Goal: Task Accomplishment & Management: Complete application form

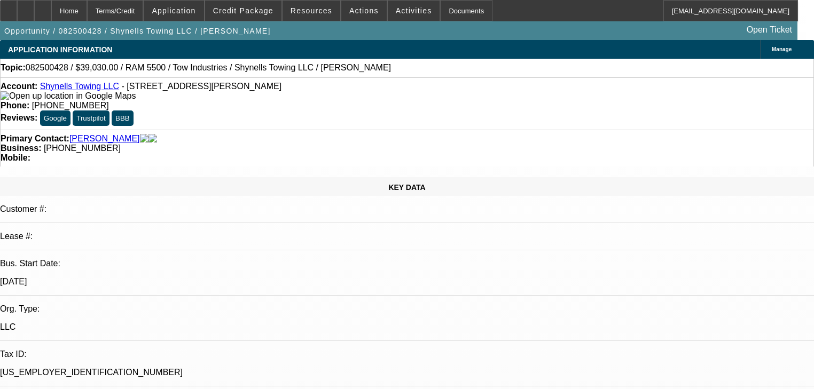
select select "0"
select select "2"
select select "0"
select select "21"
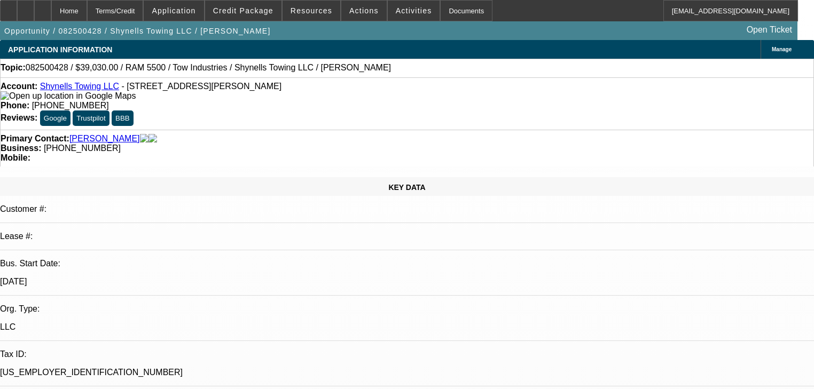
select select "0"
select select "2"
select select "0"
select select "21"
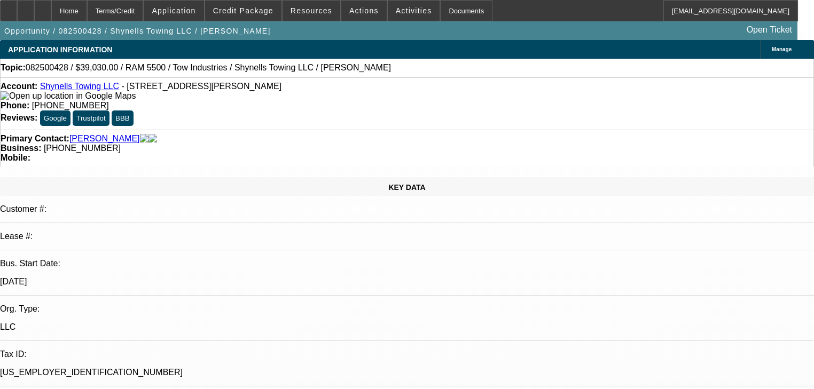
select select "0"
select select "2"
select select "0"
select select "1"
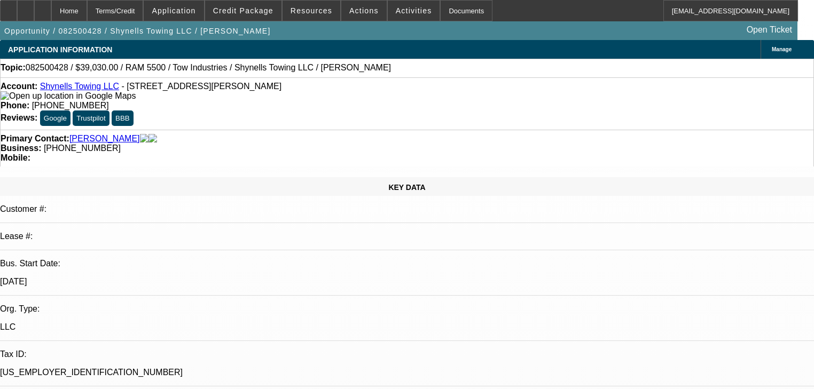
select select "0"
select select "2"
select select "0"
select select "1"
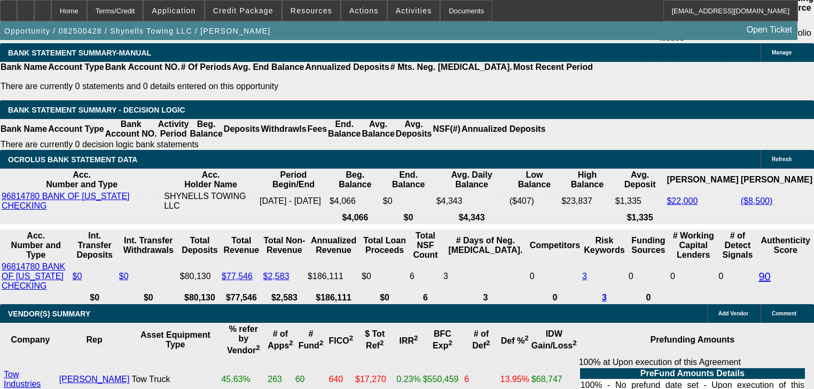
scroll to position [2008, 0]
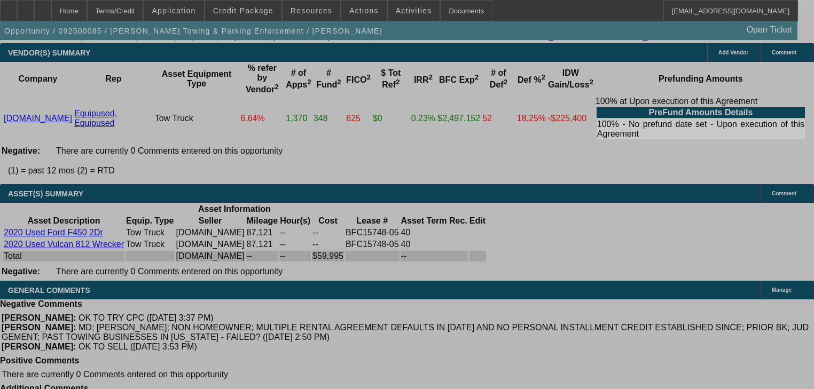
select select "0"
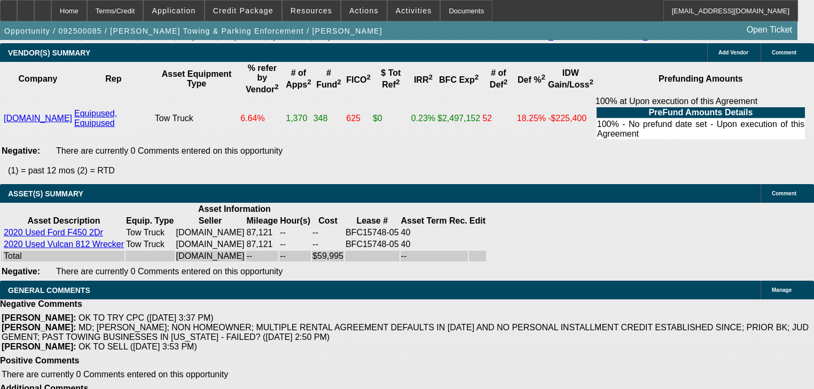
select select "0"
select select "6"
select select "0"
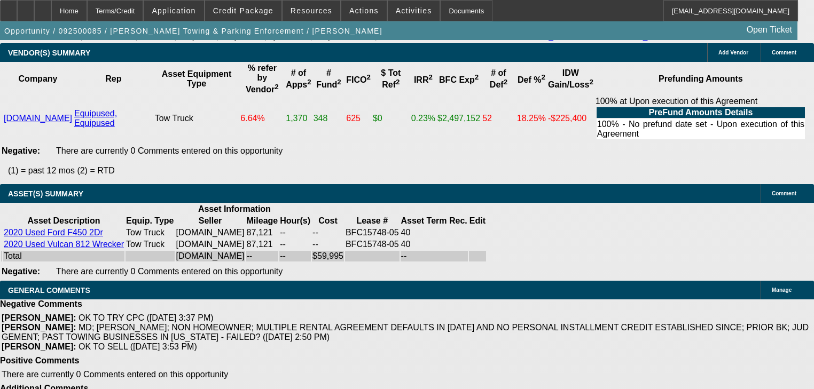
select select "0"
select select "6"
select select "2"
select select "0"
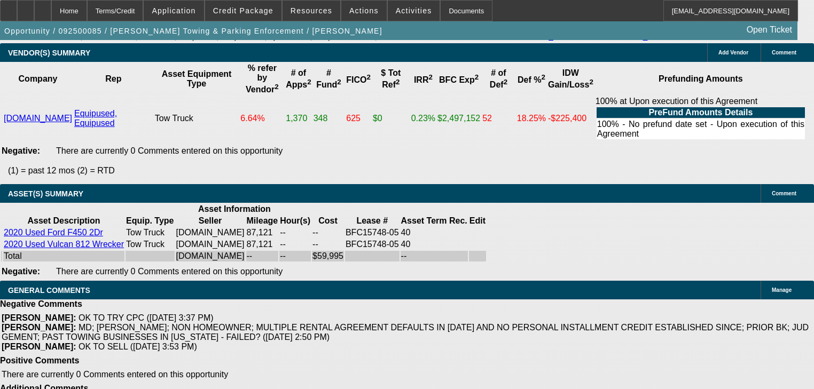
select select "6"
select select "2"
select select "0"
select select "6"
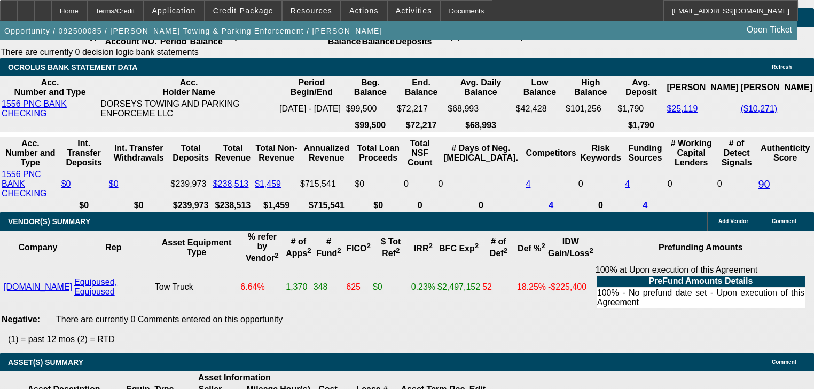
scroll to position [1956, 0]
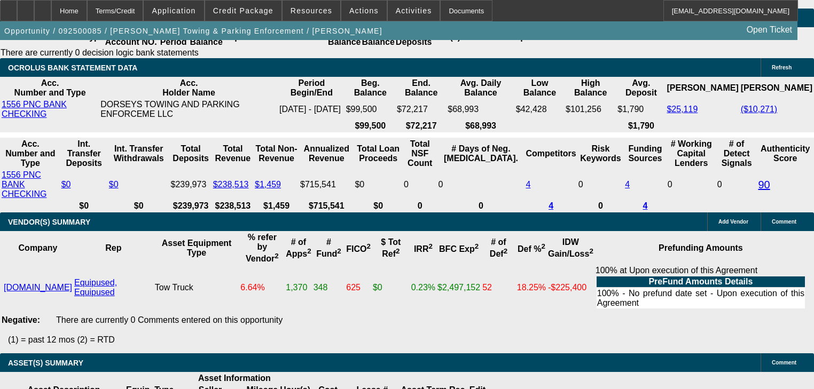
type input "1"
type input "UNKNOWN"
type input "$1,275.58"
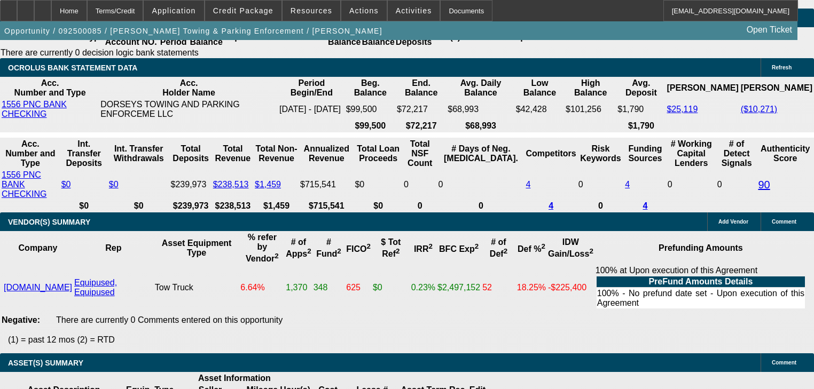
type input "17"
type input "$1,731.16"
type input "17.2"
type input "$1,737.37"
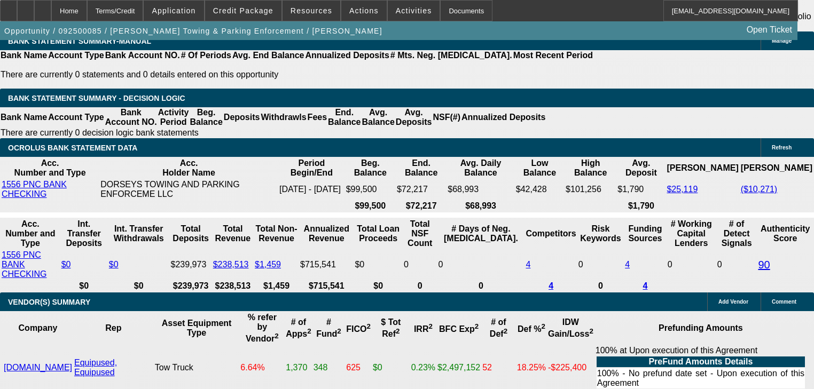
scroll to position [1871, 0]
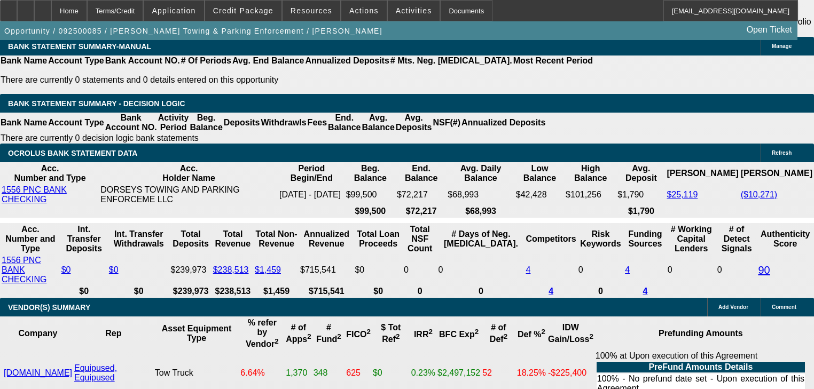
type input "17.2"
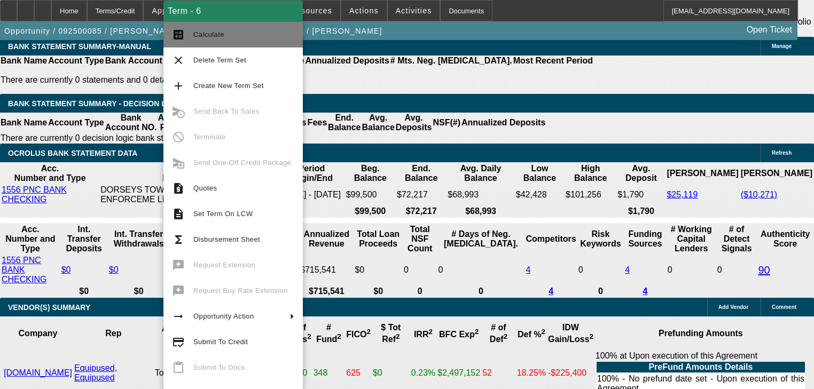
click at [203, 41] on button "calculate Calculate" at bounding box center [232, 35] width 139 height 26
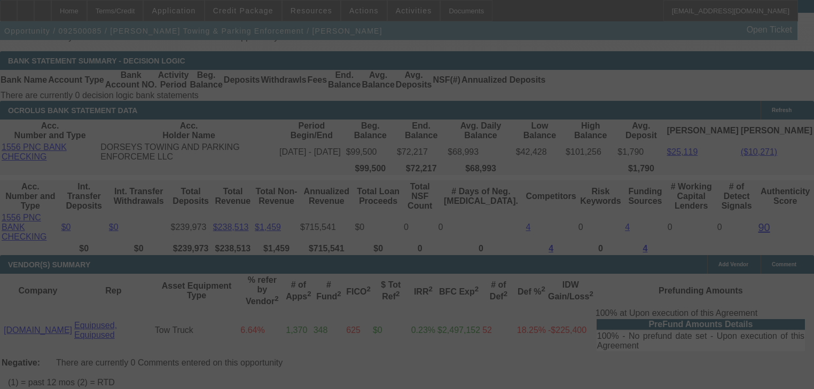
scroll to position [1956, 0]
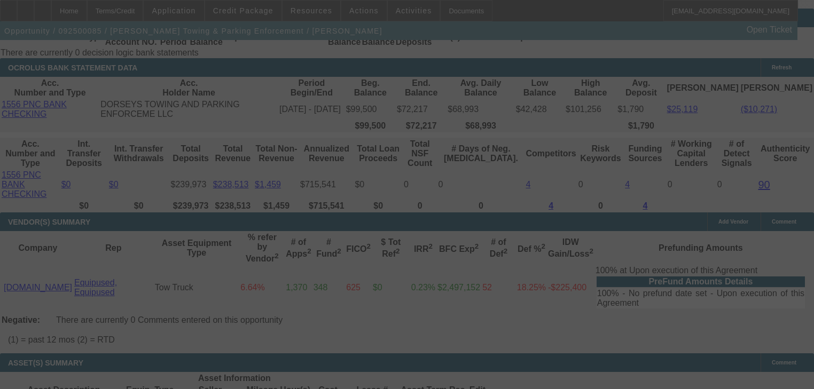
select select "0"
select select "6"
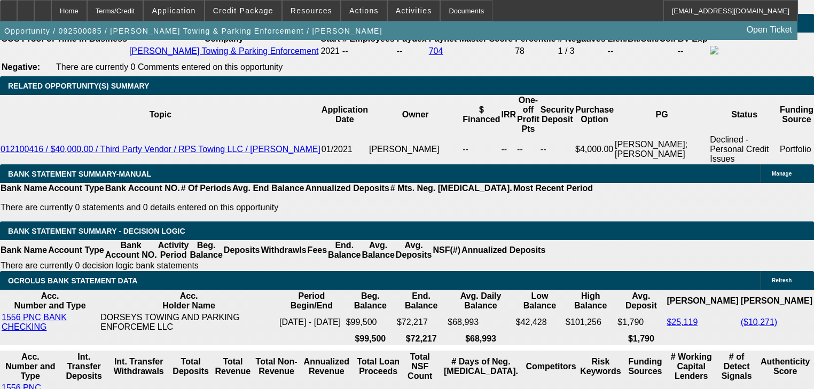
scroll to position [1743, 0]
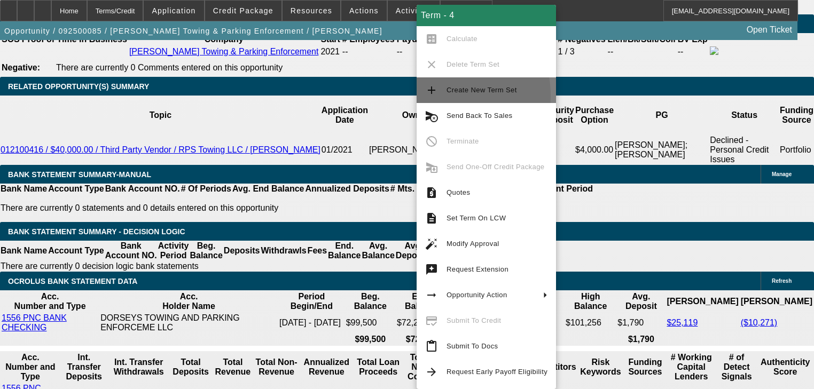
click at [438, 96] on button "add Create New Term Set" at bounding box center [486, 90] width 139 height 26
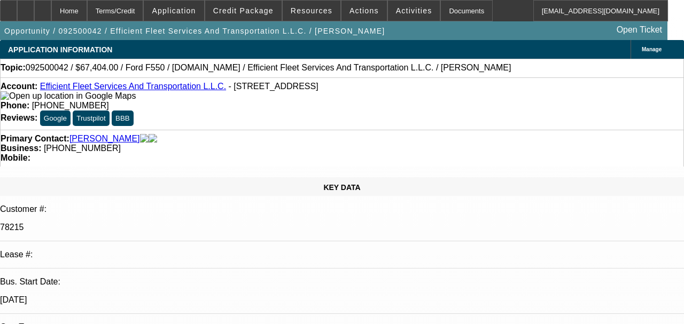
select select "0"
select select "2"
select select "0"
select select "6"
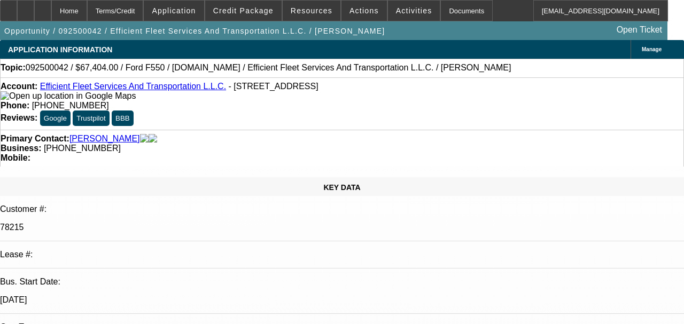
select select "0"
select select "2"
select select "0"
select select "6"
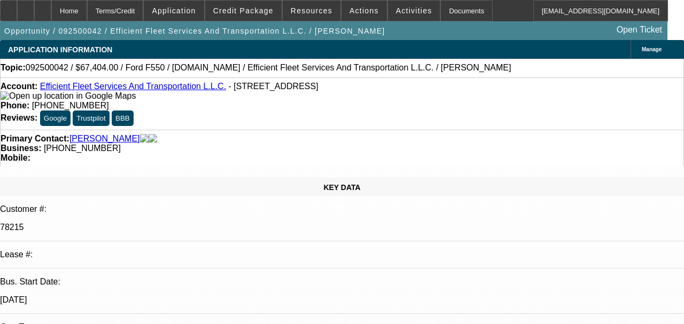
select select "0"
select select "6"
select select "0"
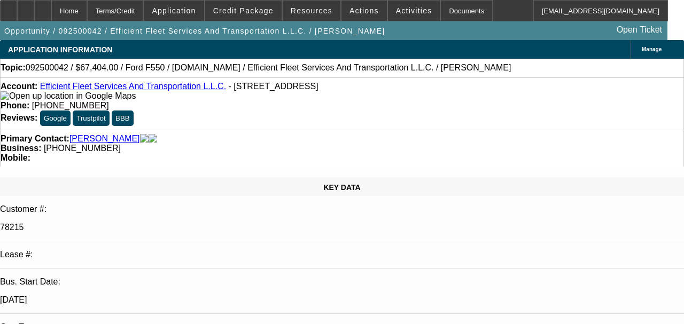
select select "0"
select select "6"
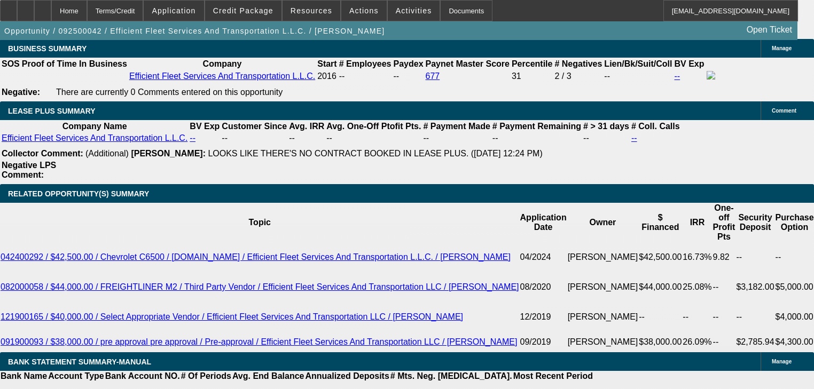
scroll to position [1795, 0]
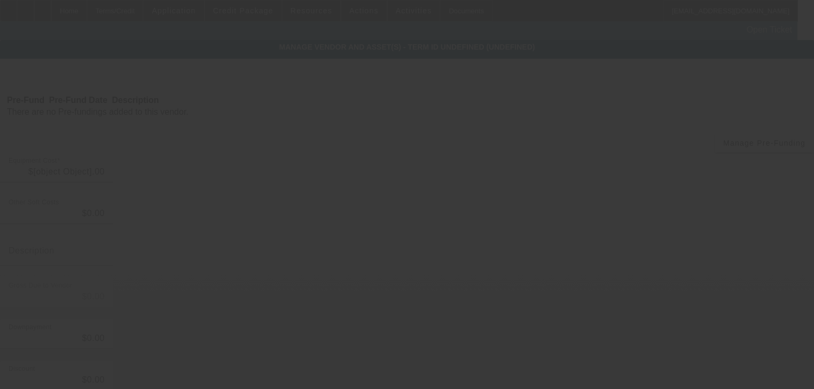
type input "$62,995.00"
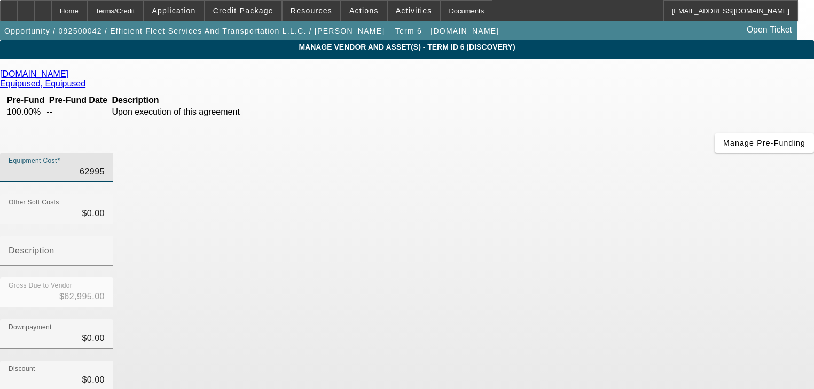
click at [105, 166] on input "62995" at bounding box center [57, 172] width 96 height 13
type input "5"
type input "$5.00"
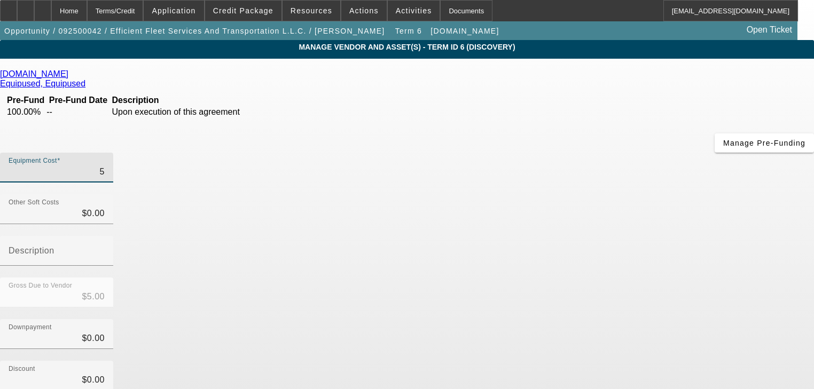
type input "54"
type input "$54.00"
type input "549"
type input "$549.00"
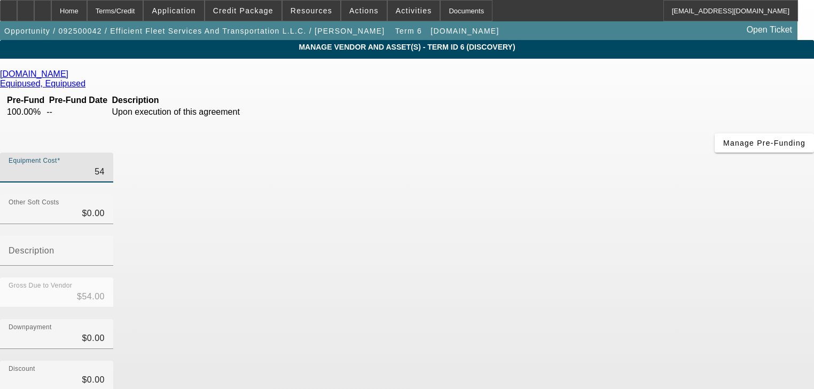
type input "$549.00"
type input "5499"
type input "$5,499.00"
type input "54995"
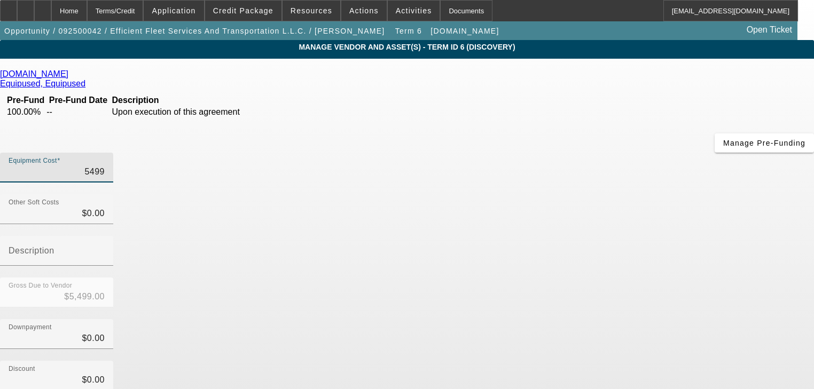
type input "$54,995.00"
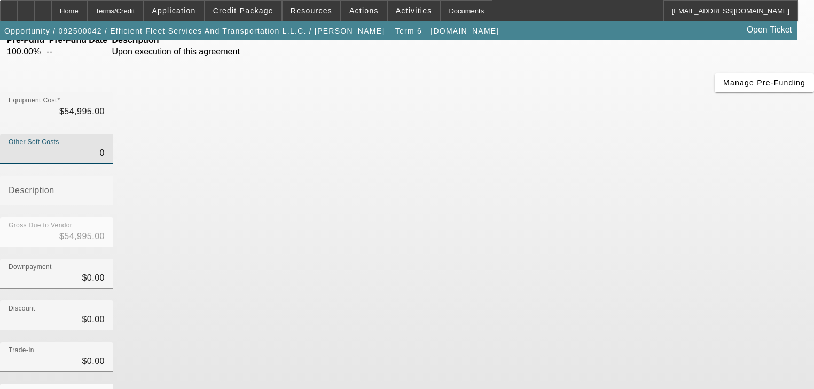
scroll to position [124, 0]
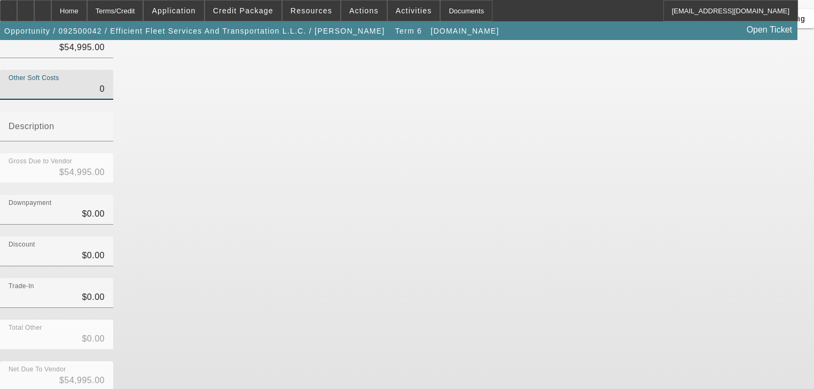
type input "$0.00"
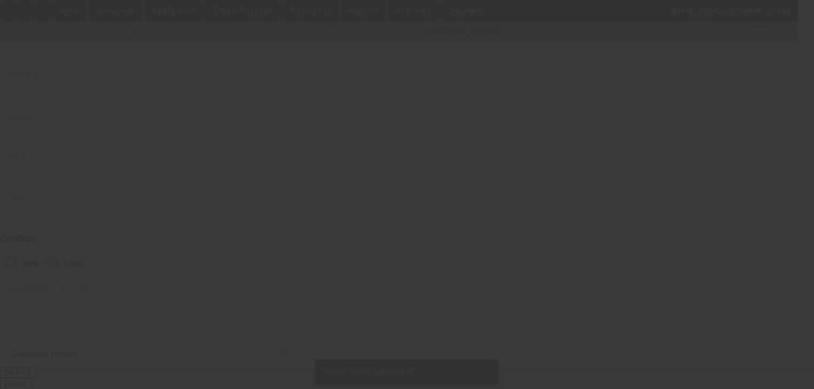
type input "1FDUF5GN2PEC45521"
type input "Ford"
type input "f550"
radio input "true"
type textarea "Ford F550 Dual Tech"
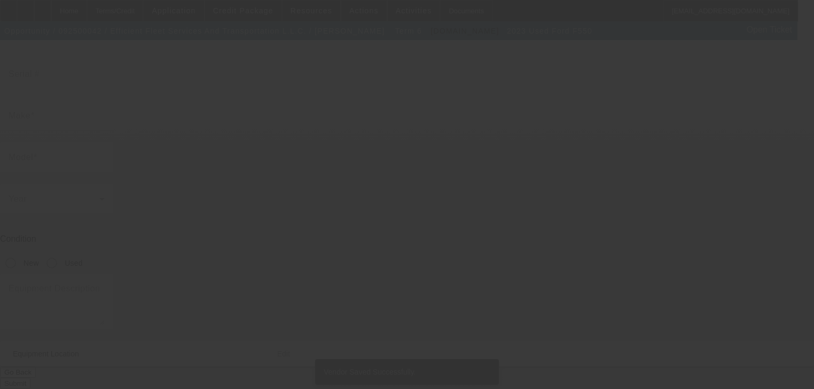
type input "605 Post Knl"
type input "Griffin"
type input "30224"
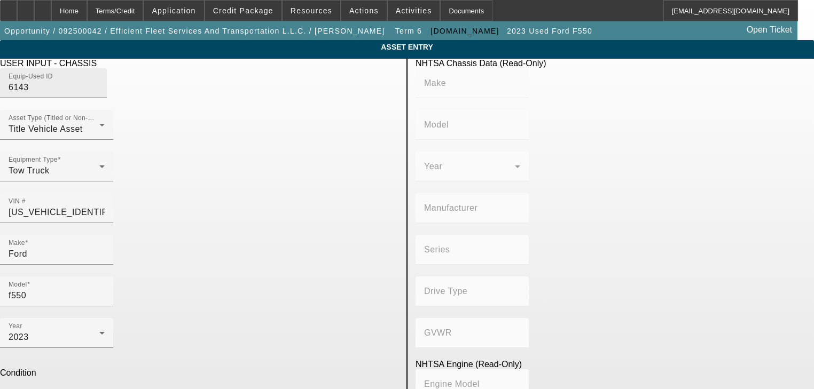
click at [107, 98] on div "Equip-Used ID 6143" at bounding box center [58, 83] width 98 height 30
click at [107, 83] on icon at bounding box center [107, 83] width 0 height 0
click at [87, 14] on div "Home" at bounding box center [69, 10] width 36 height 21
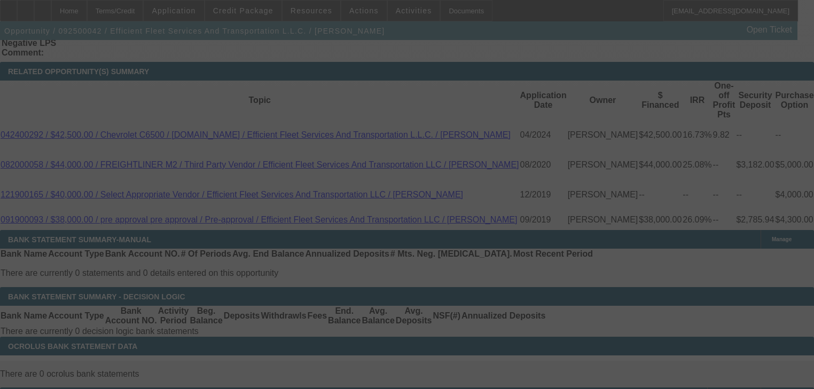
scroll to position [1893, 0]
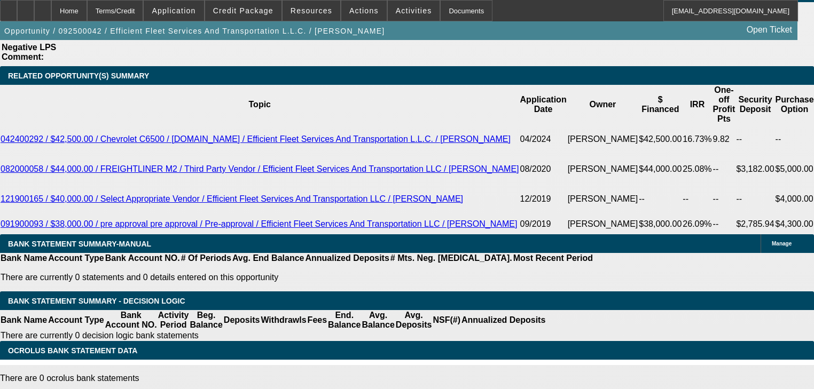
select select "0"
select select "2"
select select "0"
select select "6"
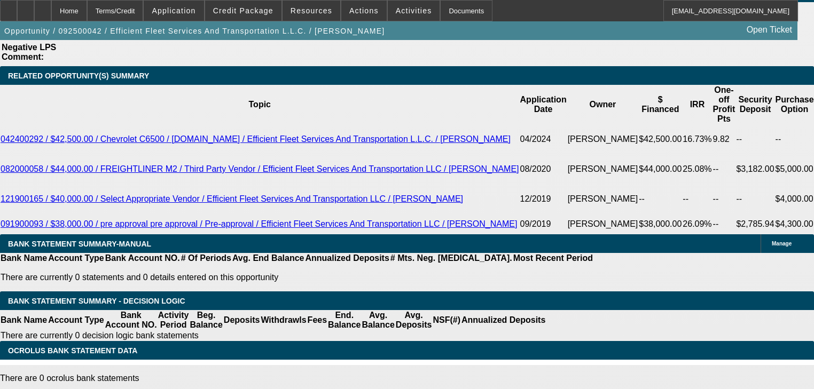
select select "0"
select select "2"
select select "0"
select select "6"
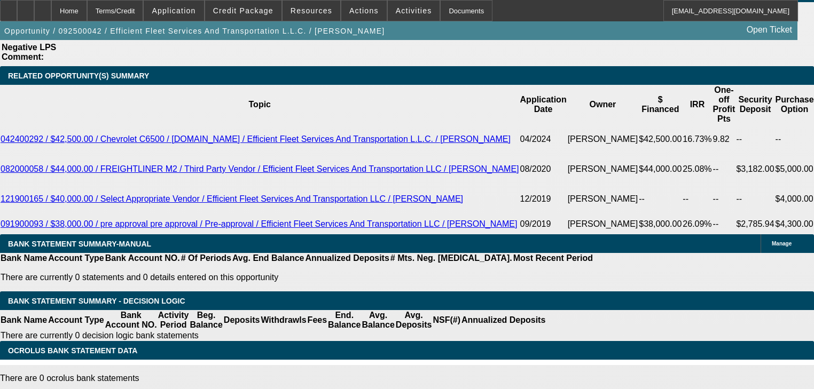
select select "0"
select select "6"
select select "0"
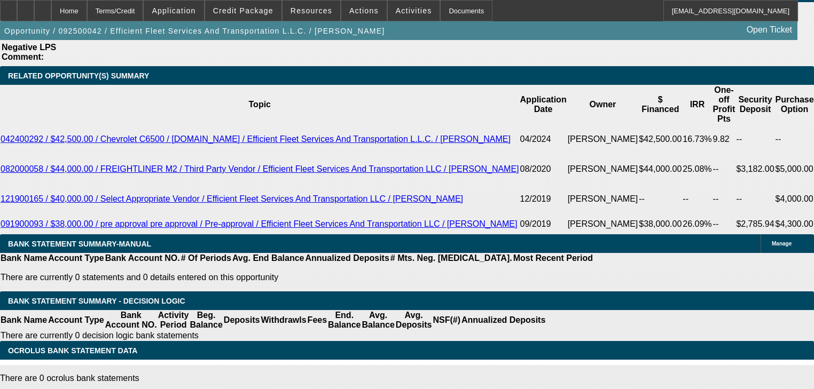
select select "0"
select select "6"
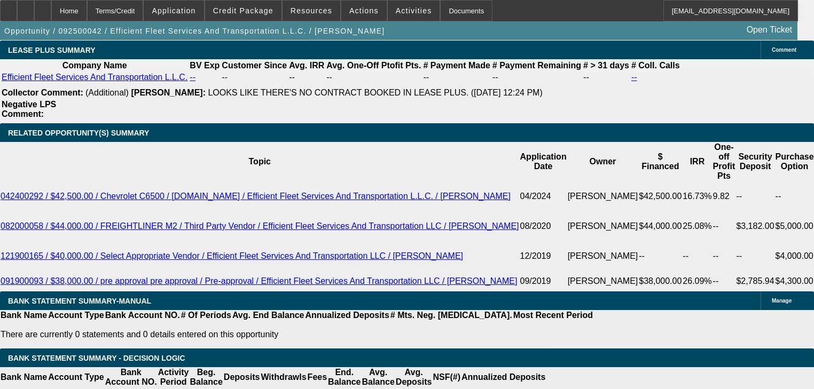
scroll to position [1835, 0]
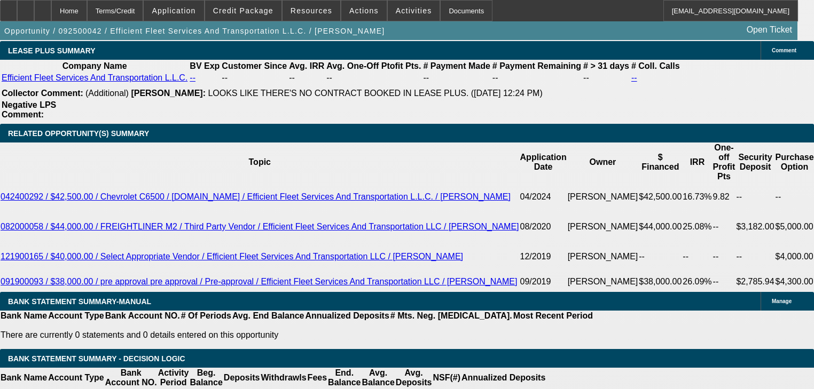
type input "3"
type input "UNKNOWN"
type input "$18,563.22"
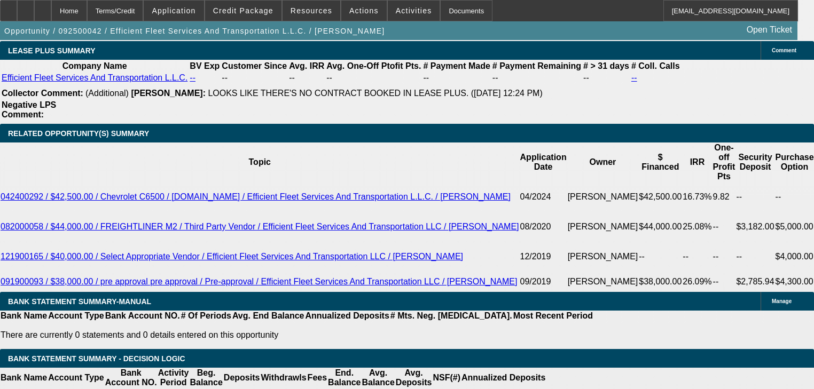
type input "36"
type input "$1,712.28"
type input "36"
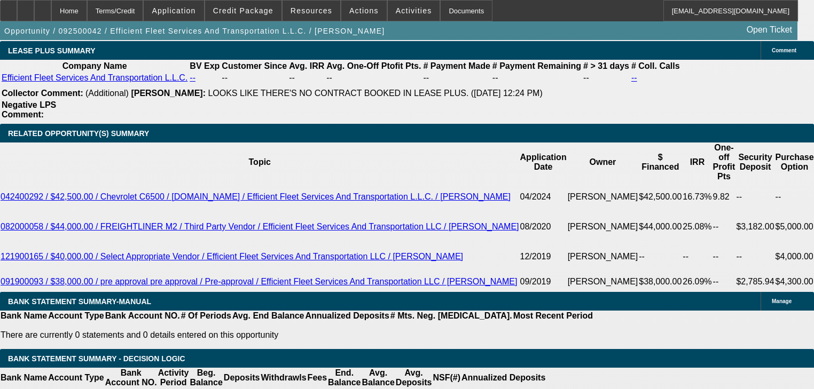
type input "$5,500.00"
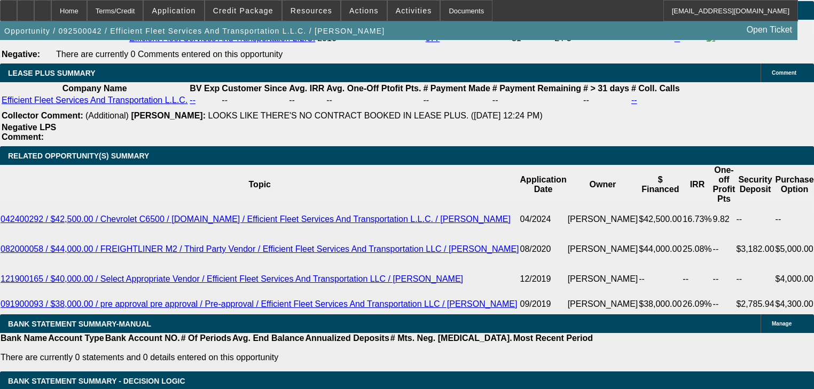
scroll to position [1792, 0]
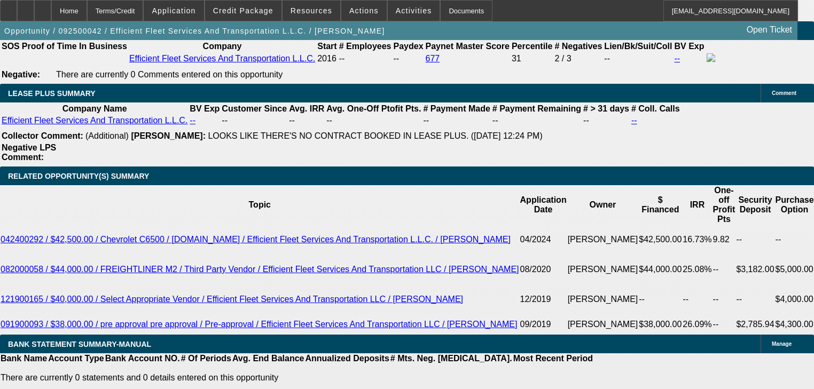
type input "$0.00"
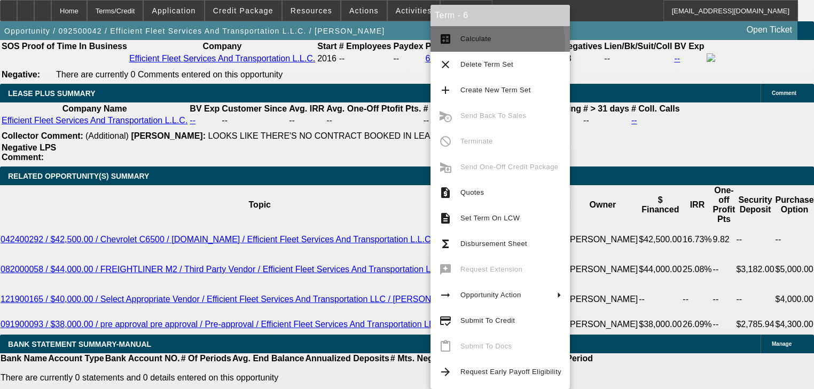
click at [472, 45] on button "calculate Calculate" at bounding box center [499, 39] width 139 height 26
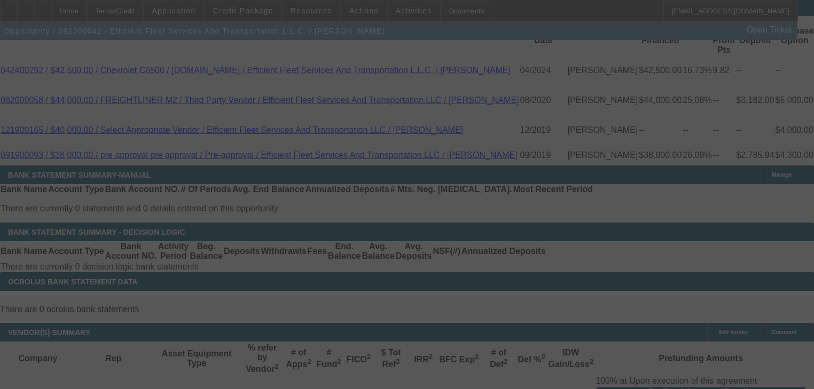
scroll to position [1921, 0]
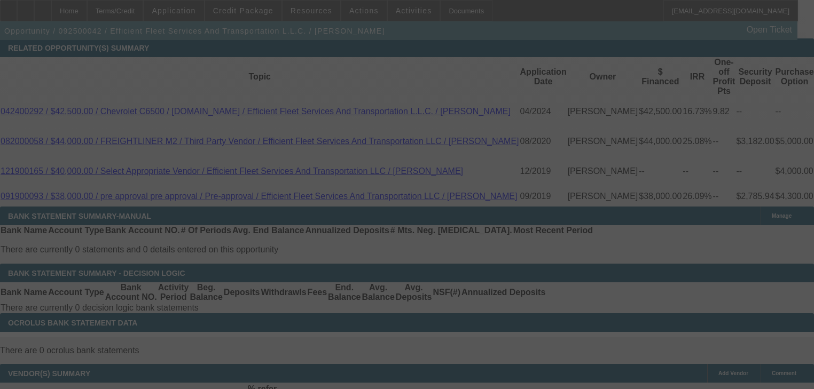
select select "0"
select select "6"
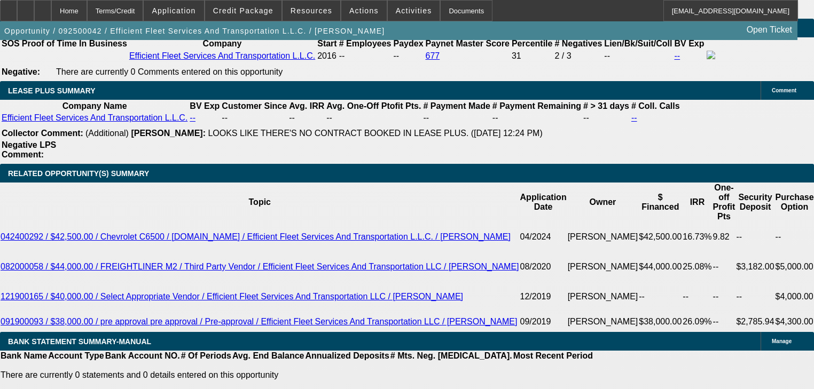
scroll to position [1792, 0]
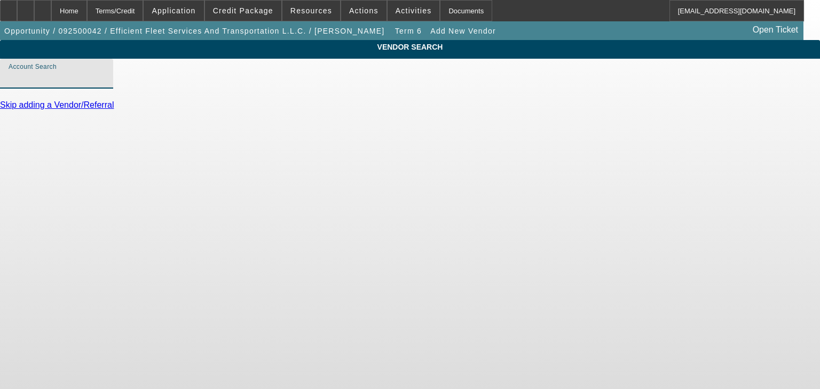
click at [105, 84] on input "Account Search" at bounding box center [57, 78] width 96 height 13
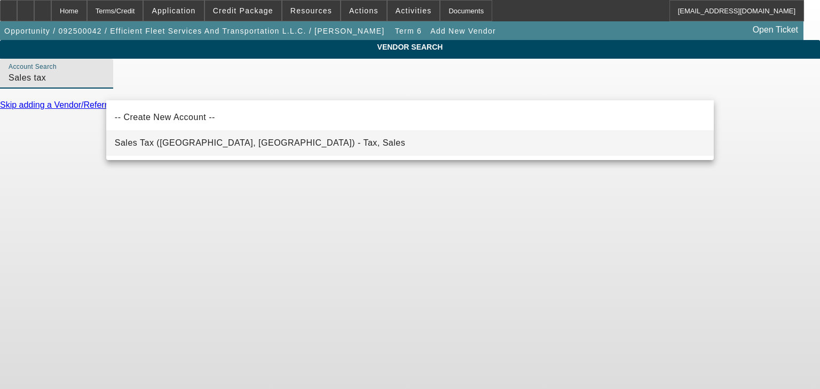
click at [402, 139] on mat-option "Sales Tax (Marlborough, MA) - Tax, Sales" at bounding box center [410, 143] width 608 height 26
type input "Sales Tax (Marlborough, MA) - Tax, Sales"
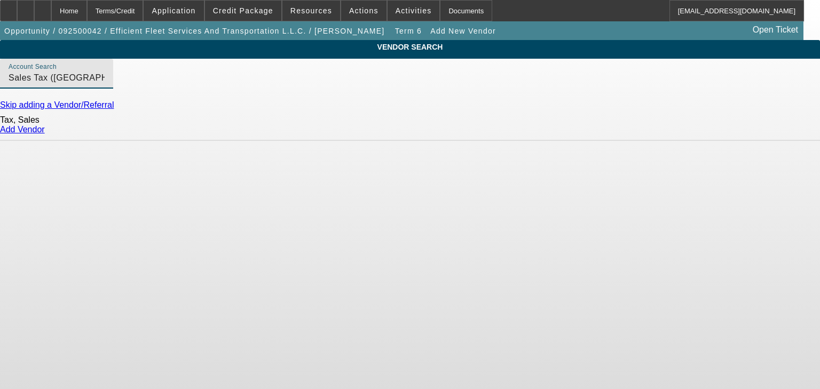
click at [45, 134] on link "Add Vendor" at bounding box center [22, 129] width 45 height 9
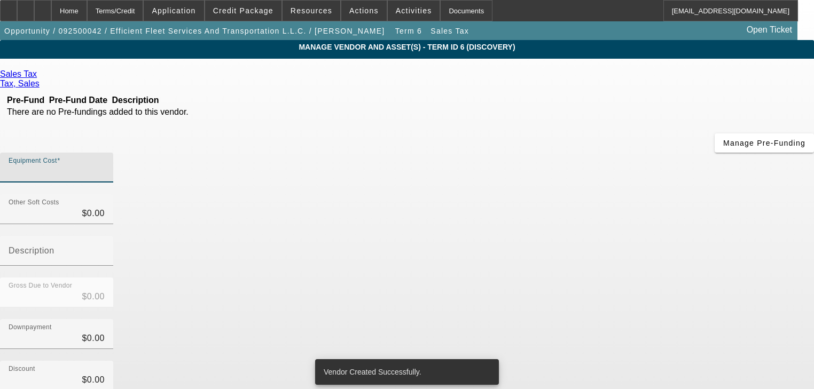
click at [105, 166] on input "Equipment Cost" at bounding box center [57, 172] width 96 height 13
type input "3"
type input "$3.00"
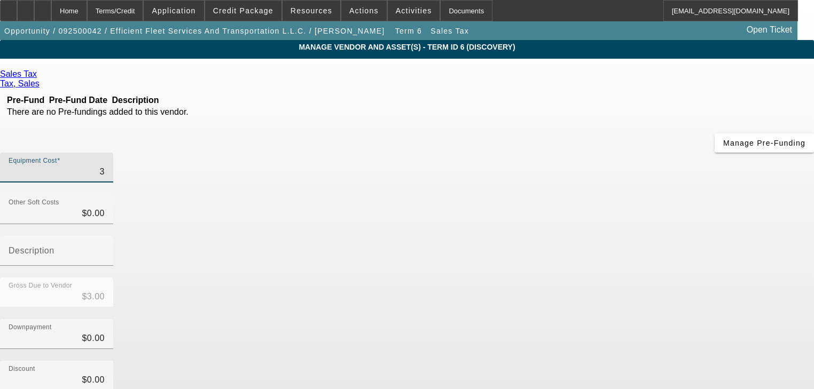
type input "38"
type input "$38.00"
type input "384"
type input "$384.00"
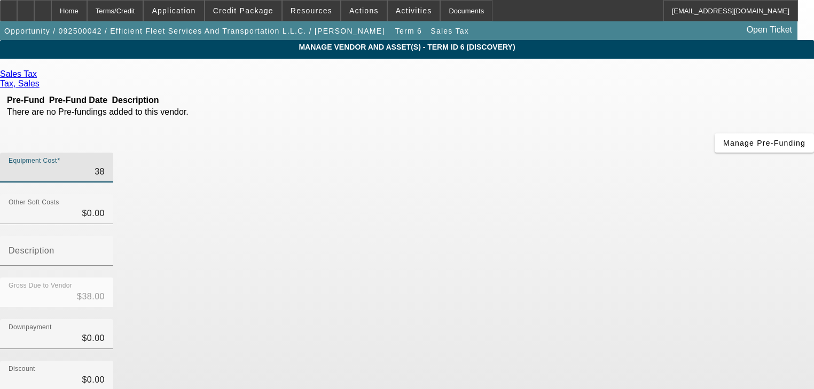
type input "$384.00"
type input "3849"
type input "$3,849.00"
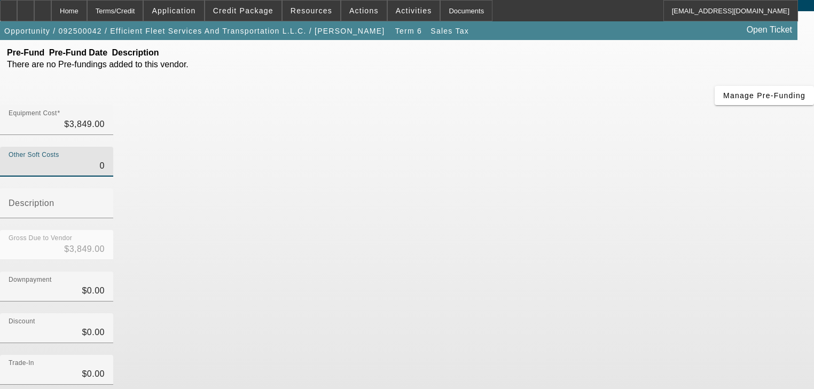
scroll to position [105, 0]
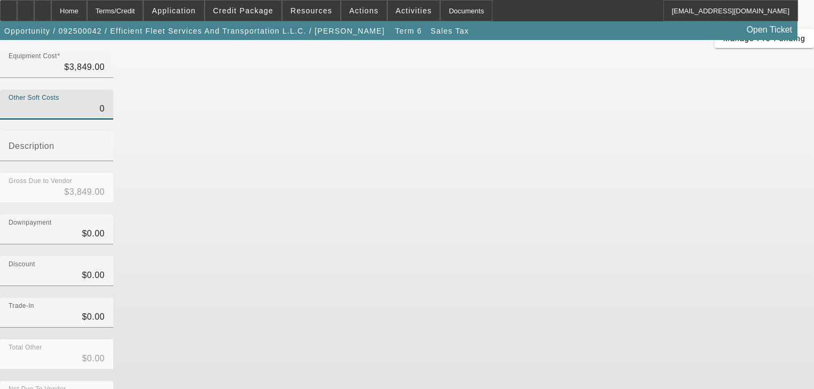
type input "$0.00"
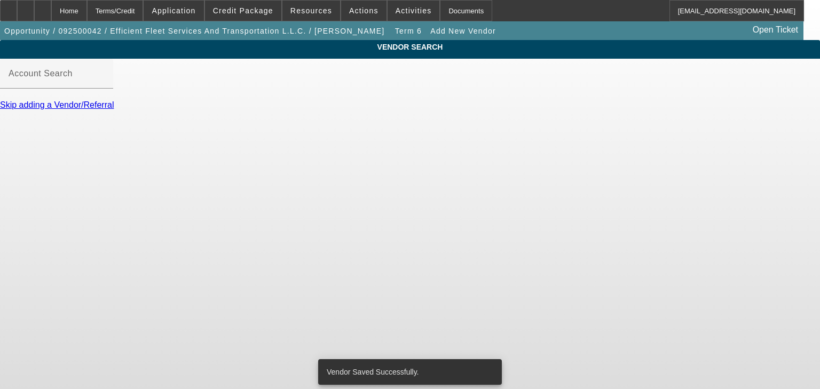
click at [114, 109] on link "Skip adding a Vendor/Referral" at bounding box center [57, 104] width 114 height 9
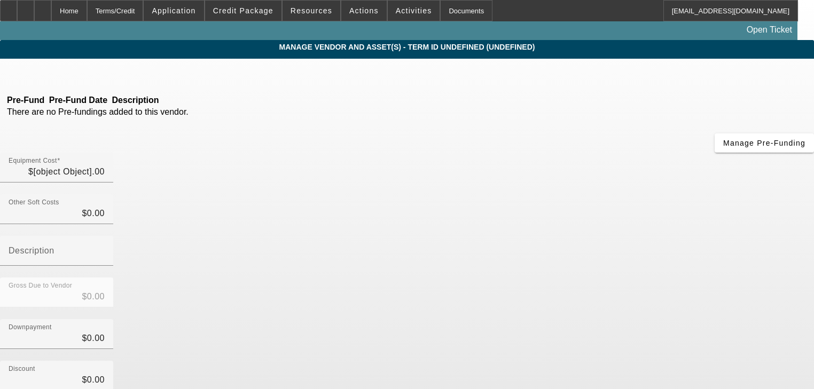
type input "$3,849.00"
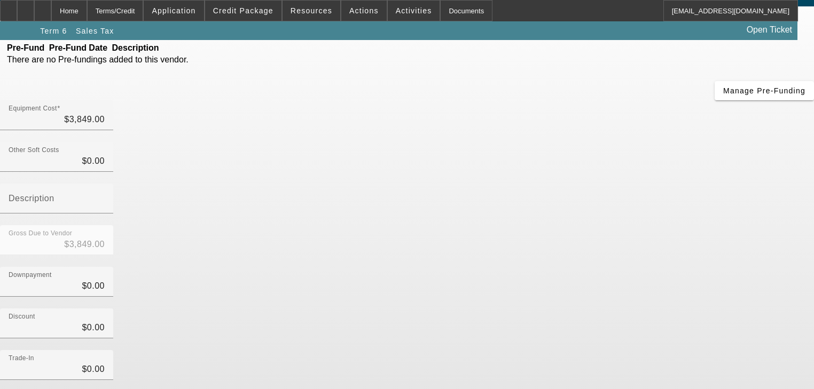
scroll to position [105, 0]
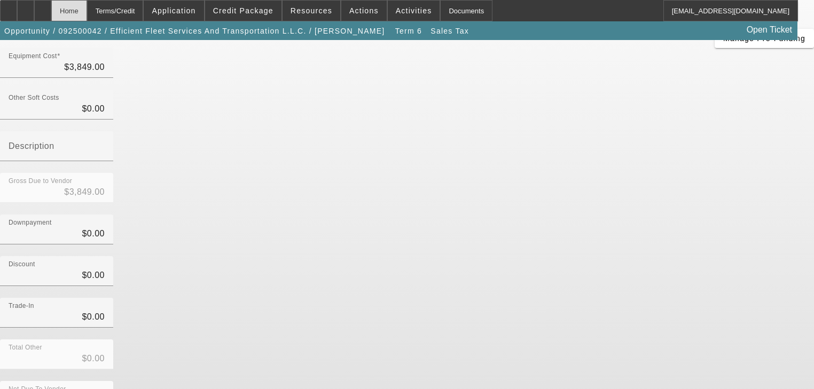
click at [87, 13] on div "Home" at bounding box center [69, 10] width 36 height 21
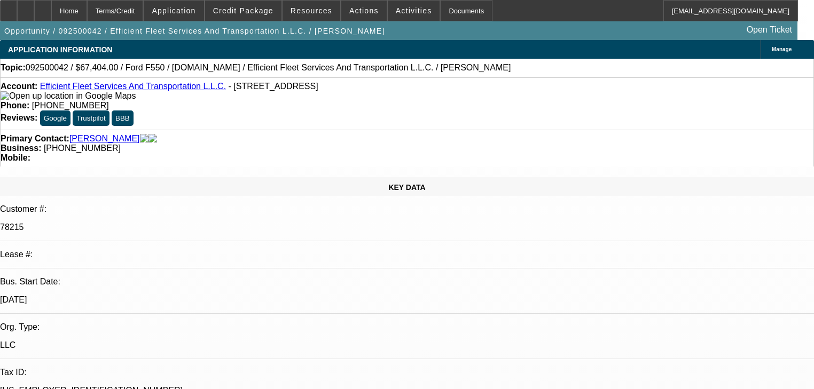
drag, startPoint x: 581, startPoint y: 226, endPoint x: 558, endPoint y: 224, distance: 23.0
select select "0"
select select "2"
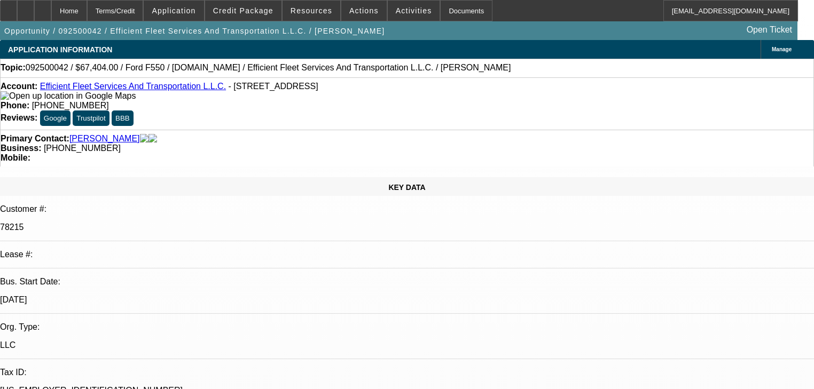
select select "0"
select select "6"
select select "0"
select select "2"
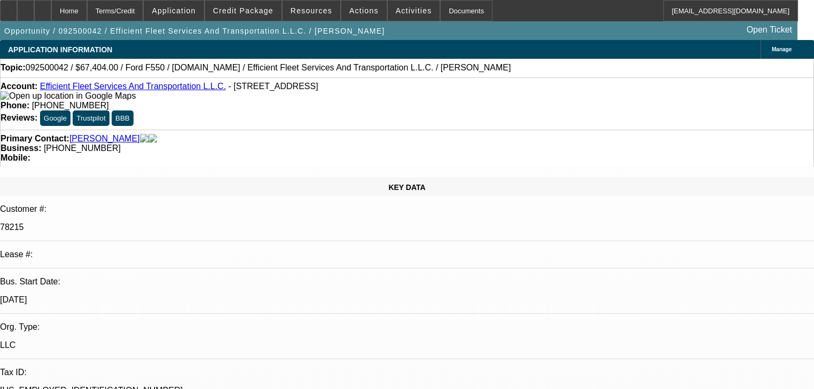
select select "0"
select select "6"
select select "0"
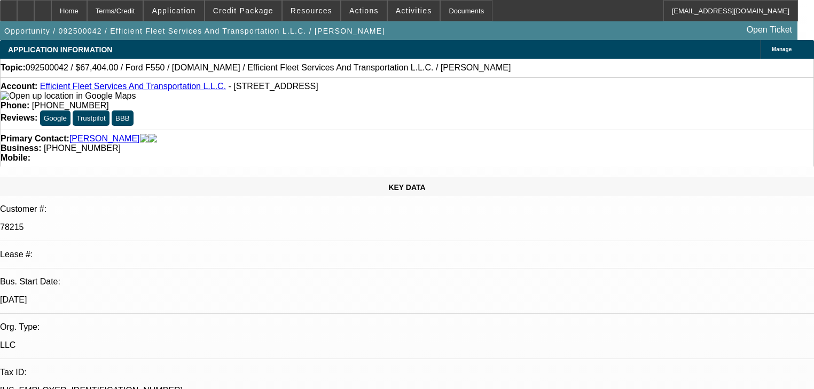
select select "6"
select select "0"
select select "6"
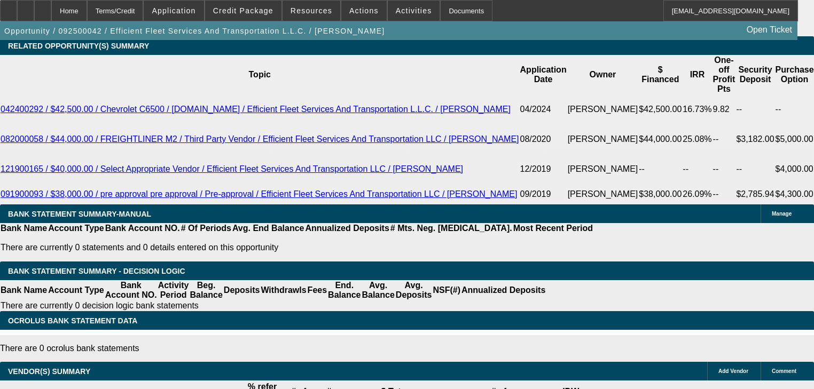
scroll to position [1880, 0]
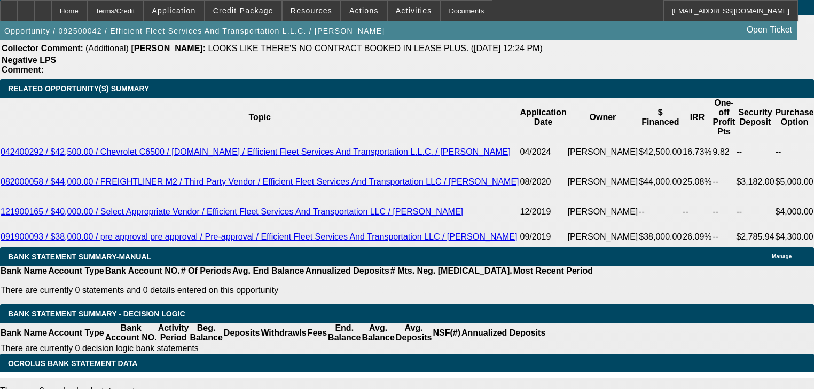
type input "5"
type input "UNKNOWN"
type input "5800"
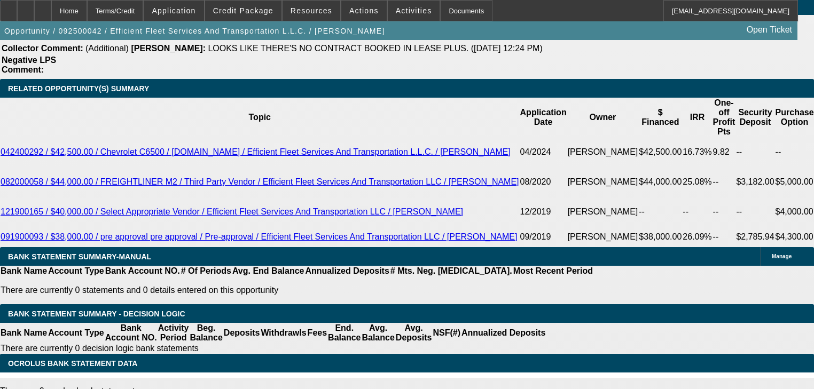
type input "0"
type input "$5,800.00"
type input "$0.00"
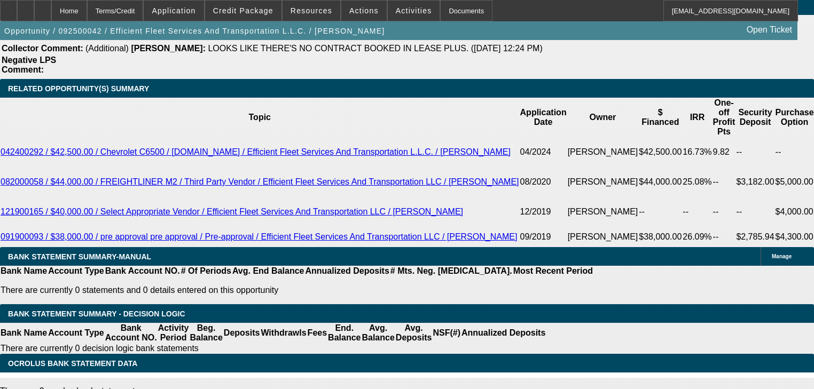
type input "1"
type input "1795"
type input "6.2"
type input "$1,795.00"
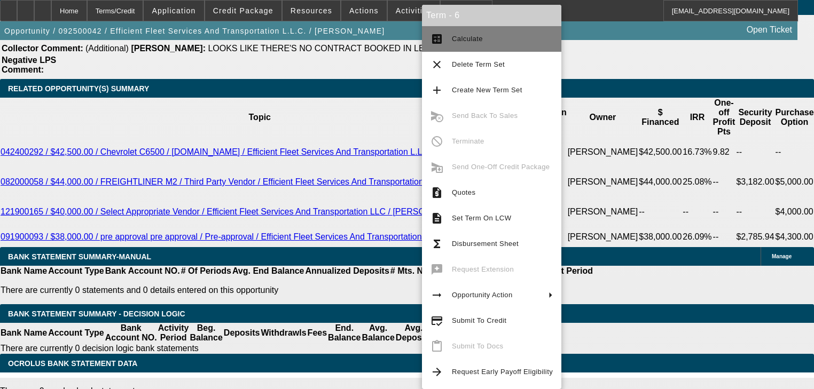
click at [451, 45] on button "calculate Calculate" at bounding box center [491, 39] width 139 height 26
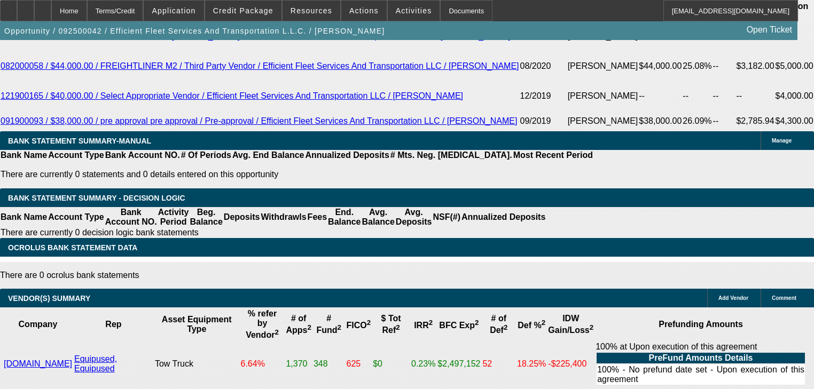
scroll to position [2008, 0]
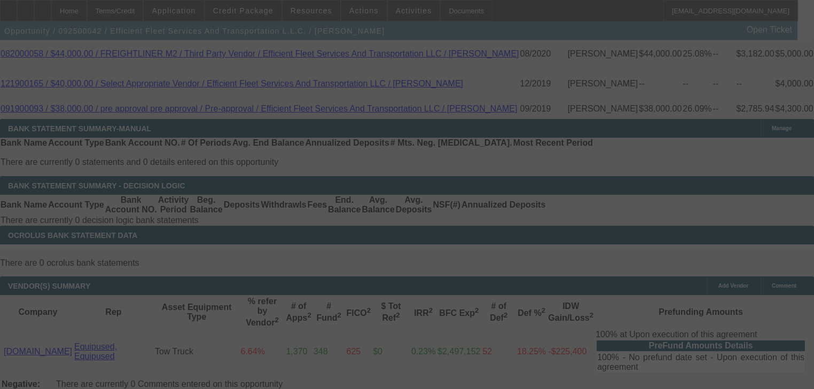
select select "0"
select select "6"
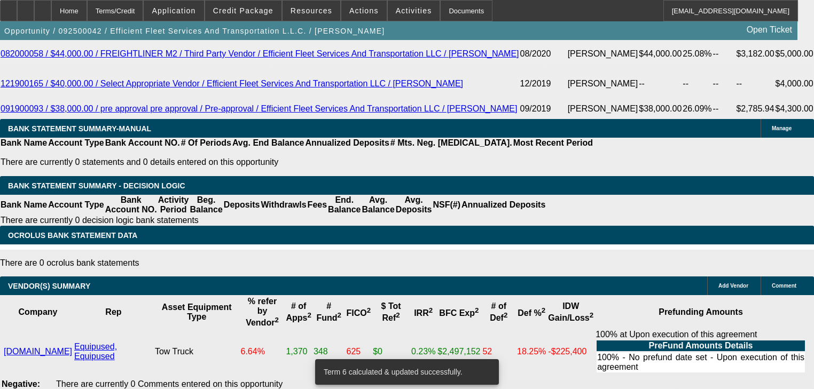
select select "2"
type input "UNKNOWN"
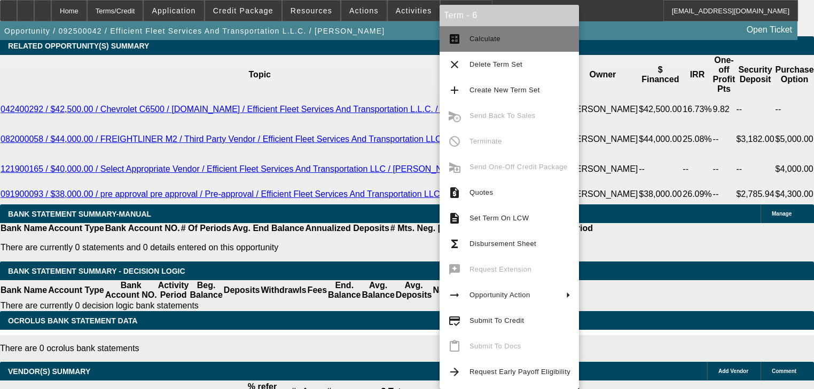
click at [455, 44] on mat-icon "calculate" at bounding box center [454, 39] width 13 height 13
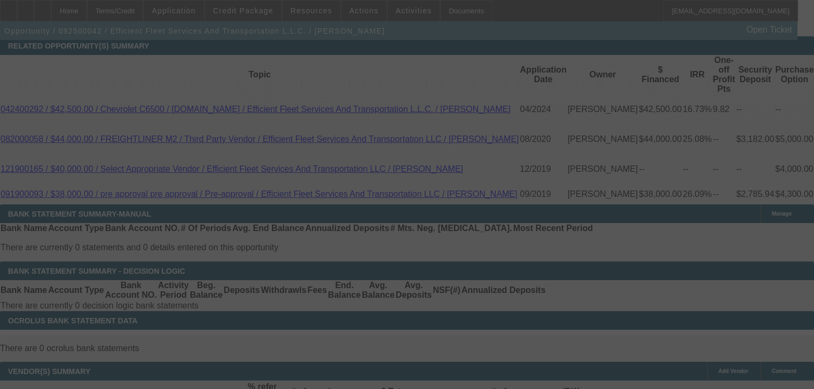
select select "0"
select select "2"
select select "0"
select select "6"
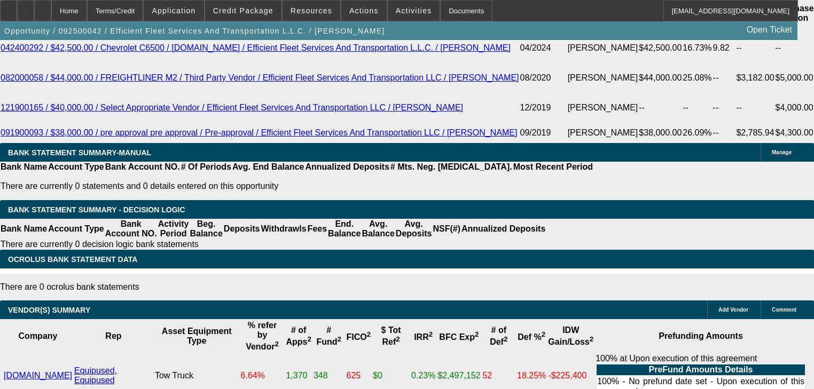
scroll to position [1965, 0]
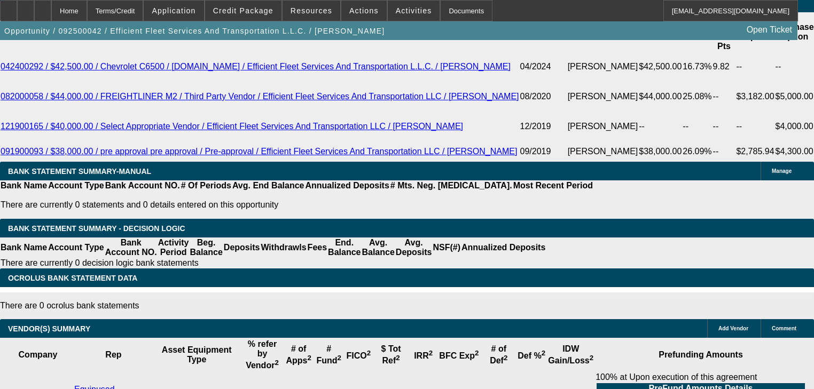
type input "1"
type input "UNKNOWN"
type input "1850"
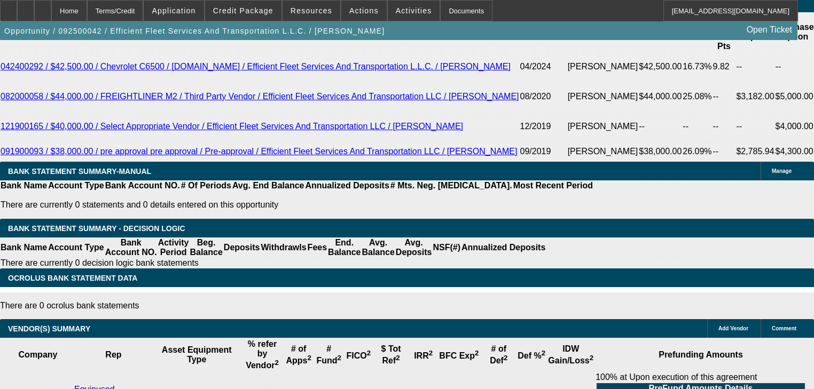
type input "8.2"
type input "$1,850.00"
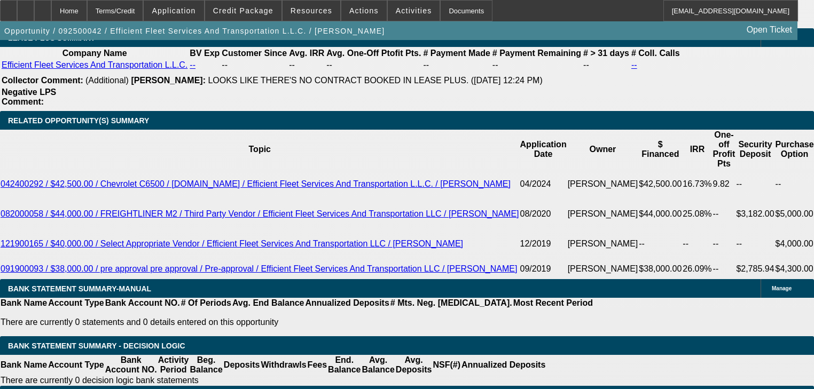
scroll to position [1837, 0]
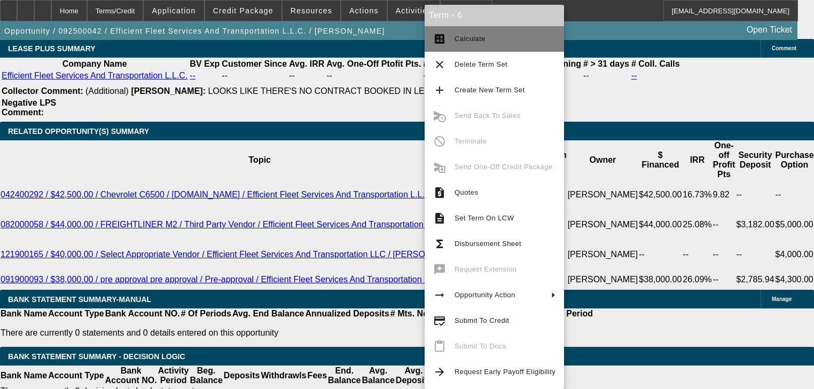
click at [451, 46] on button "calculate Calculate" at bounding box center [494, 39] width 139 height 26
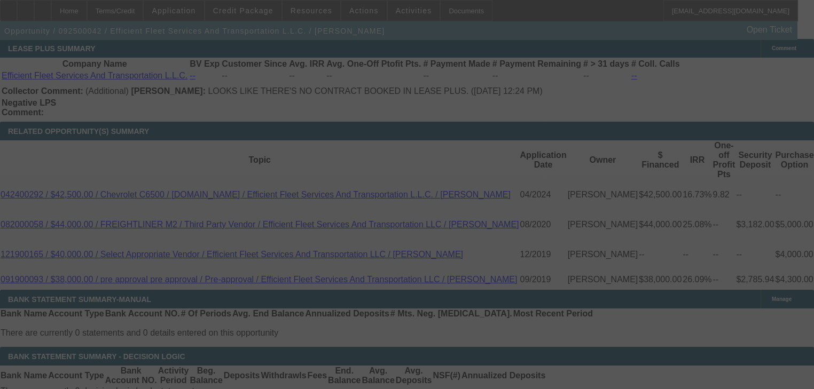
select select "0"
select select "2"
select select "0"
select select "6"
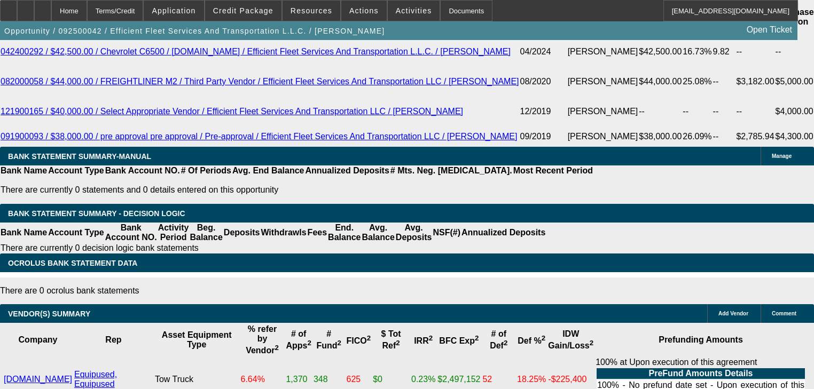
scroll to position [1965, 0]
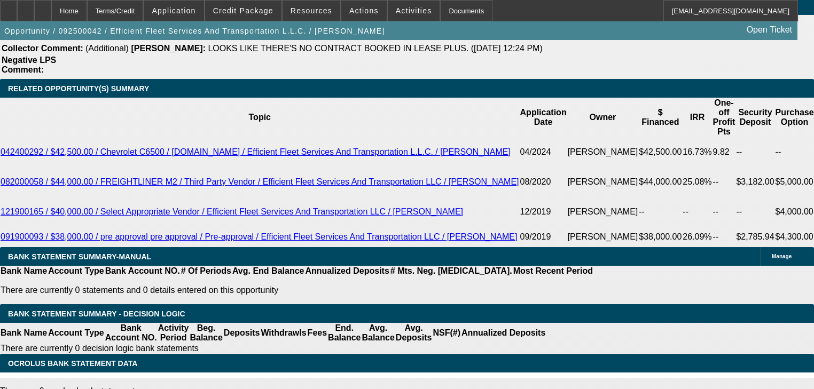
scroll to position [1837, 0]
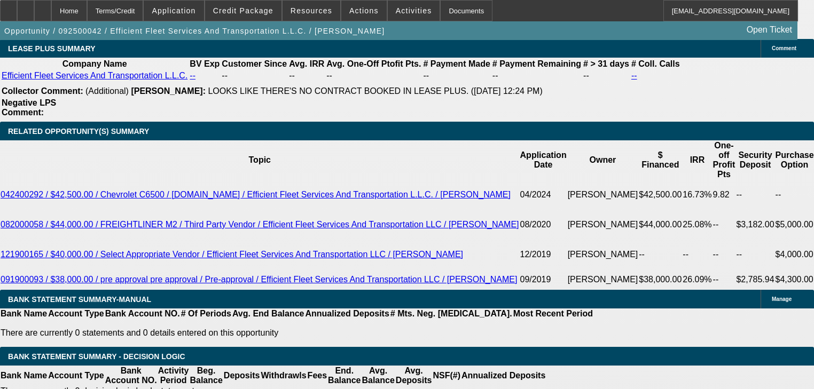
type input "$1,850.00"
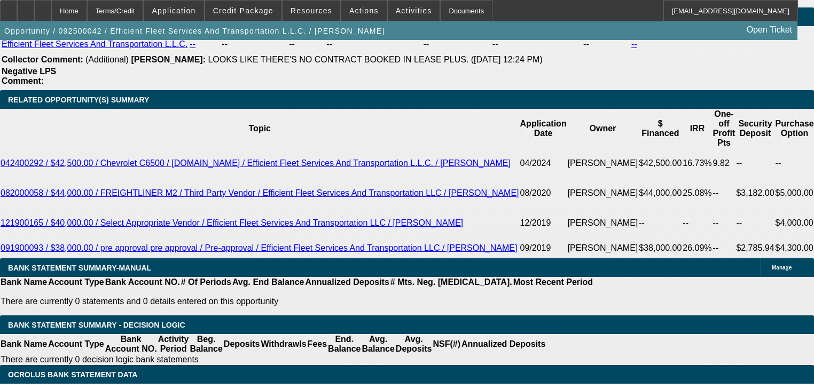
scroll to position [1923, 0]
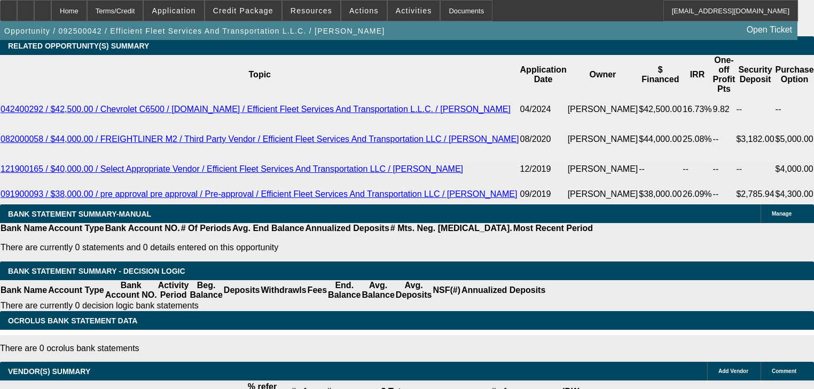
select select "0.2"
type input "$11,768.80"
type input "UNKNOWN"
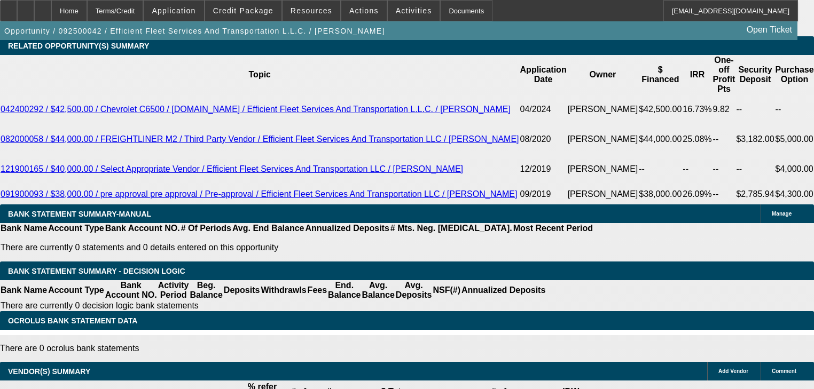
type input "$1,479.99"
select select "0.15"
type input "$8,826.60"
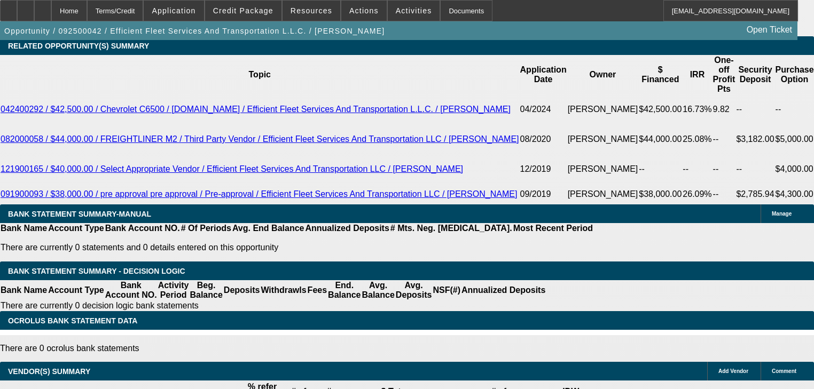
type input "$1,572.49"
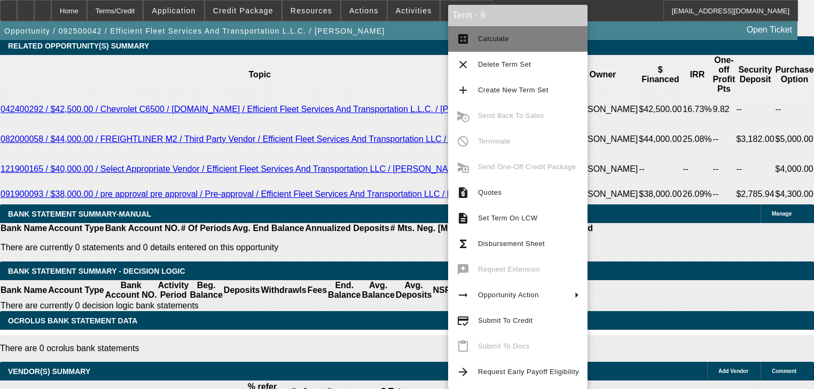
click at [459, 47] on button "calculate Calculate" at bounding box center [517, 39] width 139 height 26
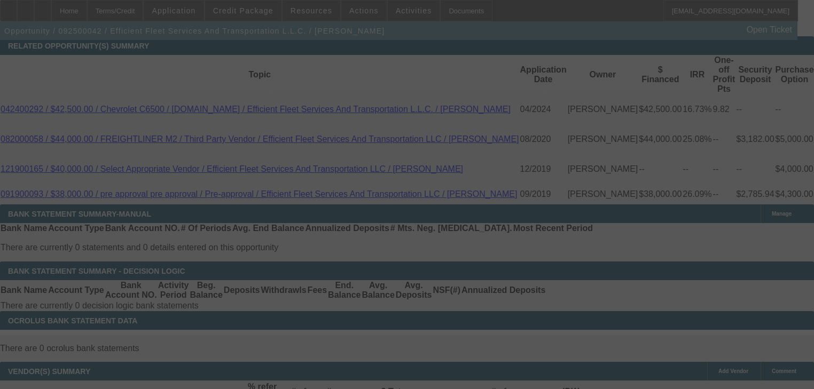
select select "0.15"
select select "0"
select select "2"
select select "0"
select select "6"
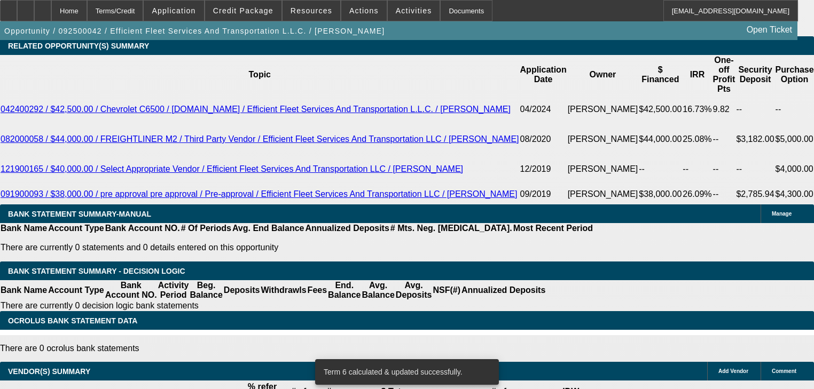
select select "0.2"
type input "$11,768.80"
type input "UNKNOWN"
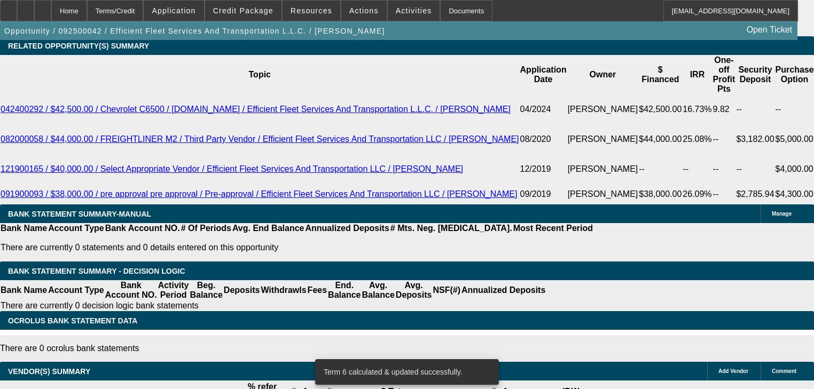
type input "$1,479.99"
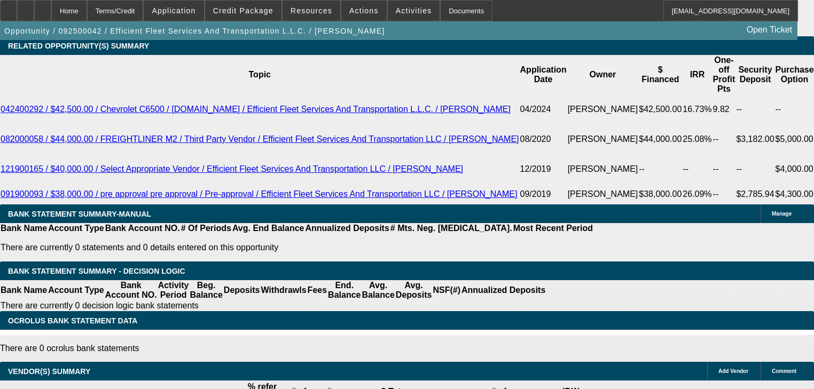
select select "0.15"
type input "$8,826.60"
type input "$1,572.49"
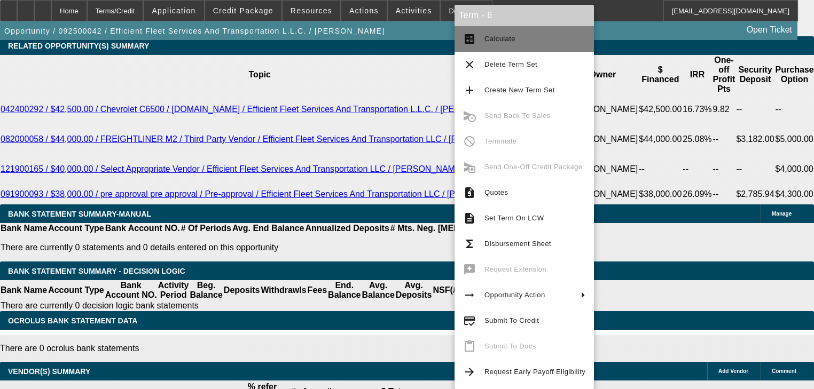
click at [470, 46] on button "calculate Calculate" at bounding box center [524, 39] width 139 height 26
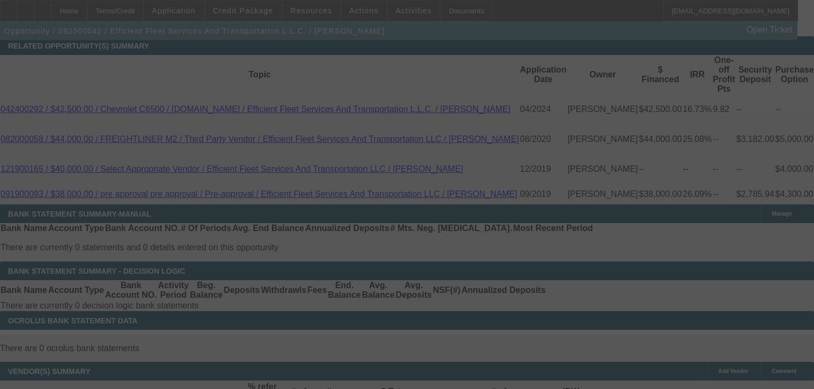
select select "0.15"
select select "0"
select select "2"
select select "0"
select select "6"
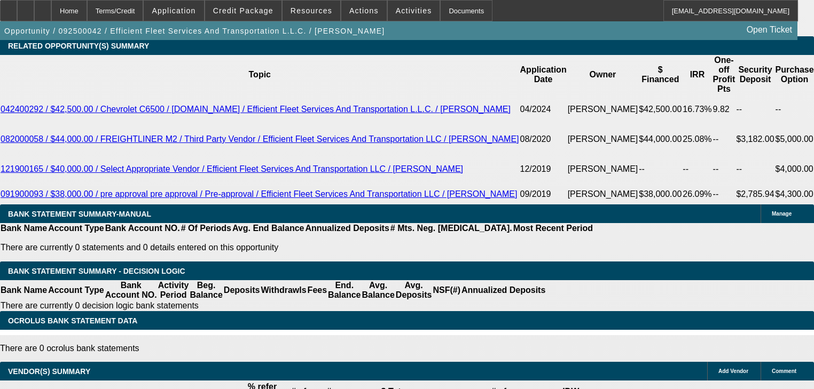
type input "$5,000.00"
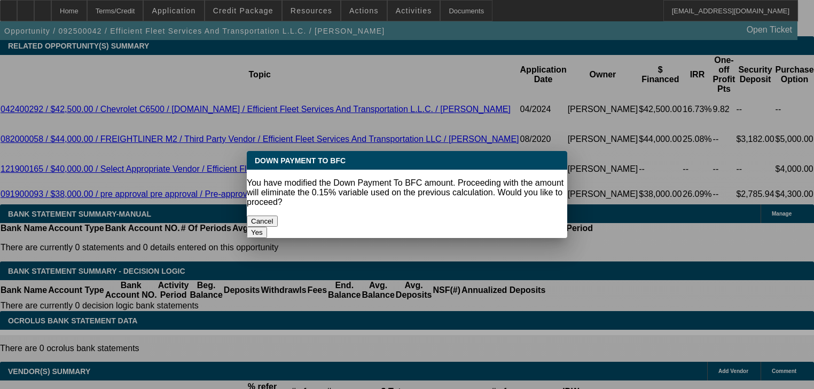
click at [267, 227] on button "Yes" at bounding box center [257, 232] width 20 height 11
select select "0"
type input "UNKNOWN"
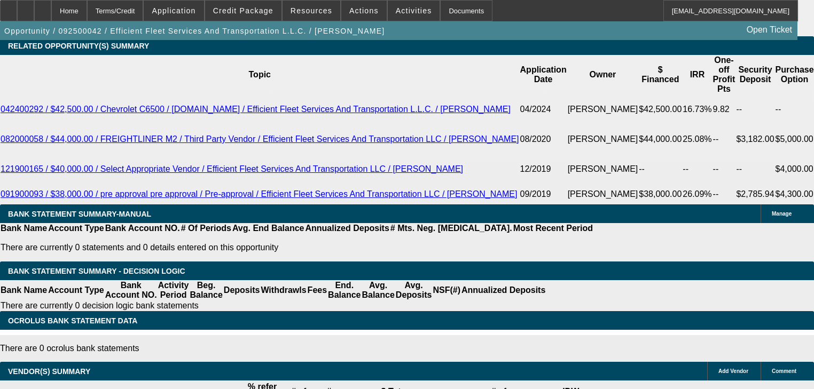
type input "$1,692.80"
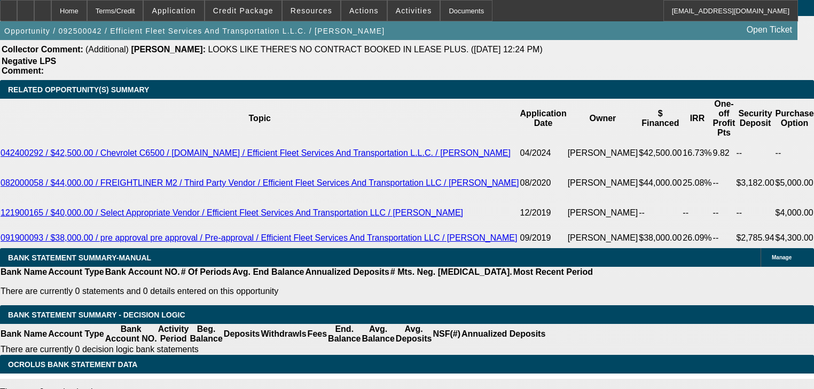
scroll to position [1837, 0]
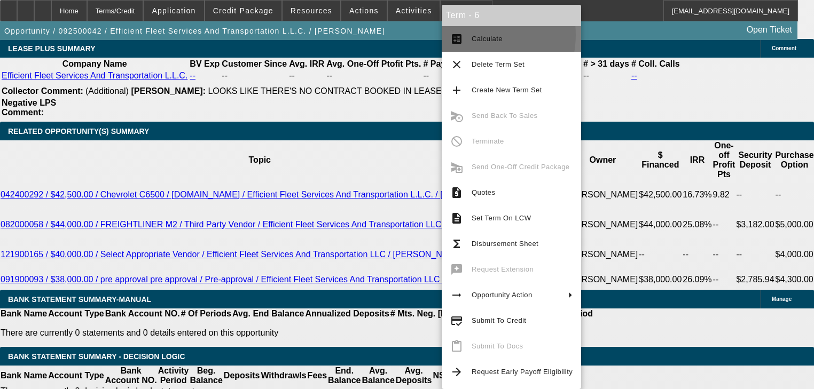
click at [475, 35] on span "Calculate" at bounding box center [487, 39] width 31 height 8
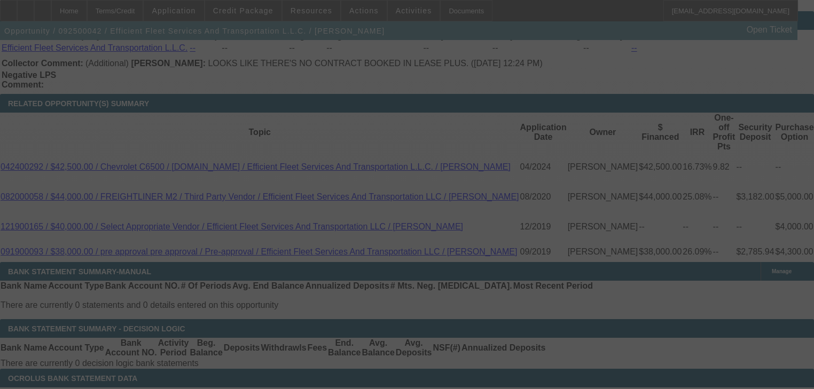
scroll to position [1880, 0]
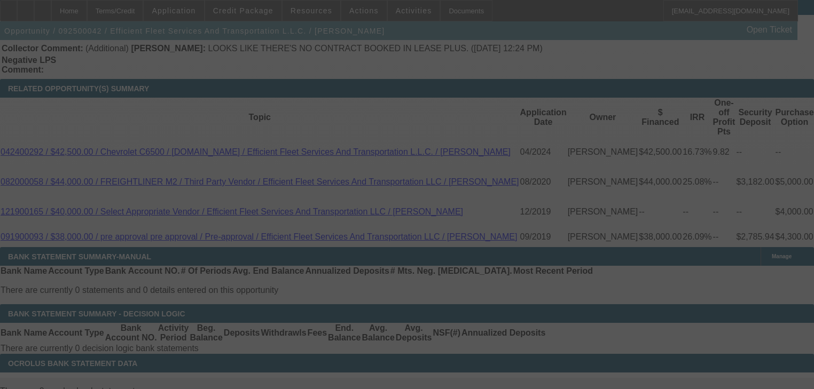
select select "0"
select select "2"
select select "0"
select select "6"
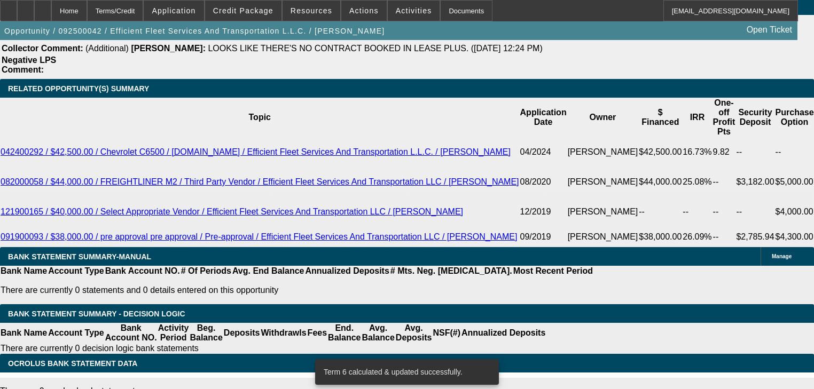
scroll to position [1874, 0]
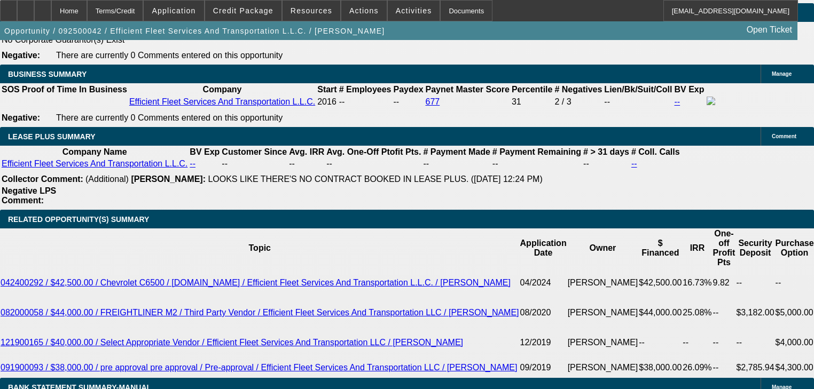
scroll to position [1745, 0]
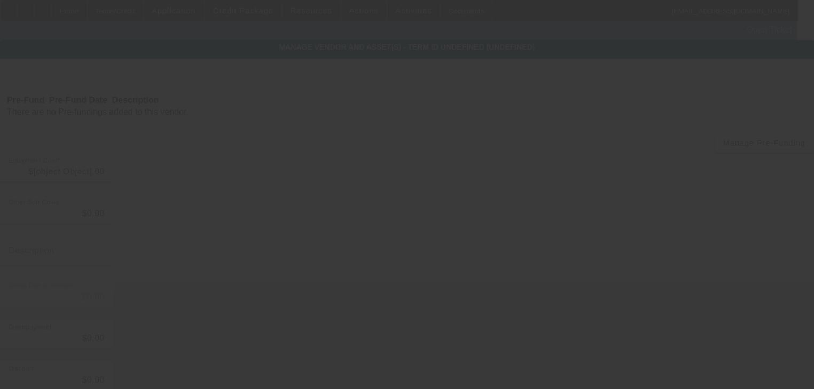
type input "$54,995.00"
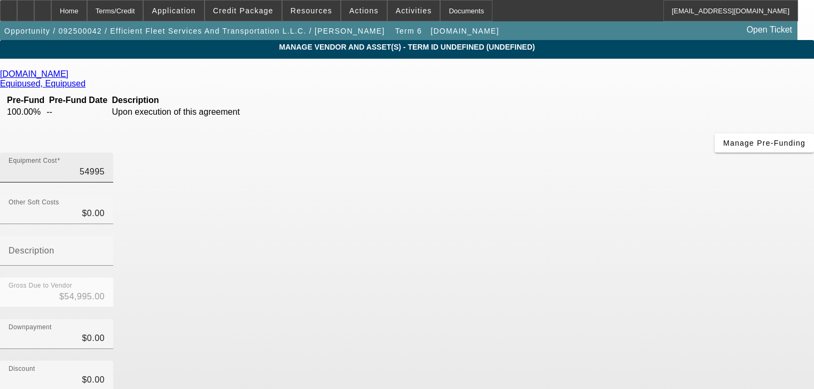
click at [105, 166] on input "54995" at bounding box center [57, 172] width 96 height 13
type input "5"
type input "$5.00"
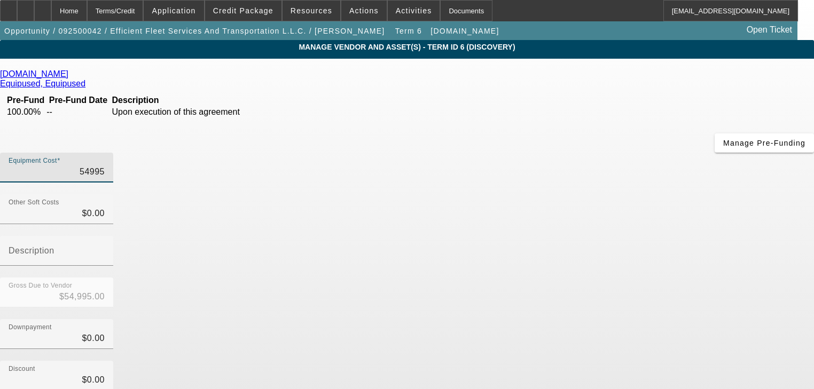
type input "$5.00"
type input "53"
type input "$53.00"
type input "530"
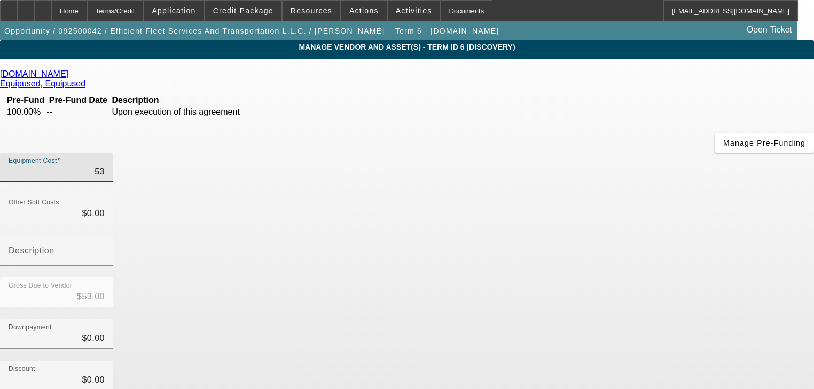
type input "$530.00"
type input "5300"
type input "$5,300.00"
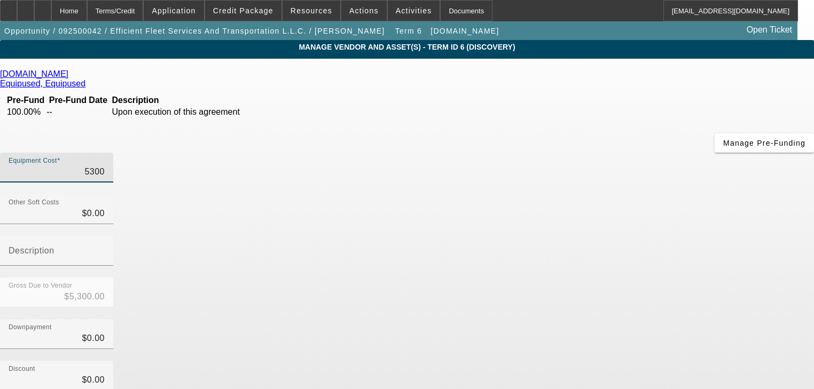
type input "53000"
type input "$53,000.00"
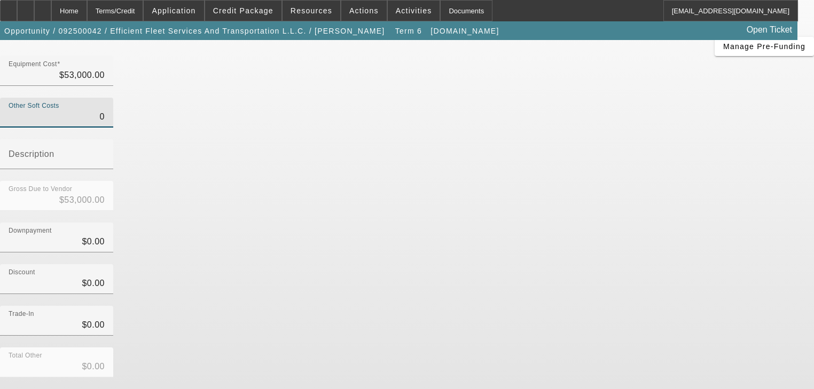
scroll to position [82, 0]
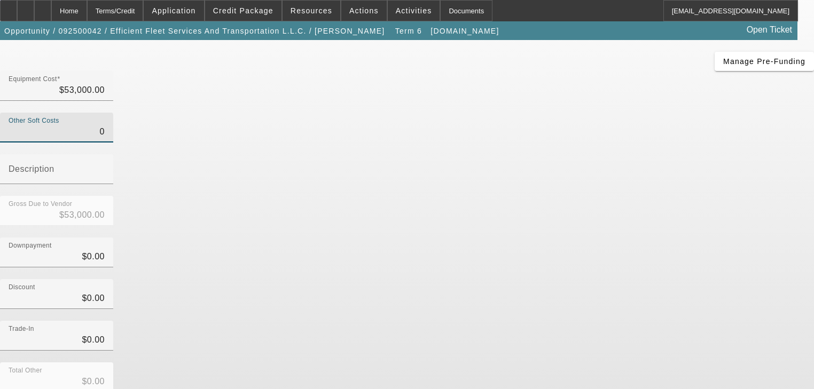
type input "$0.00"
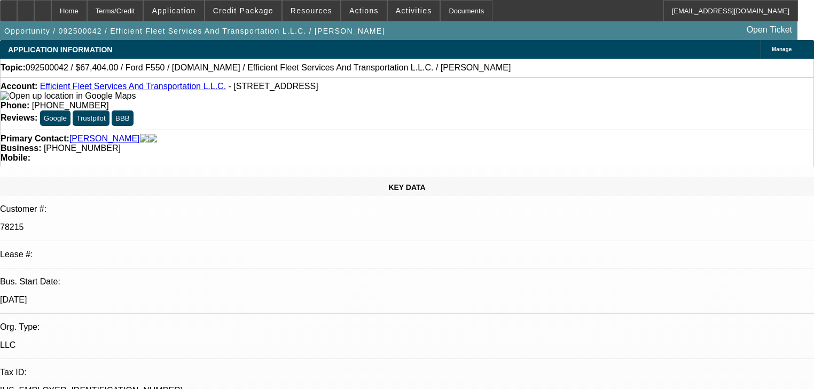
select select "0"
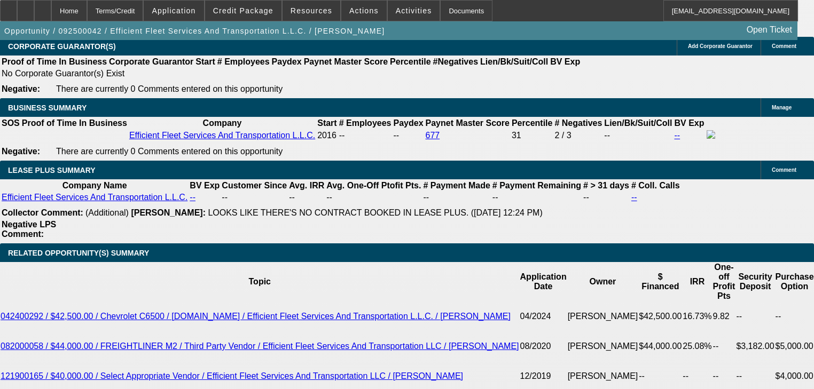
scroll to position [1709, 0]
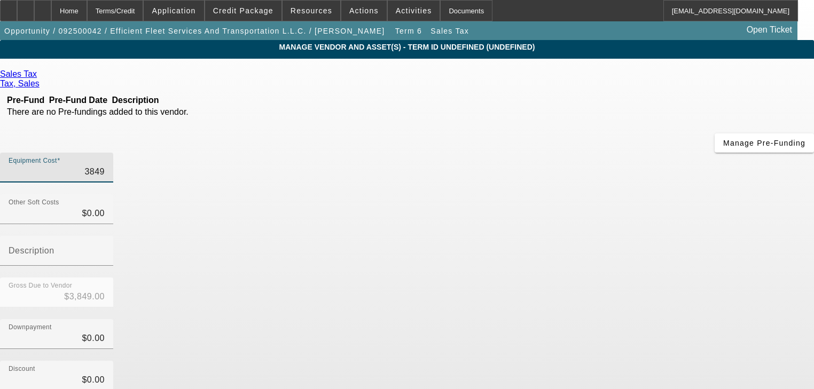
click at [105, 166] on input "3849" at bounding box center [57, 172] width 96 height 13
paste input "710"
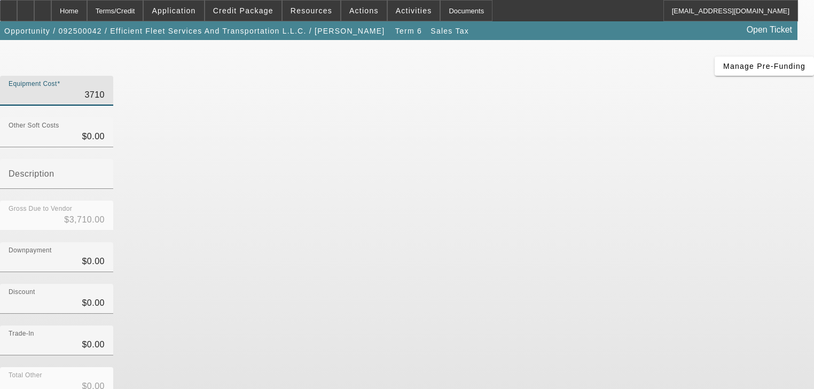
scroll to position [62, 0]
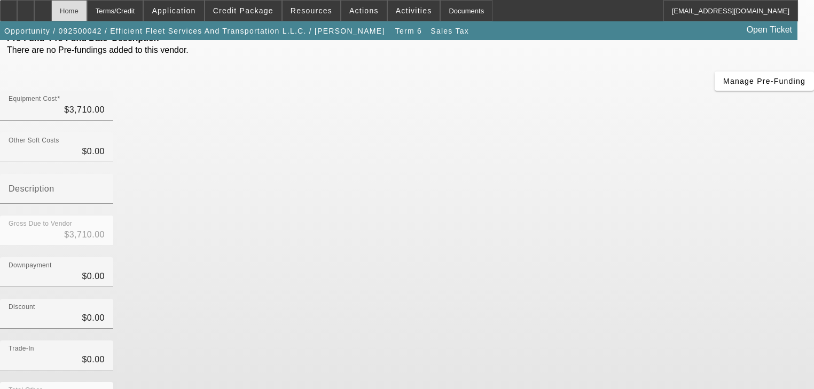
click at [87, 13] on div "Home" at bounding box center [69, 10] width 36 height 21
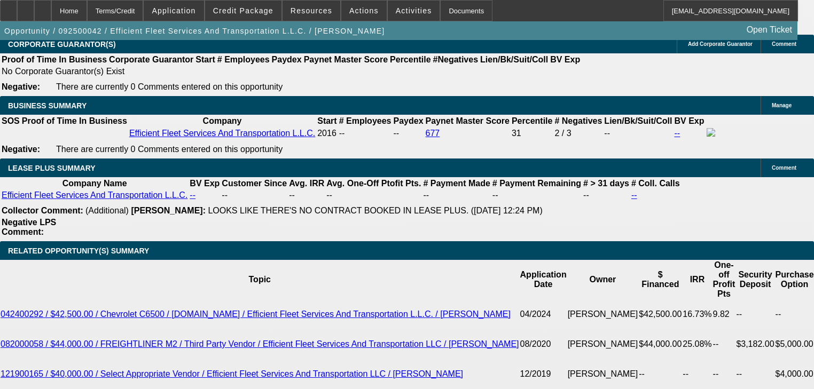
scroll to position [1730, 0]
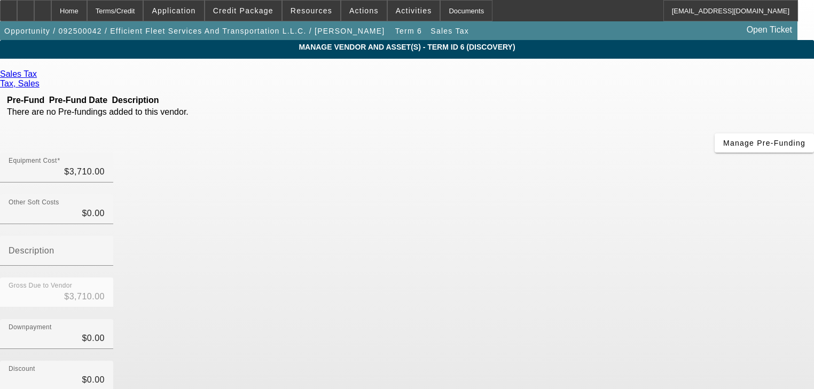
click at [683, 19] on div "Remove Vendor" at bounding box center [738, 9] width 60 height 19
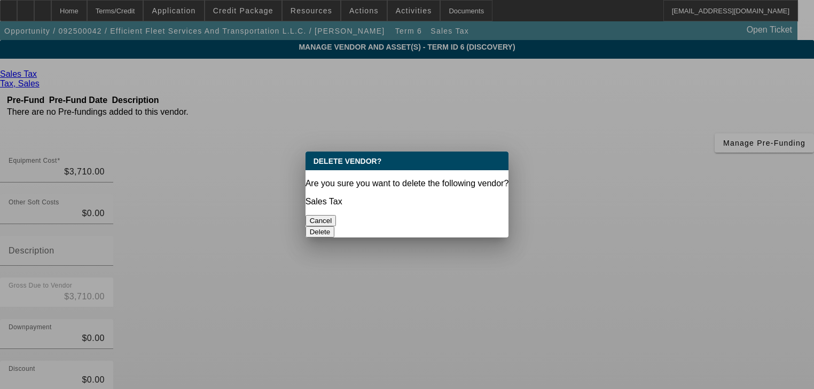
click at [335, 226] on button "Delete" at bounding box center [320, 231] width 29 height 11
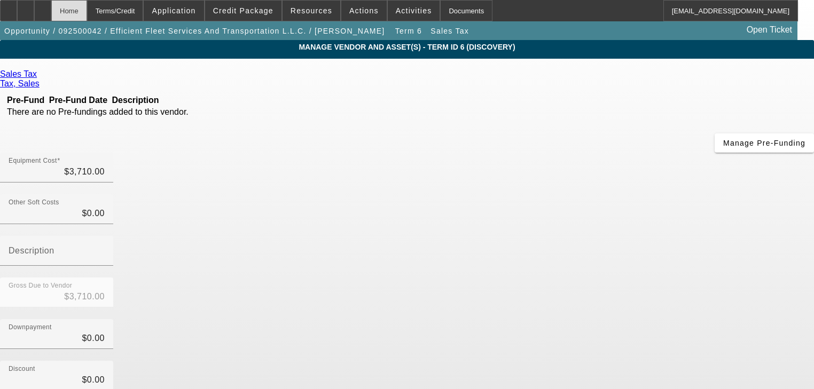
click at [87, 14] on div "Home" at bounding box center [69, 10] width 36 height 21
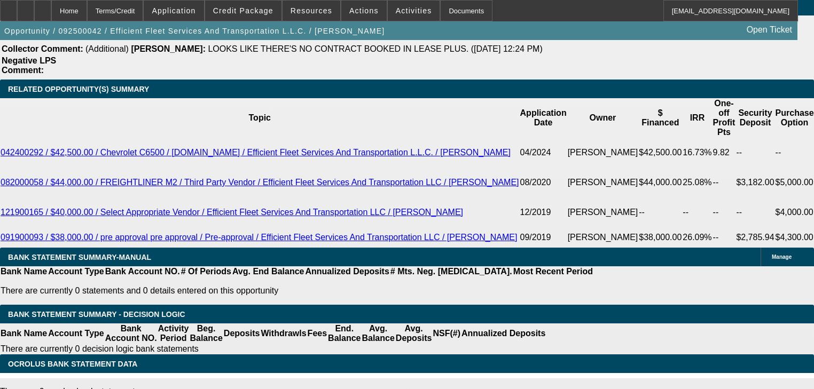
scroll to position [1861, 0]
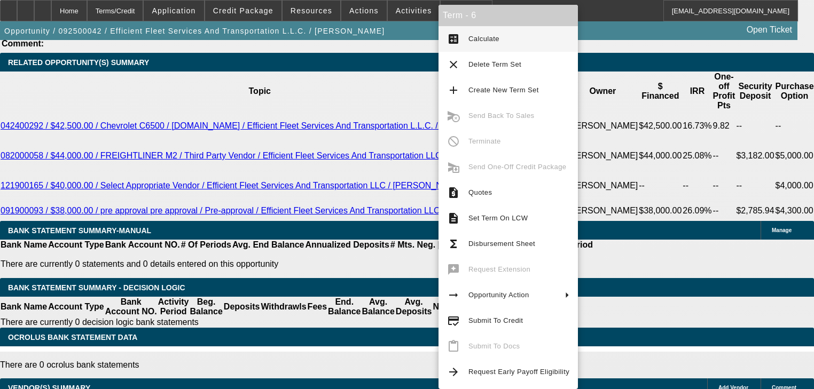
drag, startPoint x: 426, startPoint y: 98, endPoint x: 427, endPoint y: 105, distance: 7.0
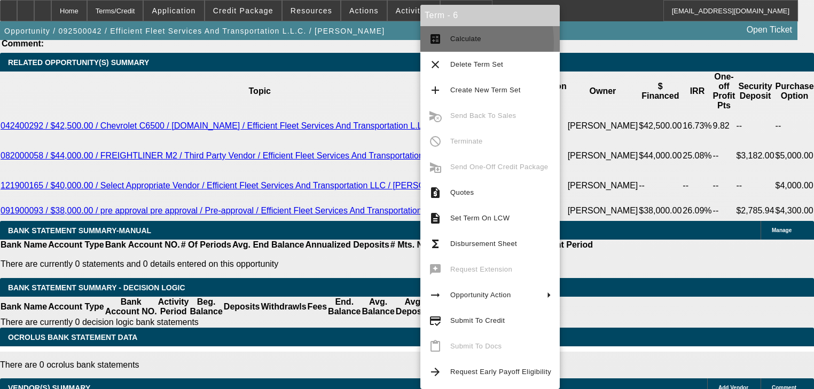
click at [445, 42] on button "calculate Calculate" at bounding box center [489, 39] width 139 height 26
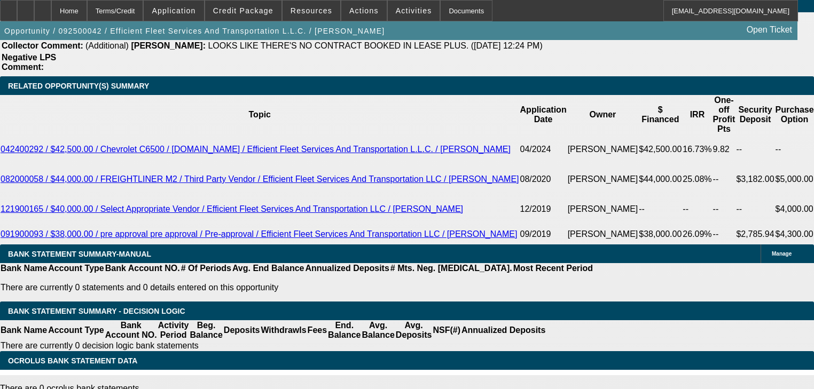
scroll to position [1863, 0]
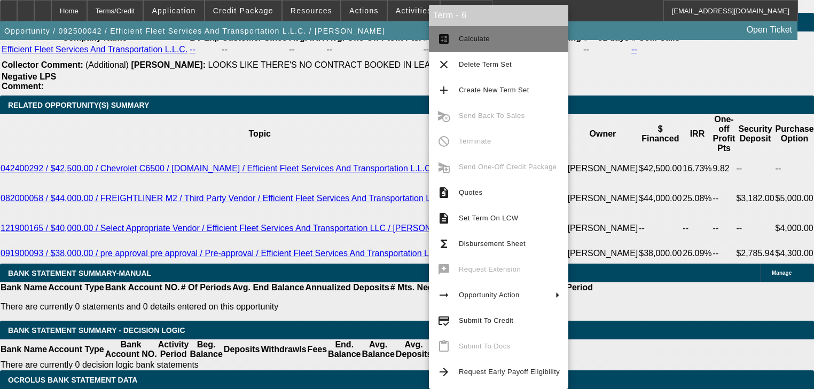
click at [458, 42] on button "calculate Calculate" at bounding box center [498, 39] width 139 height 26
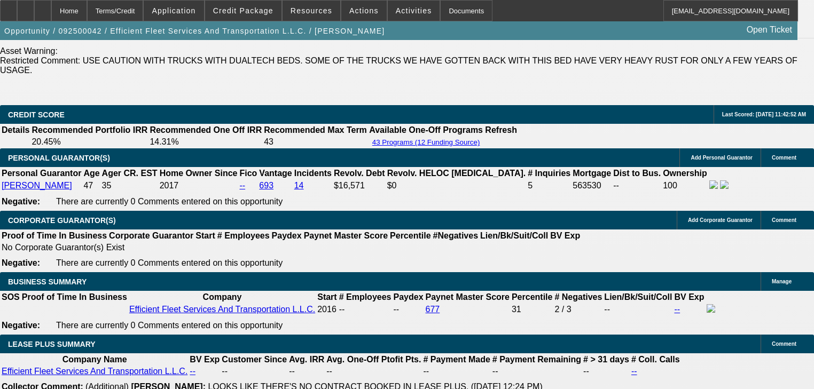
scroll to position [1709, 0]
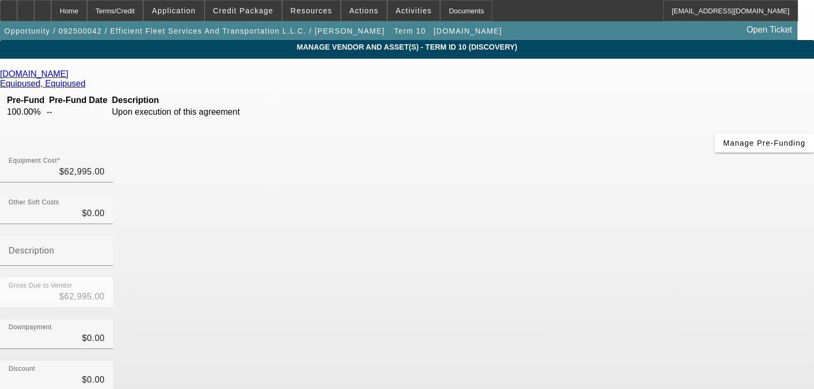
scroll to position [124, 0]
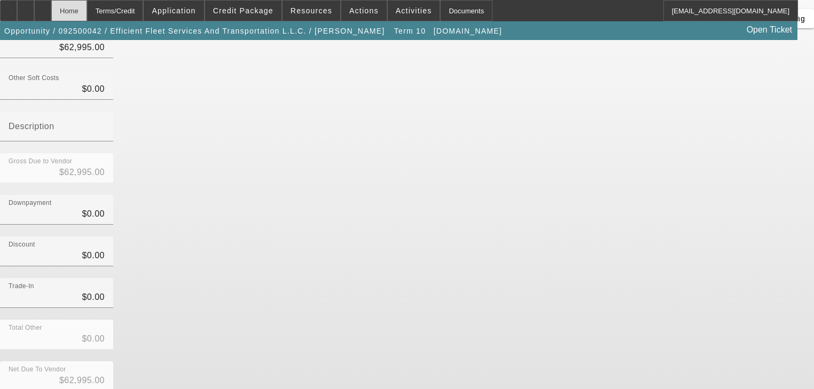
click at [87, 14] on div "Home" at bounding box center [69, 10] width 36 height 21
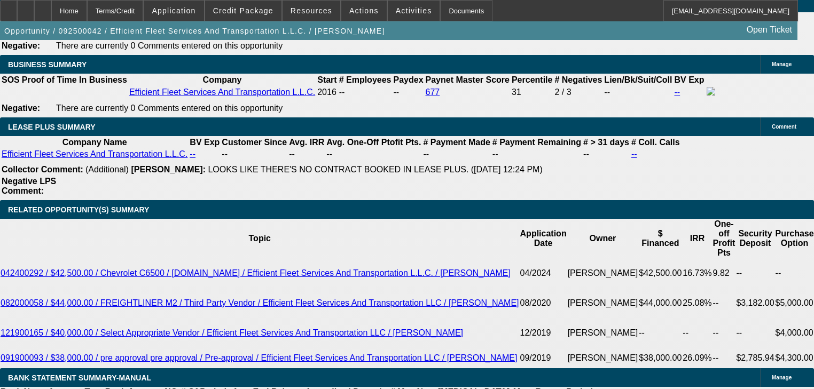
scroll to position [1804, 0]
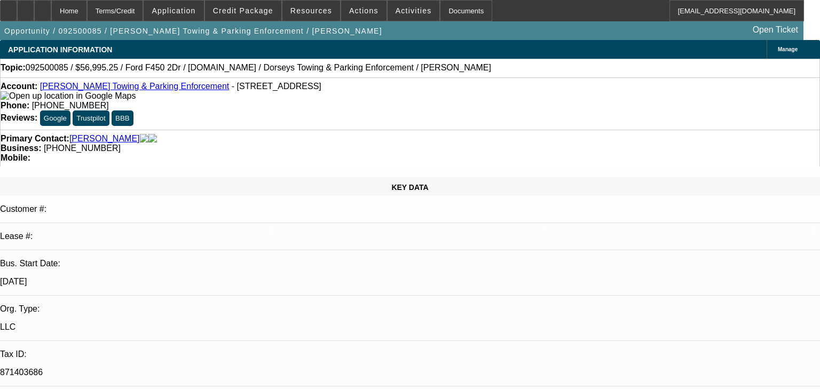
select select "2"
select select "0"
select select "6"
select select "0"
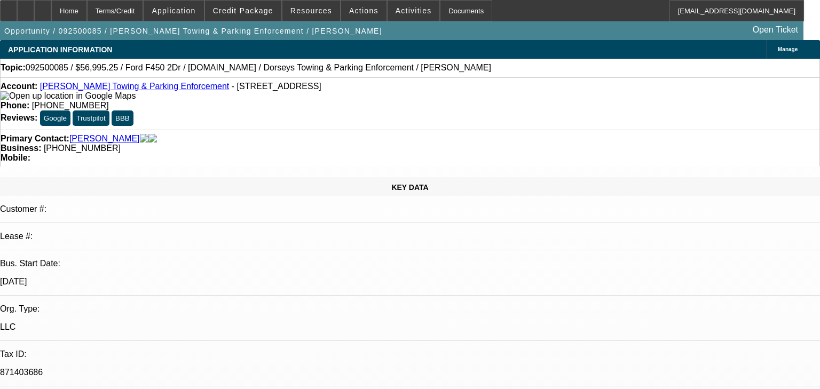
select select "0"
select select "6"
select select "0"
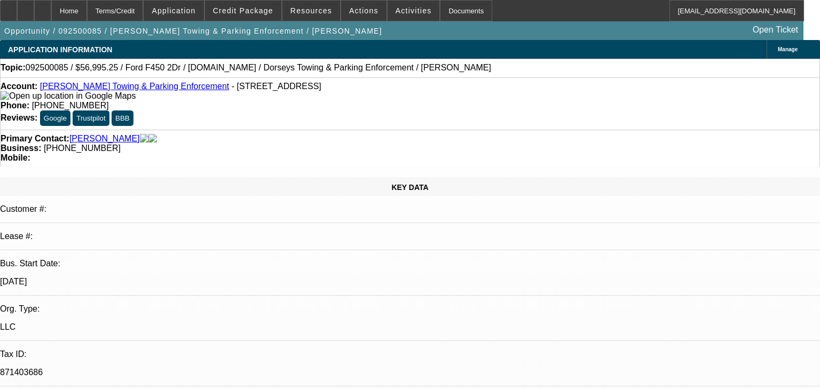
select select "0"
select select "6"
select select "2"
select select "0"
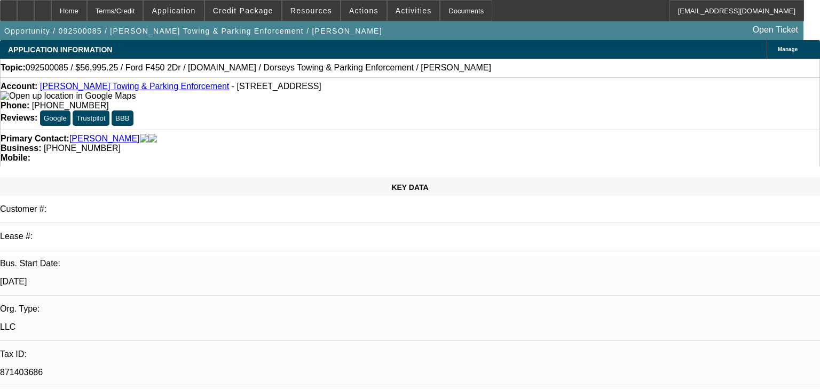
select select "6"
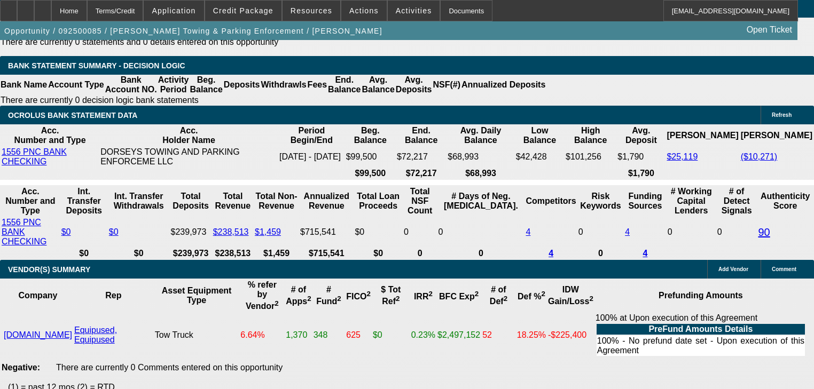
scroll to position [1923, 0]
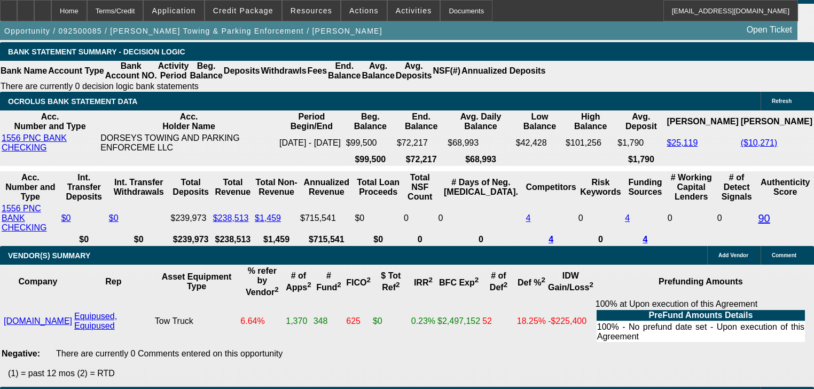
type input "$2,999.75"
select select "0"
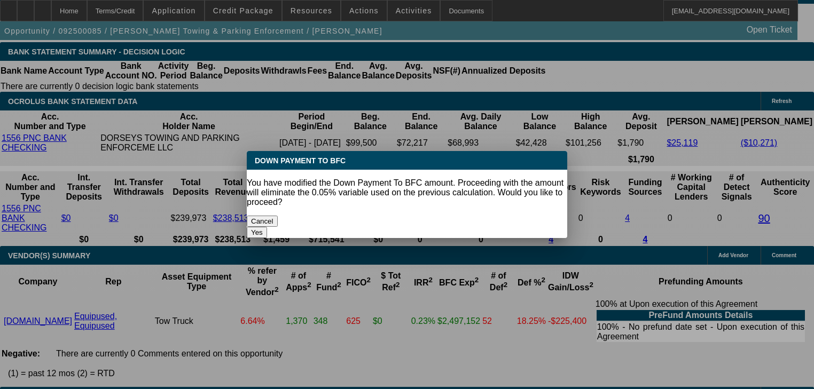
scroll to position [0, 0]
click at [267, 227] on button "Yes" at bounding box center [257, 232] width 20 height 11
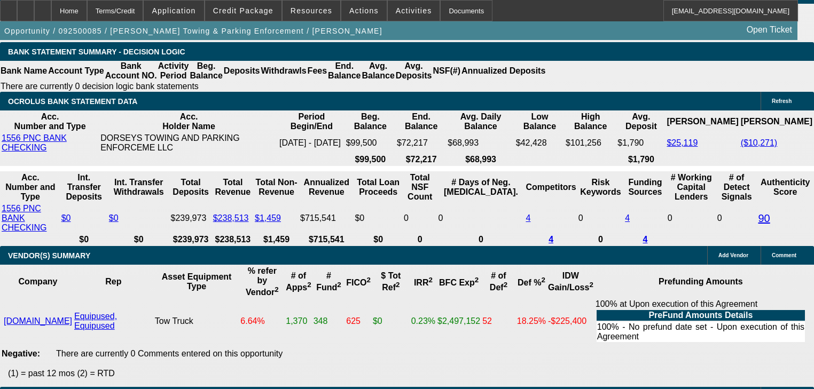
type input "$0.00"
type input "UNKNOWN"
type input "$1,736.84"
type input "$3,473.68"
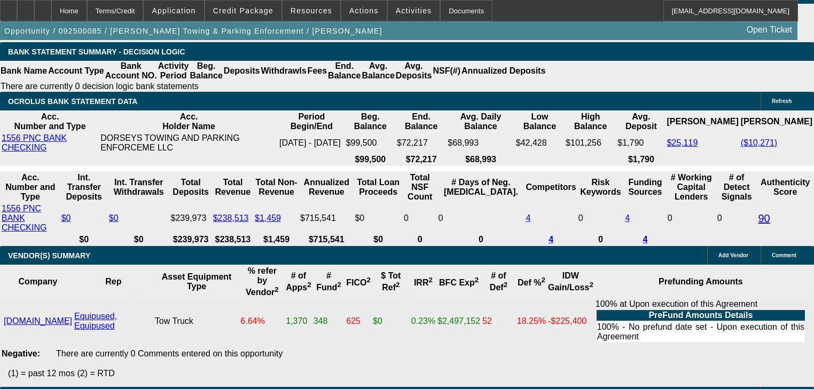
type input "17"
type input "$34.00"
type input "1737"
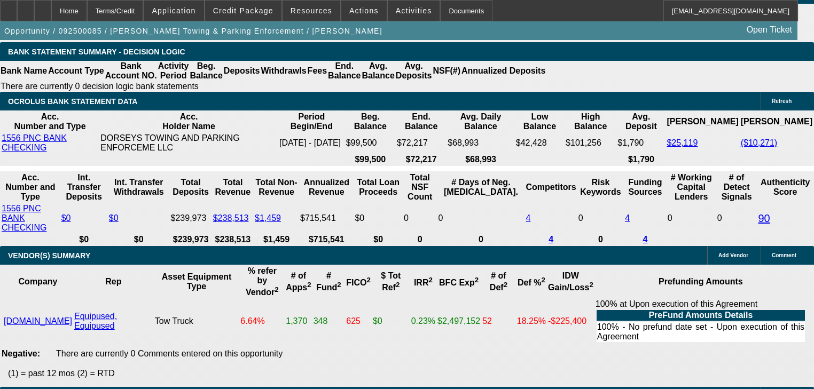
type input "17.2"
type input "$3,474.00"
type input "$1,737.00"
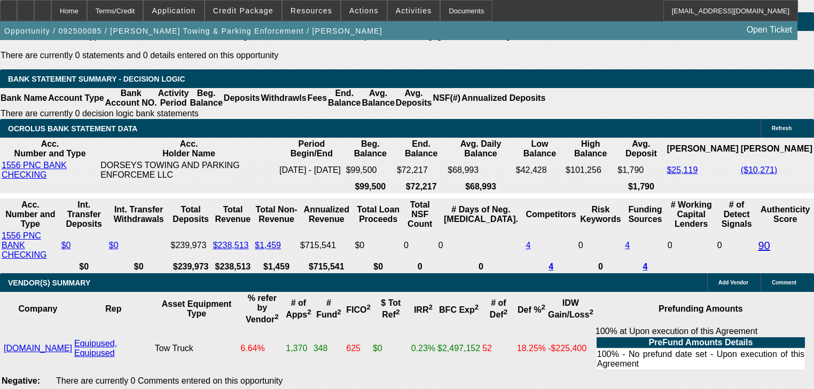
scroll to position [1837, 0]
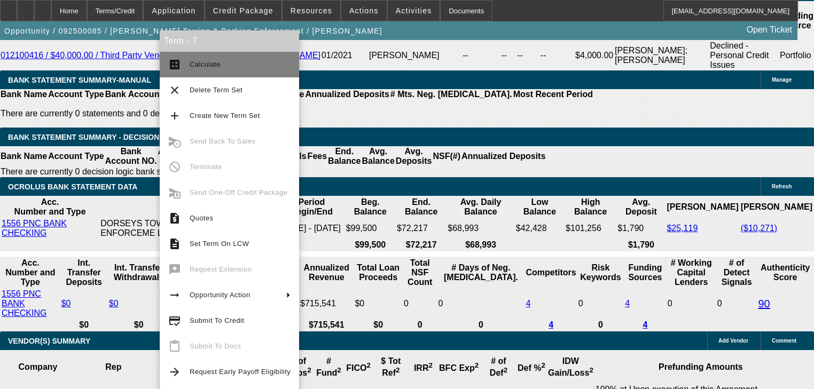
click at [194, 67] on span "Calculate" at bounding box center [205, 64] width 31 height 8
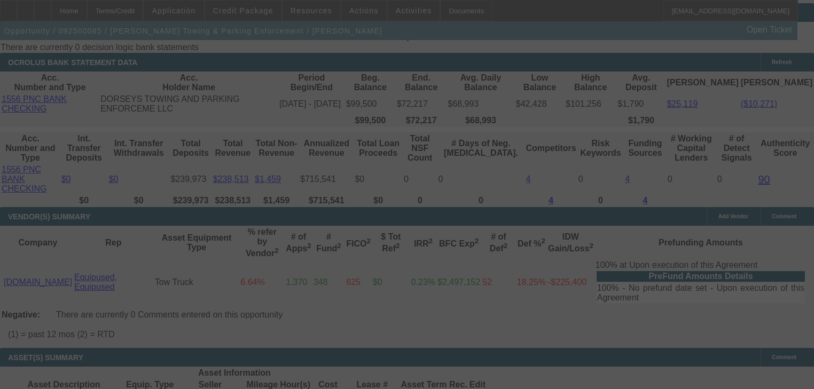
scroll to position [1965, 0]
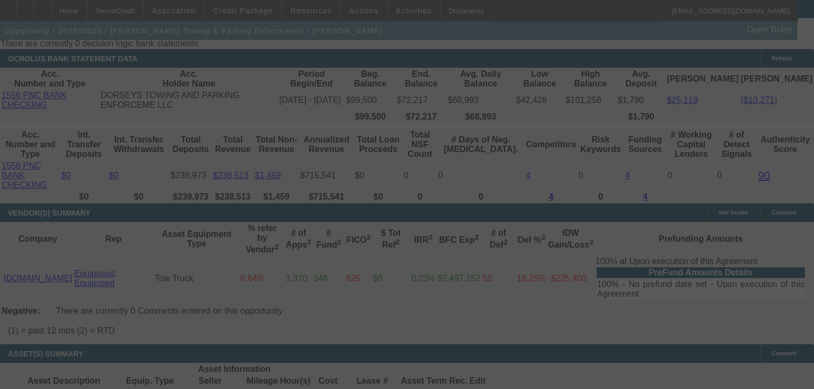
select select "0"
select select "2"
select select "0"
select select "6"
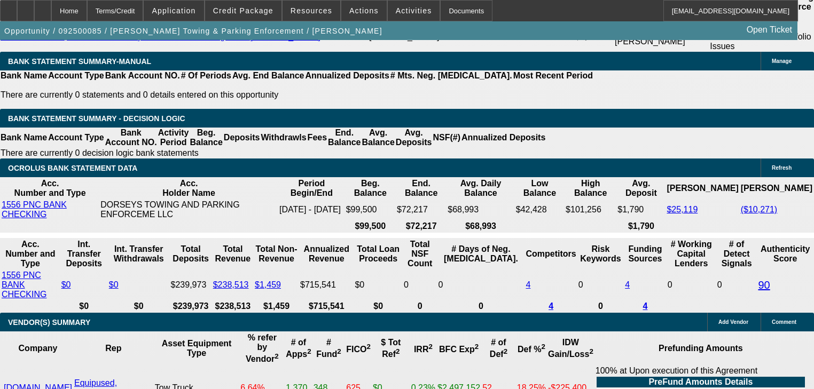
scroll to position [1837, 0]
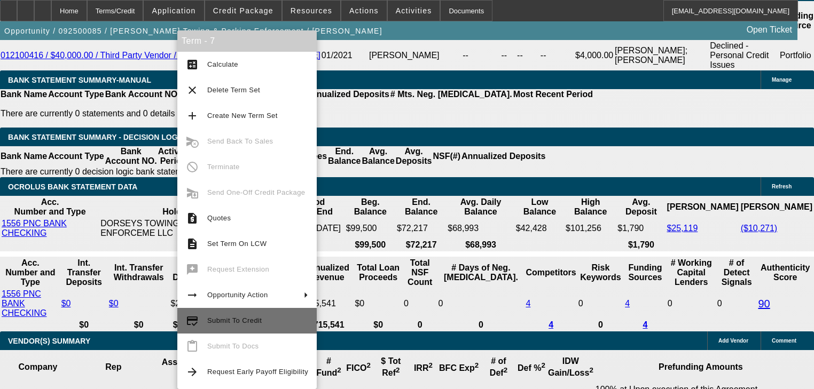
click at [247, 323] on span "Submit To Credit" at bounding box center [234, 321] width 54 height 8
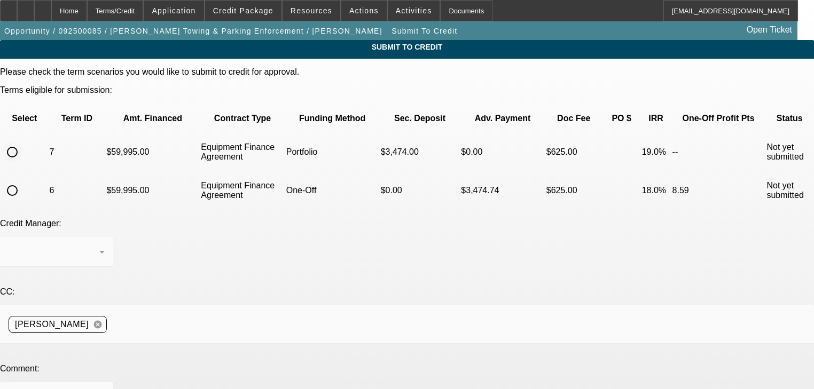
click at [23, 142] on input "radio" at bounding box center [12, 152] width 21 height 21
radio input "true"
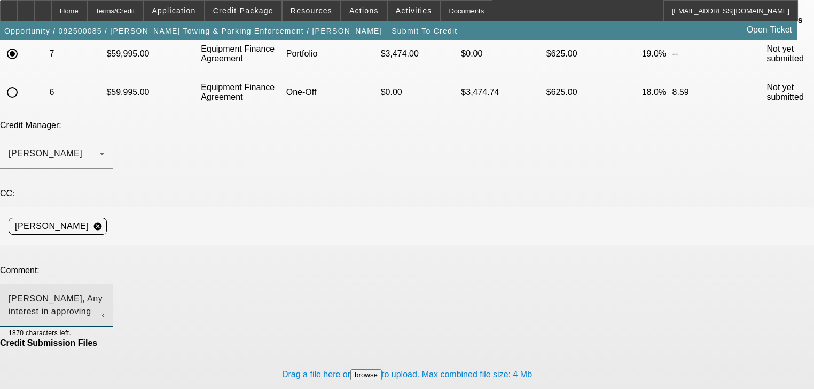
scroll to position [105, 0]
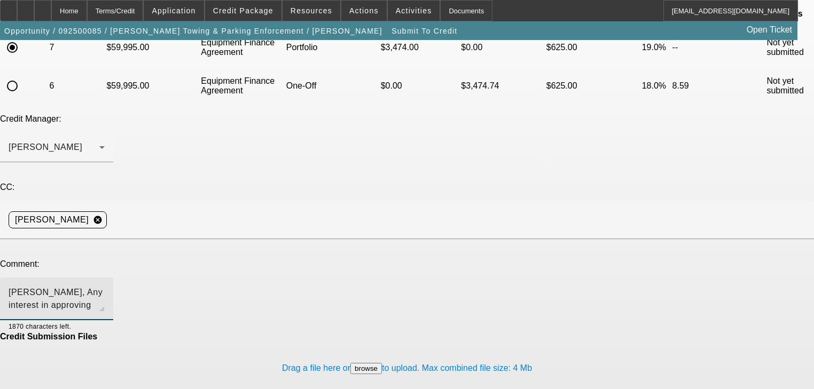
click at [105, 286] on textarea "George, Any interest in approving this with just the SD & no money down, If I c…" at bounding box center [57, 299] width 96 height 26
click at [113, 278] on div "George, Any interest in approving this with just the SD & no money down? If I c…" at bounding box center [56, 299] width 113 height 43
click at [105, 286] on textarea "George, Any interest in approving this with just the SD & no money down? If I c…" at bounding box center [57, 299] width 96 height 26
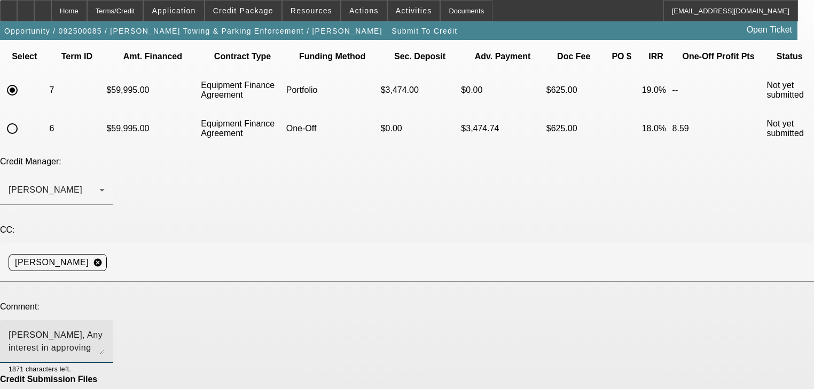
scroll to position [0, 0]
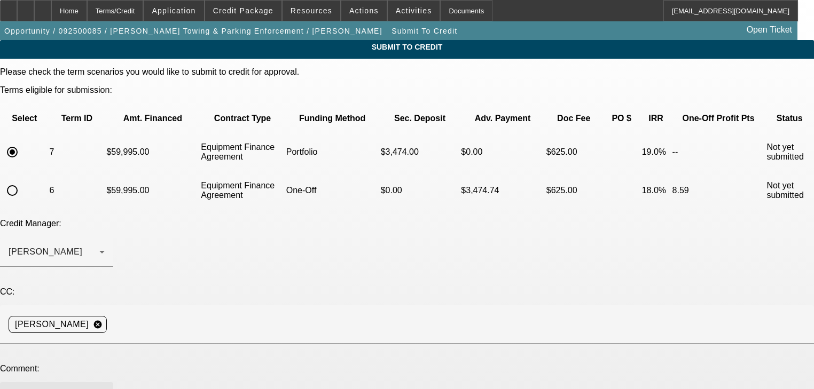
type textarea "George, Any interest in approving this with just the SD & no money down? If I c…"
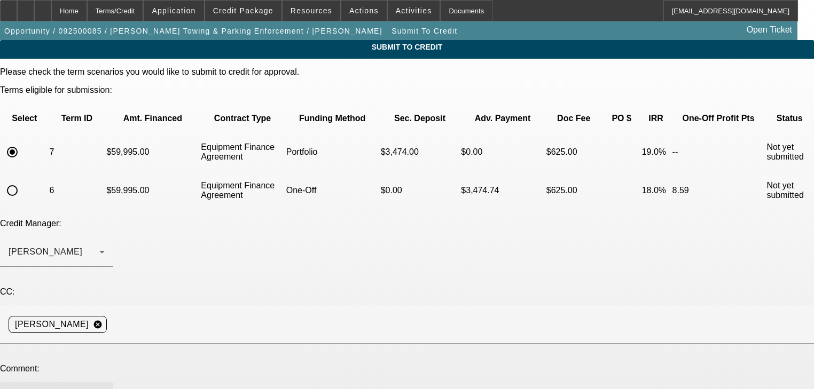
click at [87, 4] on div "Home" at bounding box center [69, 10] width 36 height 21
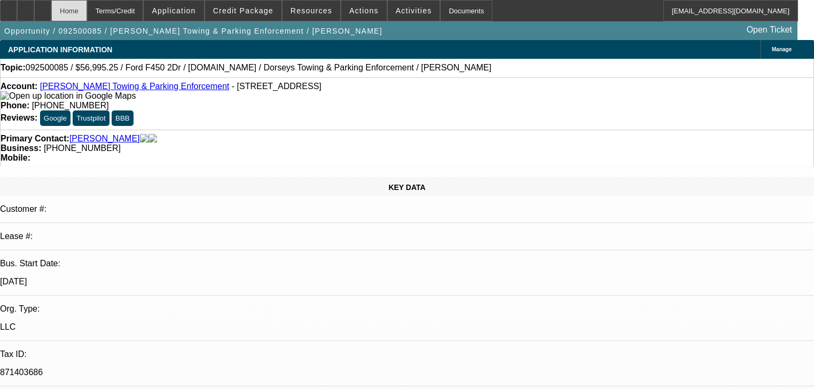
select select "0"
select select "2"
select select "0"
select select "6"
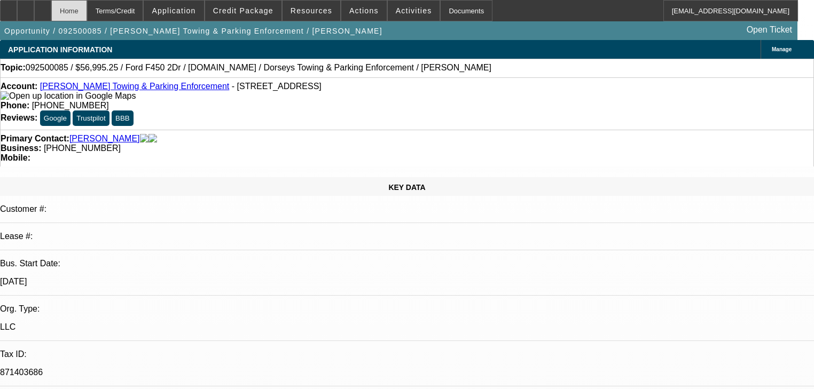
select select "0"
select select "6"
select select "0"
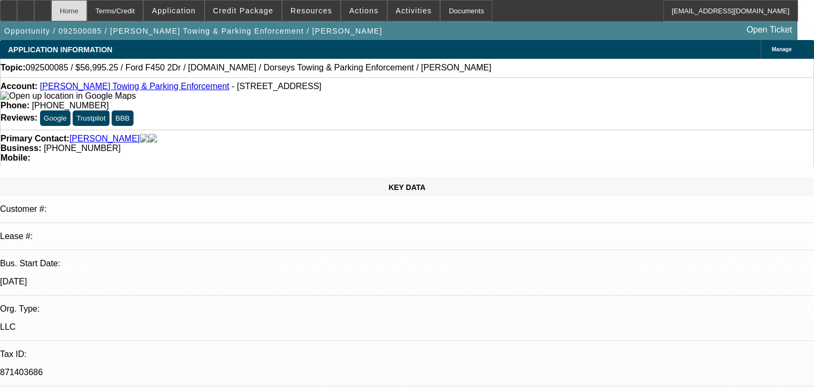
select select "0"
select select "6"
select select "2"
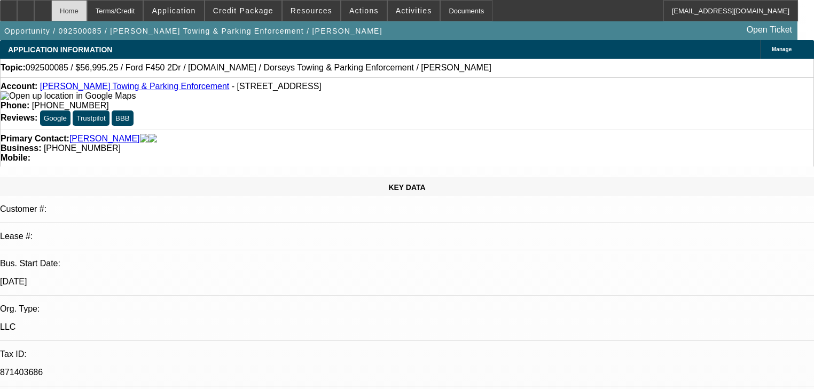
select select "0"
select select "6"
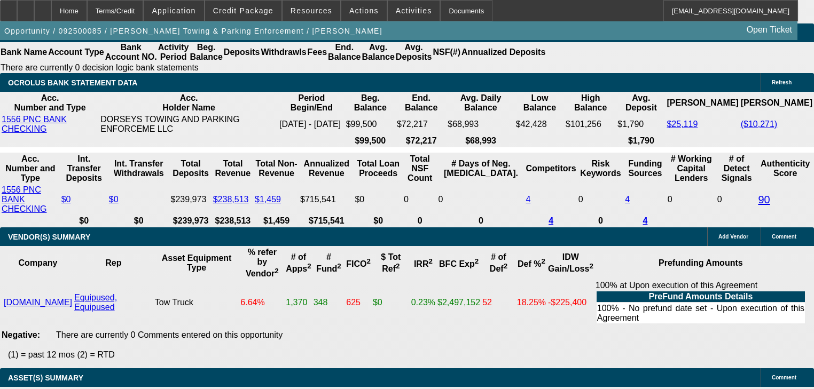
scroll to position [1923, 0]
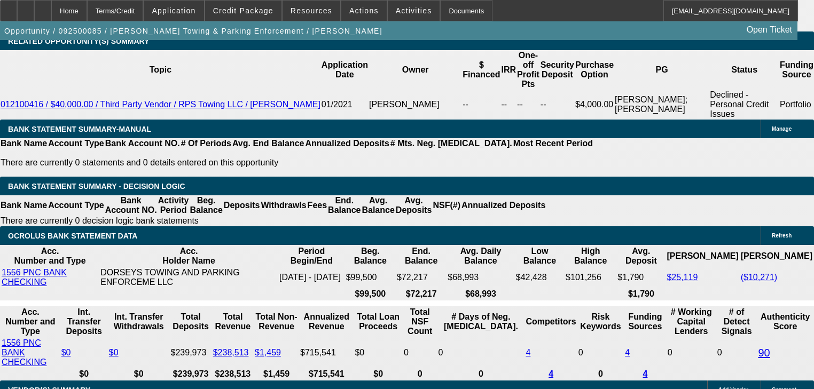
scroll to position [1837, 0]
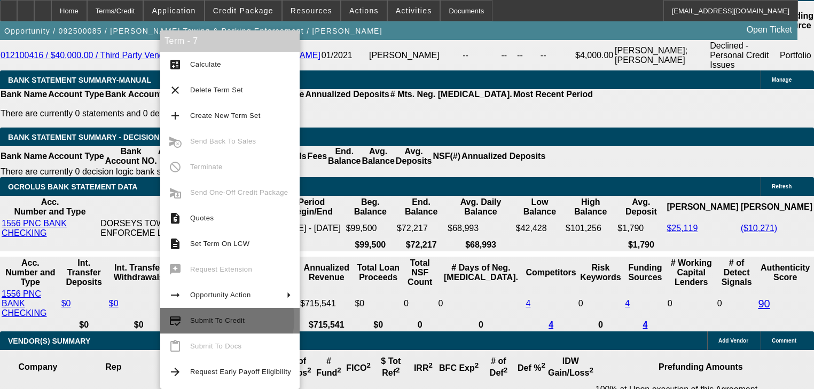
click at [218, 319] on span "Submit To Credit" at bounding box center [217, 321] width 54 height 8
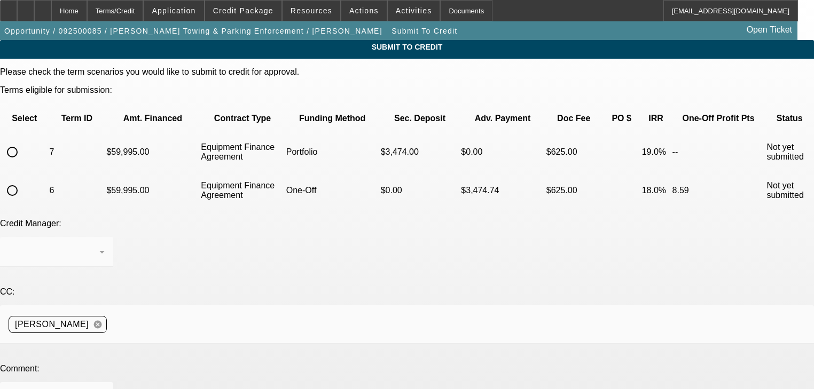
click at [23, 142] on input "radio" at bounding box center [12, 152] width 21 height 21
radio input "true"
paste textarea "George, Any interest in approving this with just the SD & no money down? If I c…"
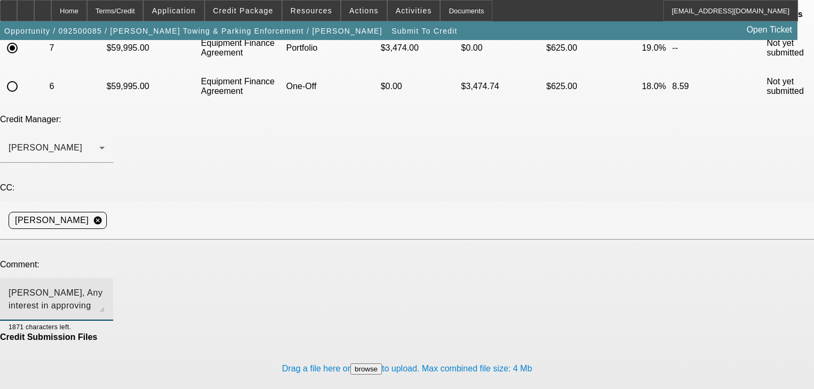
scroll to position [105, 0]
type textarea "George, Any interest in approving this with just the SD & no money down? If I c…"
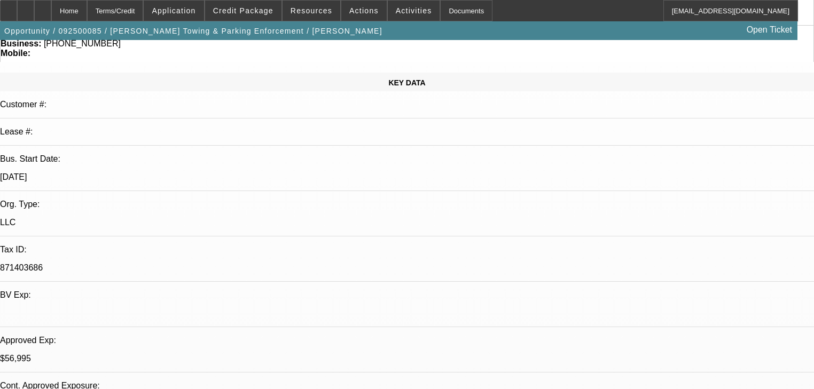
select select "0"
select select "2"
select select "0"
select select "6"
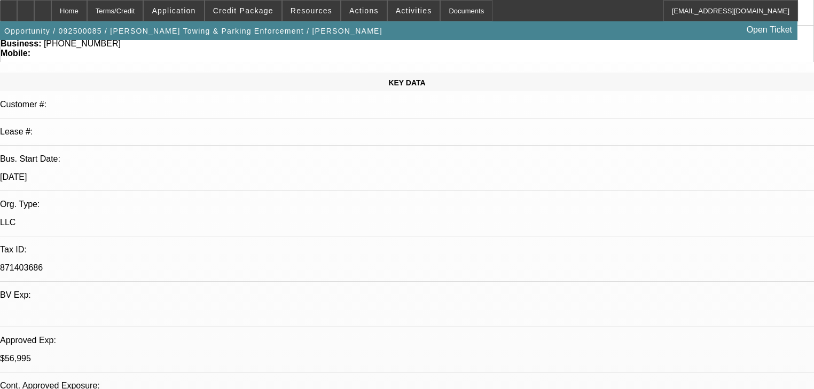
select select "0"
select select "6"
select select "0"
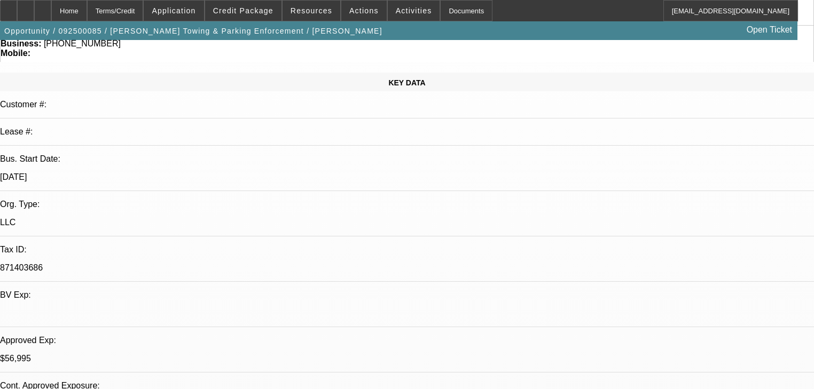
select select "0"
select select "6"
select select "2"
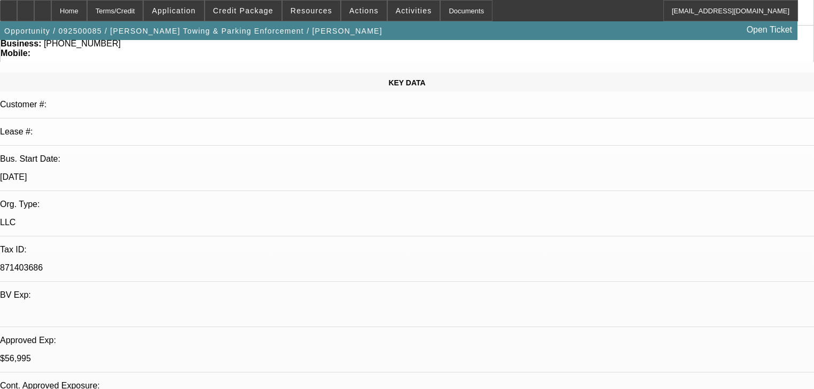
select select "0"
select select "6"
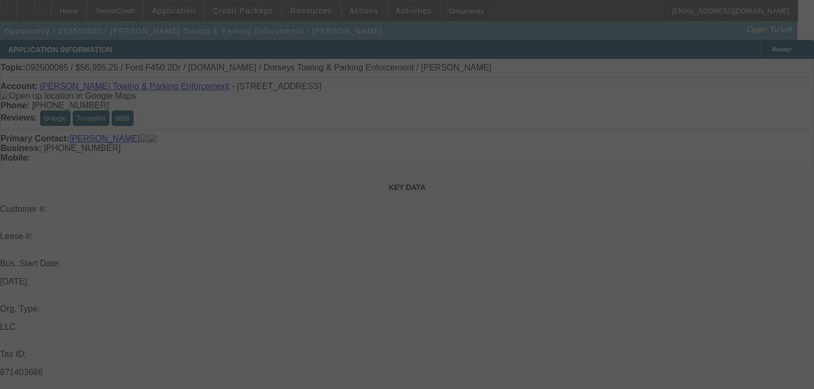
select select "0"
select select "2"
select select "0"
select select "6"
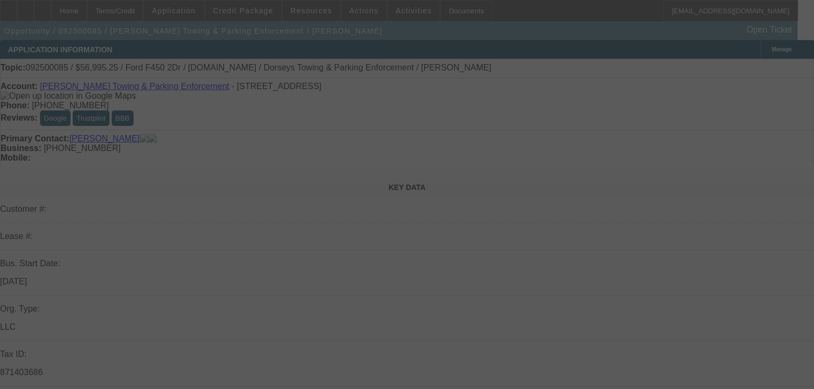
select select "0"
select select "2"
select select "0"
select select "6"
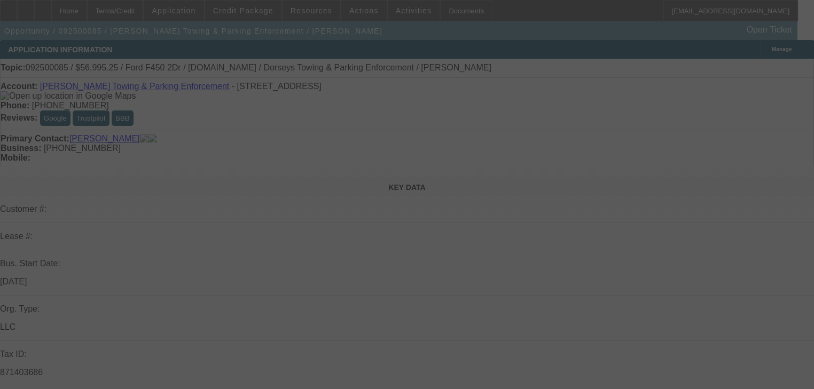
select select "0"
select select "6"
select select "0"
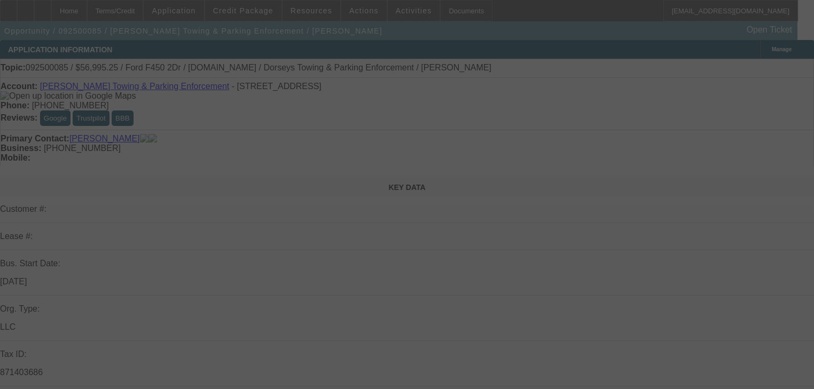
select select "0"
select select "6"
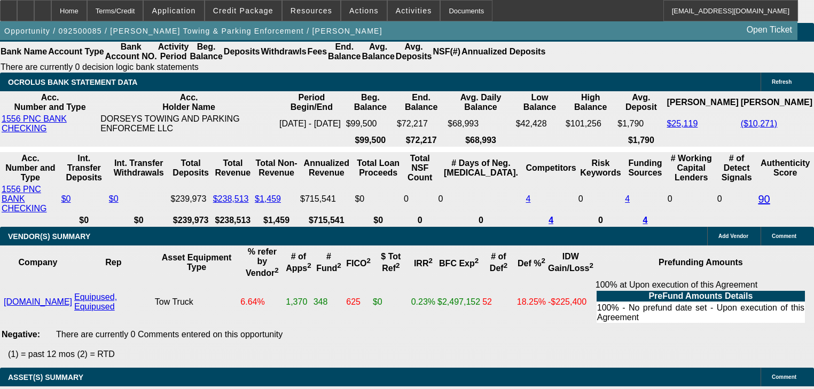
scroll to position [1923, 0]
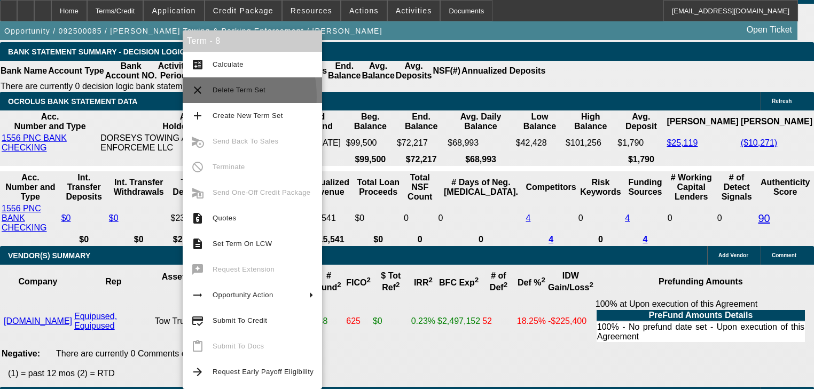
click at [199, 97] on button "clear Delete Term Set" at bounding box center [252, 90] width 139 height 26
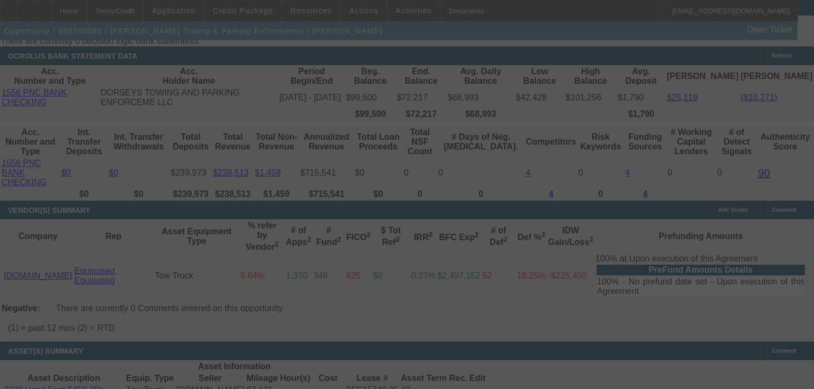
scroll to position [2051, 0]
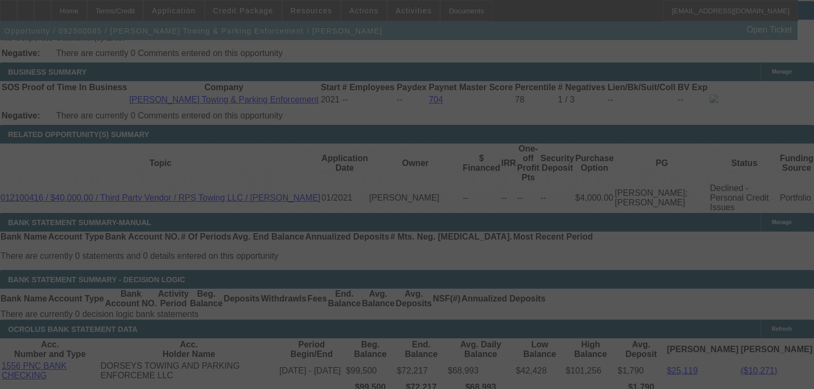
scroll to position [1730, 0]
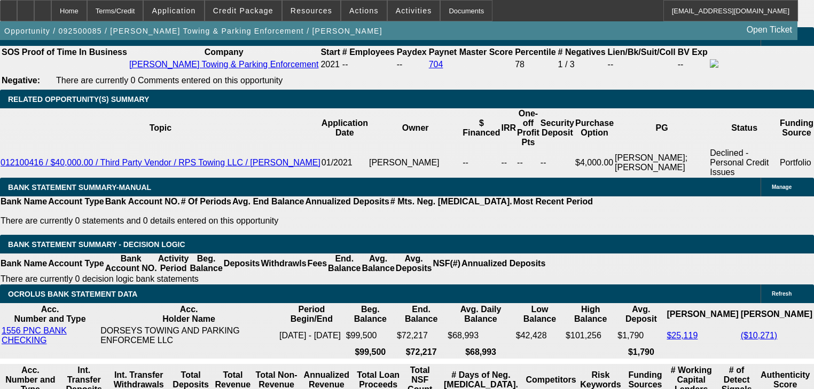
select select "0"
select select "2"
select select "0"
select select "6"
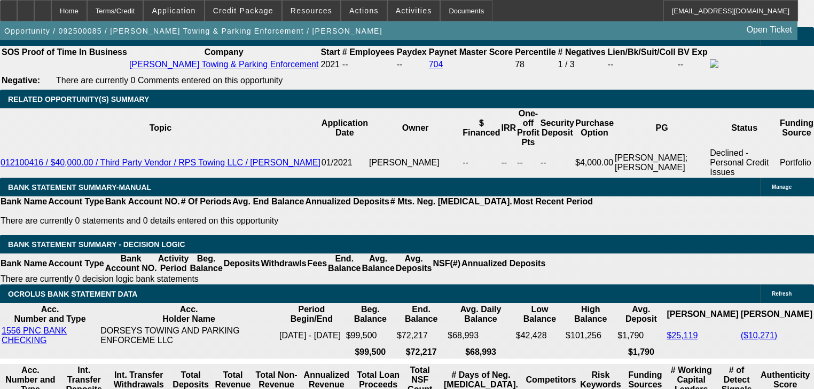
select select "0"
select select "6"
select select "0"
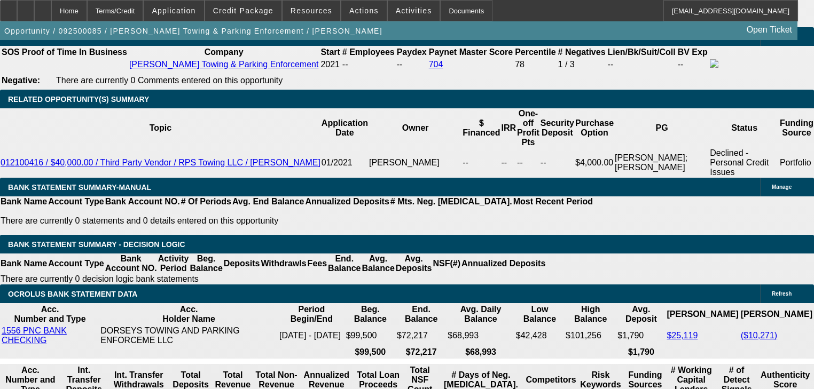
select select "0"
select select "6"
select select "2"
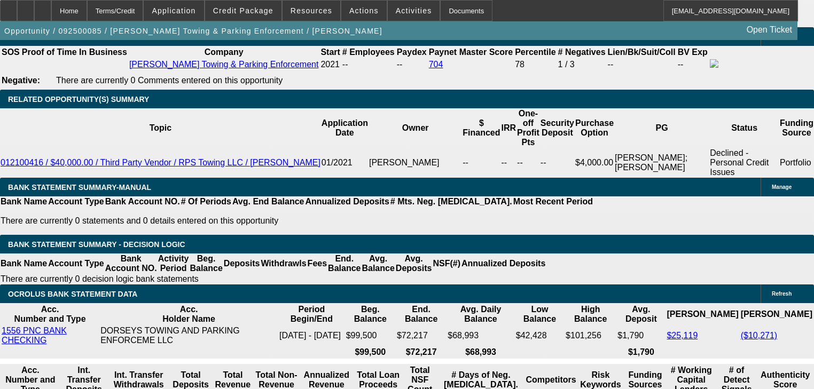
select select "0"
select select "6"
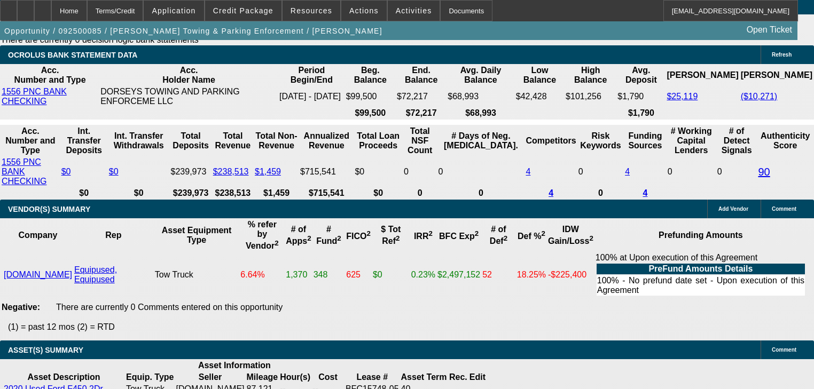
scroll to position [1987, 0]
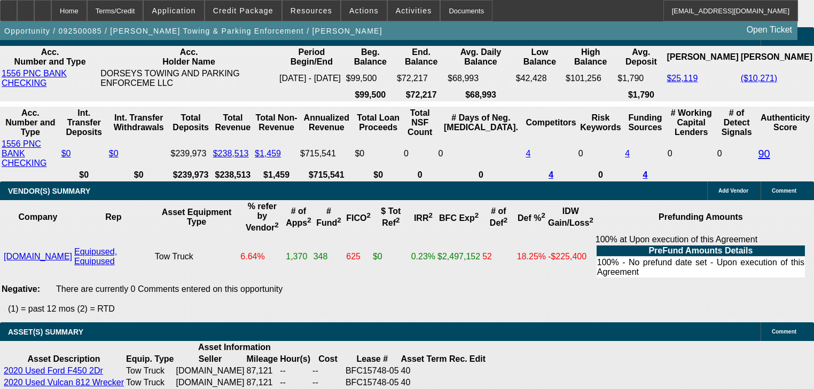
type input "UNKNOWN"
type input "2"
type input "$1,301.60"
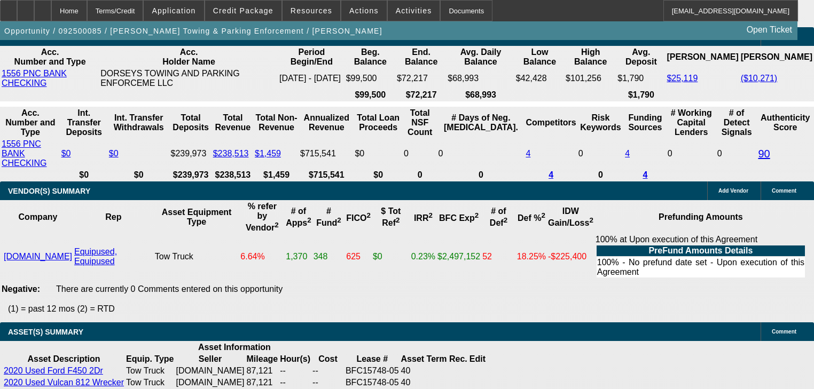
type input "20"
type input "$1,825.67"
type input "20"
select select "2"
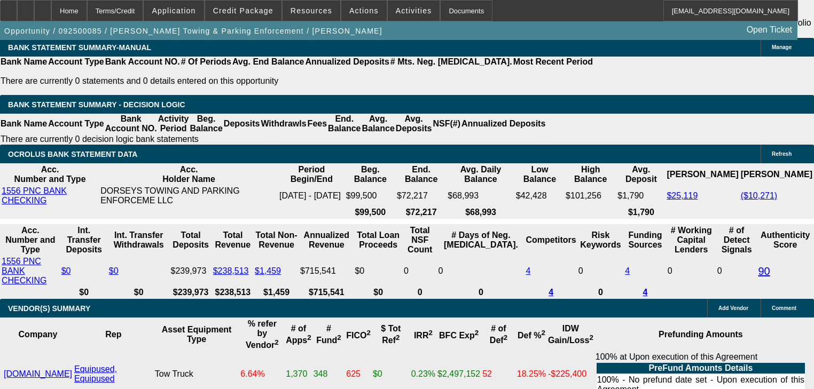
scroll to position [1859, 0]
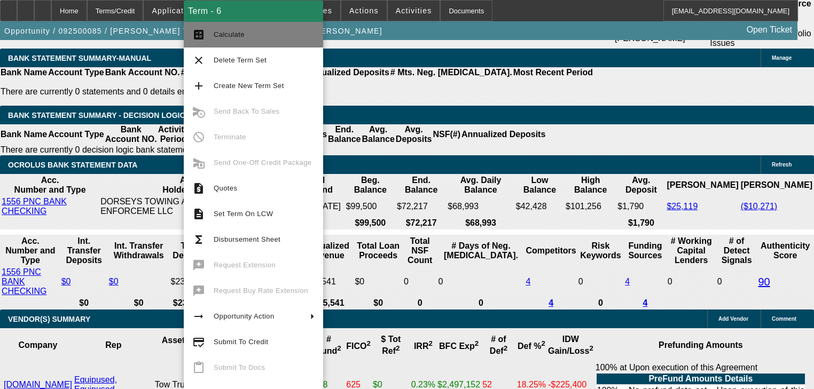
click at [212, 33] on button "calculate Calculate" at bounding box center [253, 35] width 139 height 26
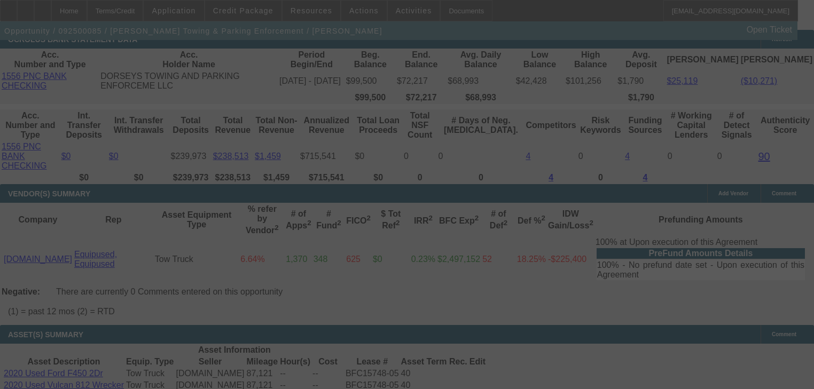
scroll to position [1987, 0]
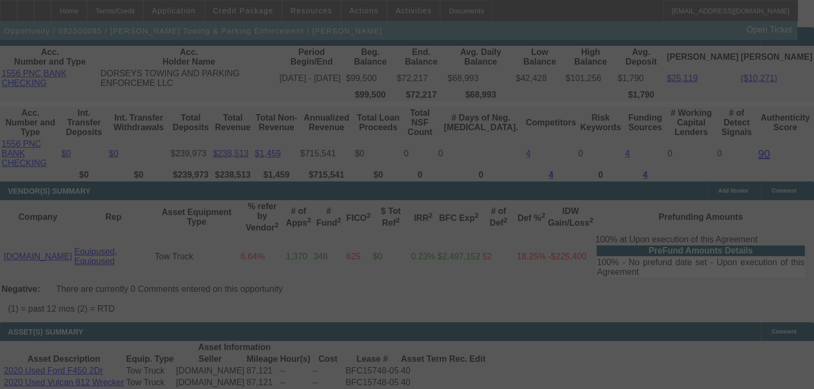
select select "0"
select select "2"
select select "0"
select select "6"
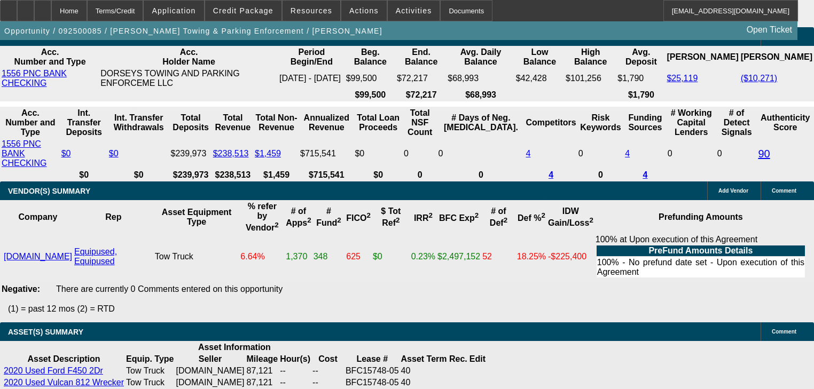
type input "1"
type input "UNKNOWN"
type input "$1,275.58"
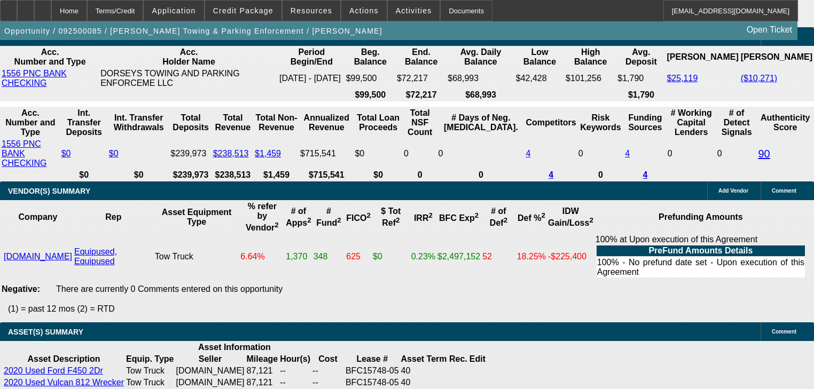
type input "19"
type input "$1,793.86"
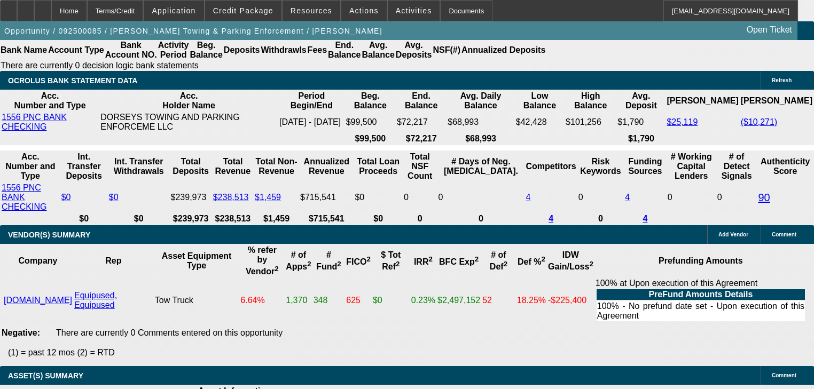
scroll to position [1859, 0]
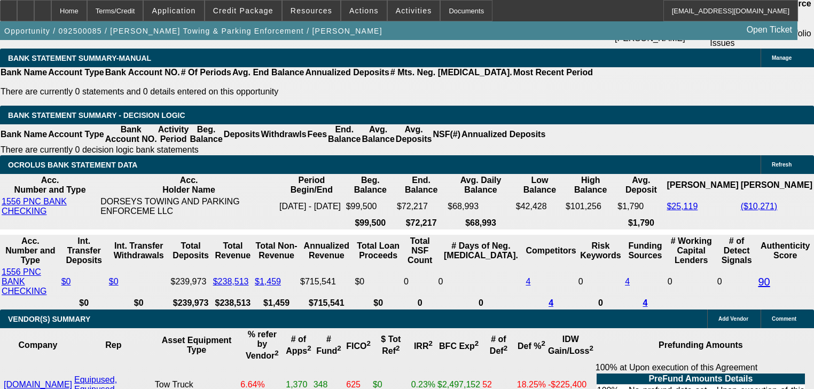
type input "19"
type input "1"
type input "$1,783.00"
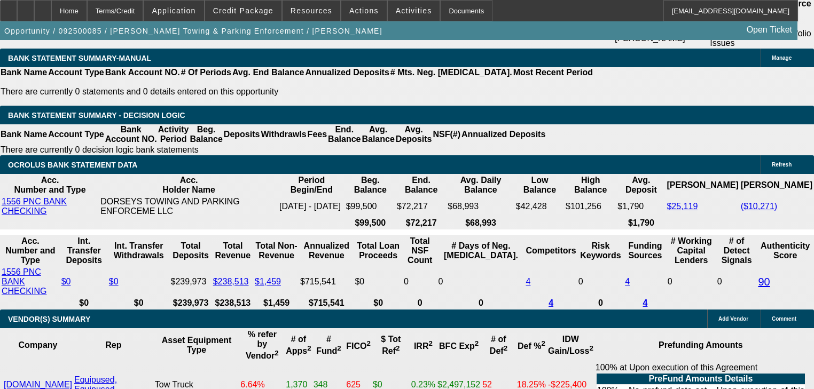
type input "18.7"
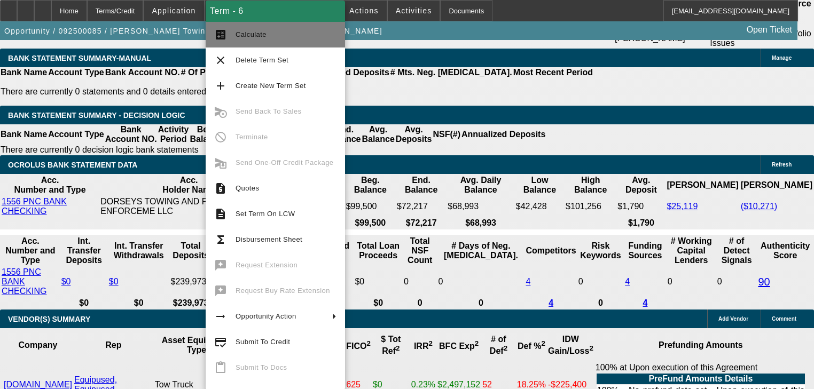
click at [243, 42] on button "calculate Calculate" at bounding box center [275, 35] width 139 height 26
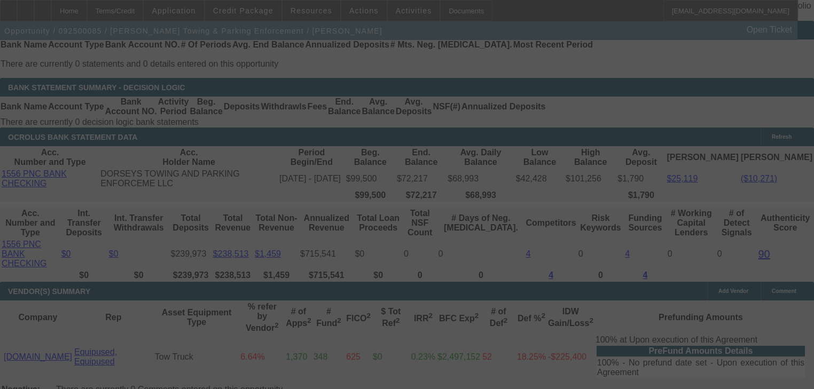
scroll to position [1902, 0]
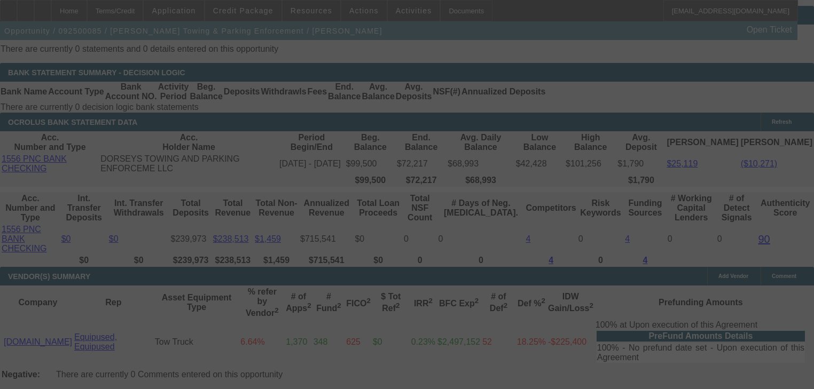
select select "0"
select select "2"
select select "0"
select select "6"
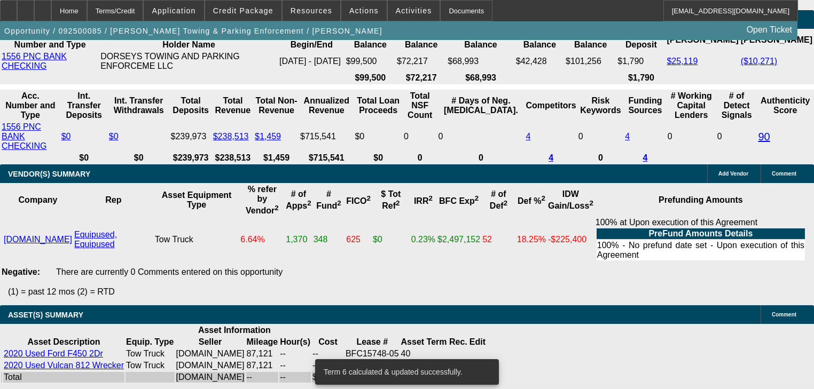
scroll to position [2024, 0]
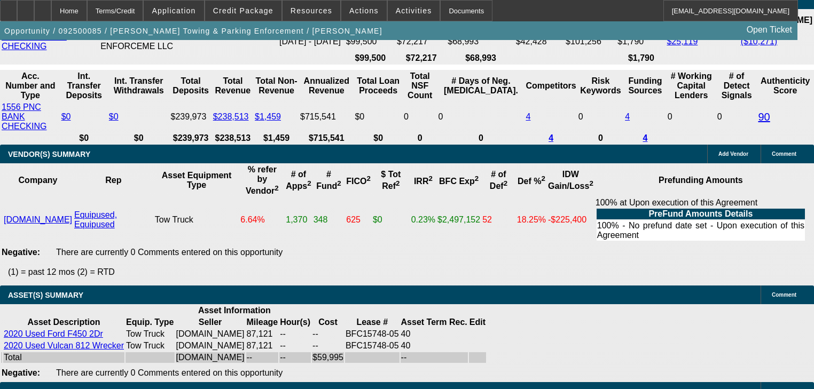
type input "UNKNOWN"
type input "1"
type input "$1,275.58"
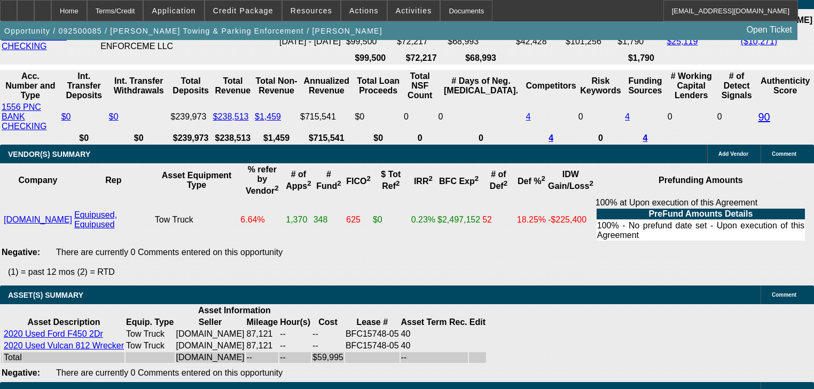
type input "17.2"
type input "$1,737.37"
type input "17.2"
type input "0"
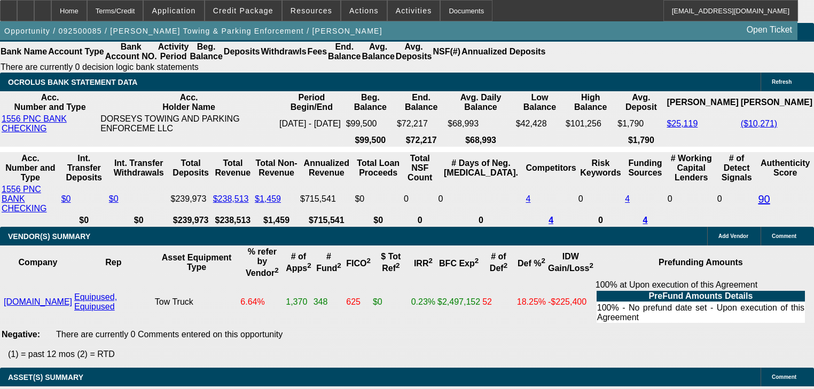
scroll to position [1939, 0]
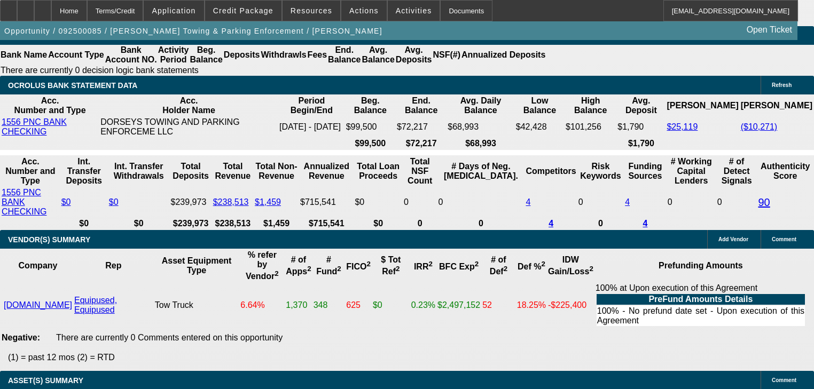
type input "1737.37"
type input "$0.00"
type input "17"
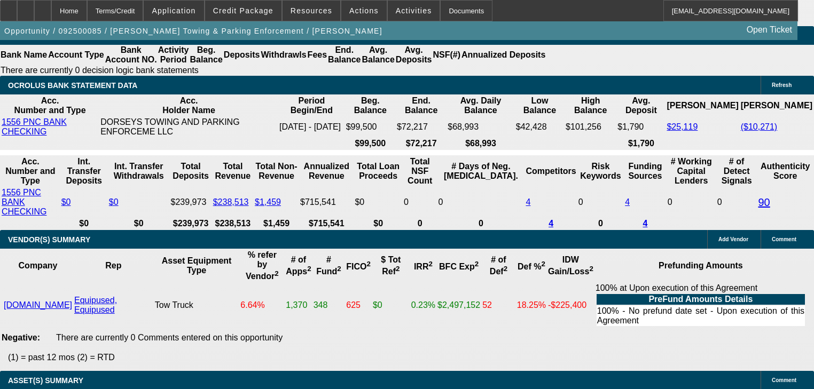
type input "$1,776.00"
type input "18.4"
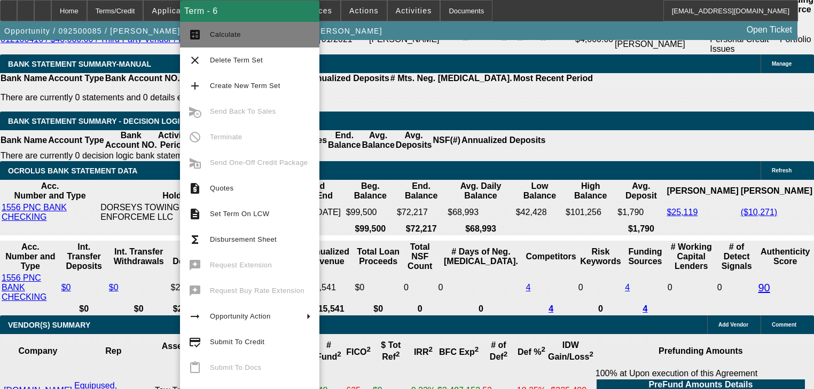
click at [216, 30] on span "Calculate" at bounding box center [260, 34] width 101 height 13
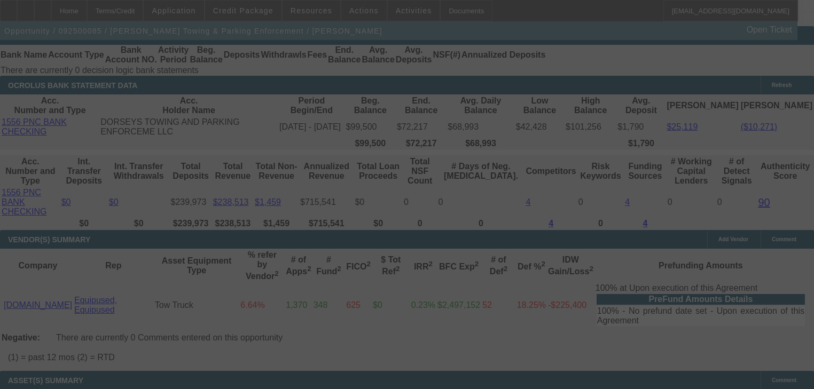
scroll to position [1982, 0]
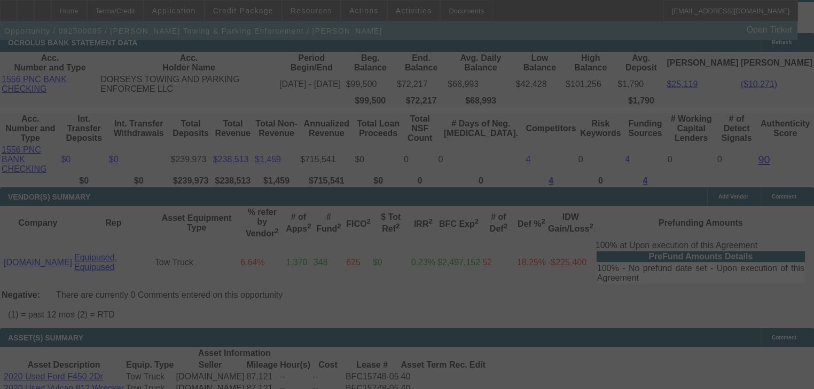
select select "0"
select select "2"
select select "0"
select select "6"
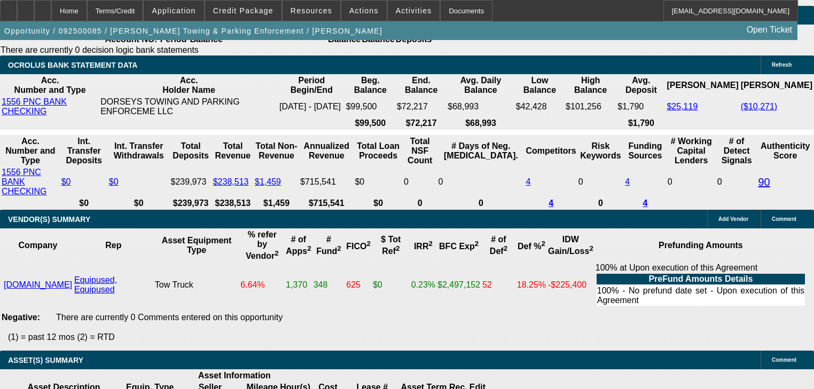
scroll to position [1939, 0]
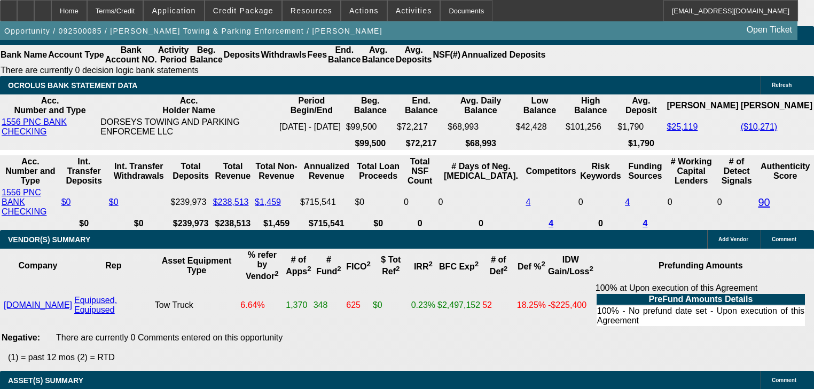
type input "UNKNOWN"
type input "1"
type input "$1,275.58"
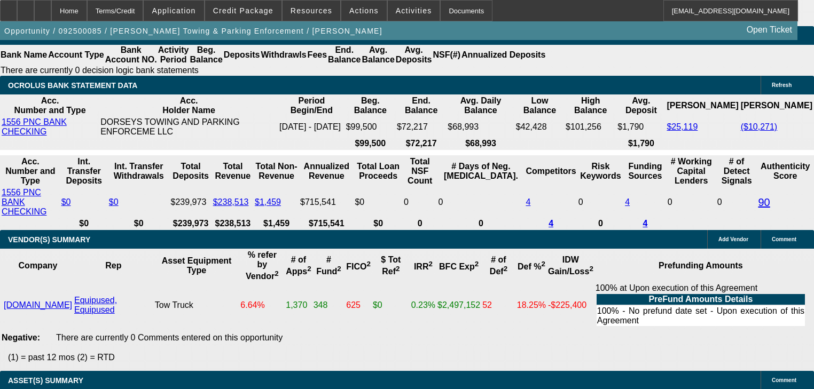
type input "17"
type input "$1,731.16"
type input "17.2"
type input "$1,737.37"
type input "17.2"
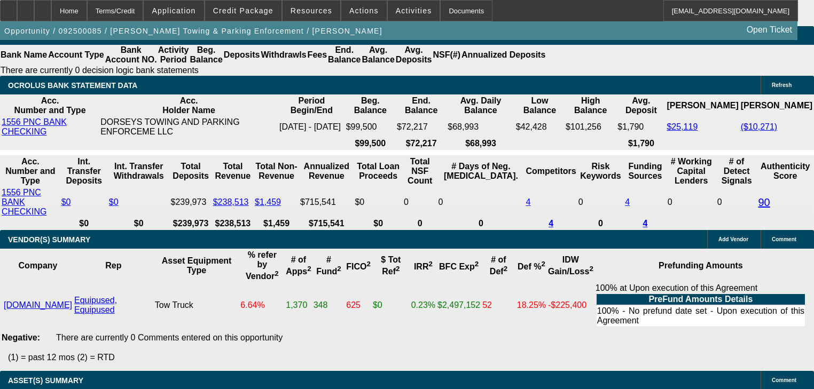
type input "$0.00"
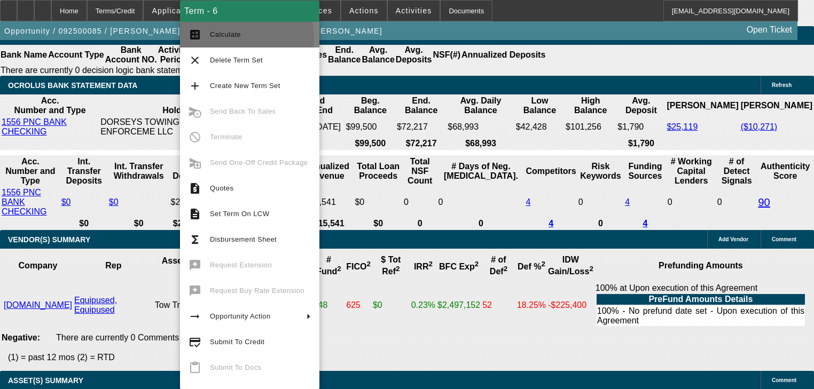
click at [190, 43] on button "calculate Calculate" at bounding box center [249, 35] width 139 height 26
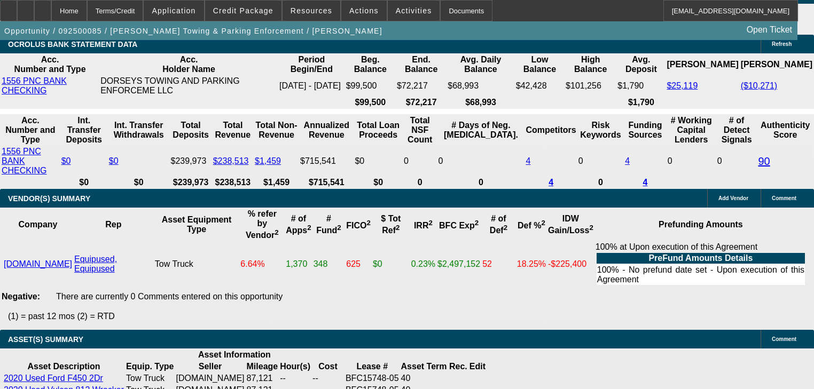
scroll to position [2024, 0]
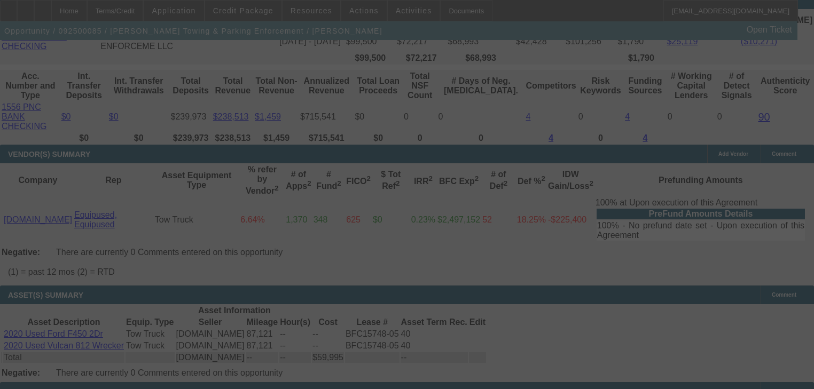
select select "0"
select select "2"
select select "0"
select select "6"
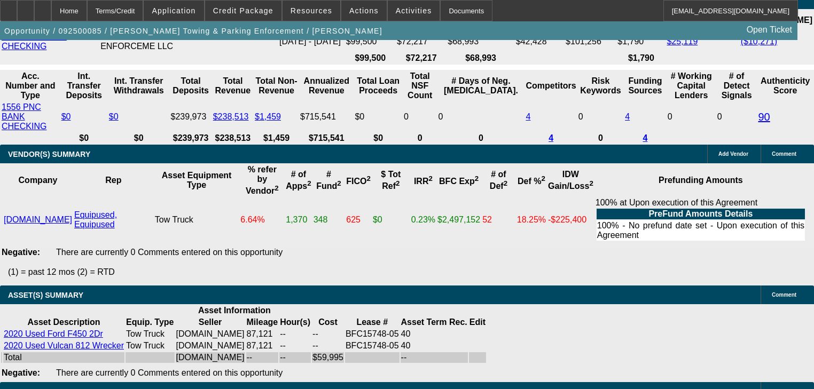
select select "1"
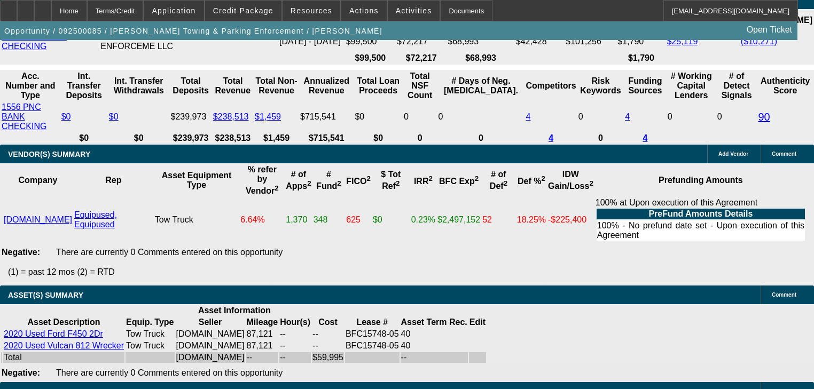
type input "UNKNOWN"
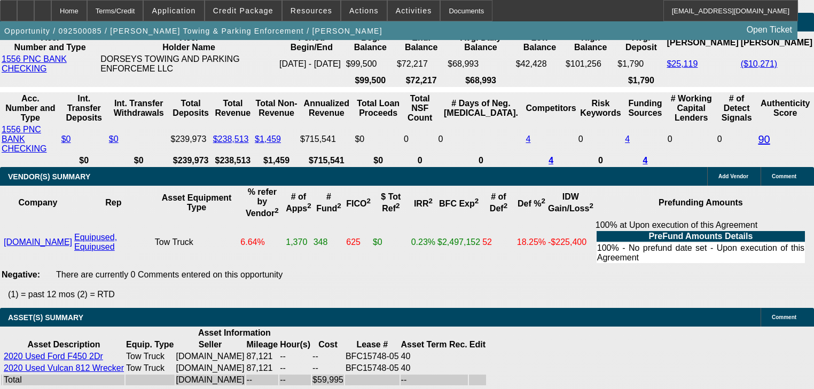
scroll to position [1939, 0]
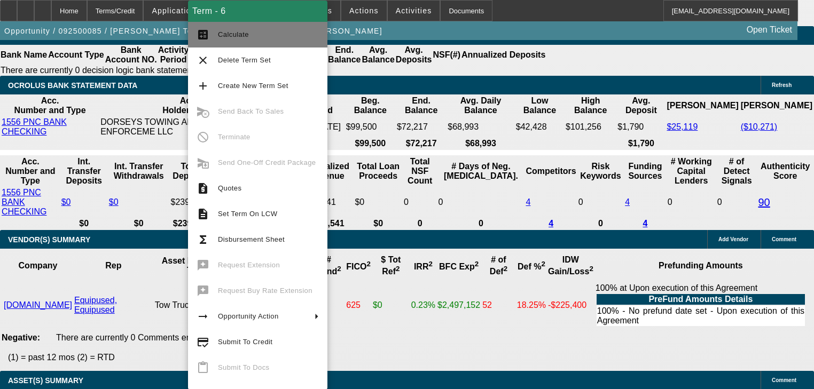
click at [212, 43] on button "calculate Calculate" at bounding box center [257, 35] width 139 height 26
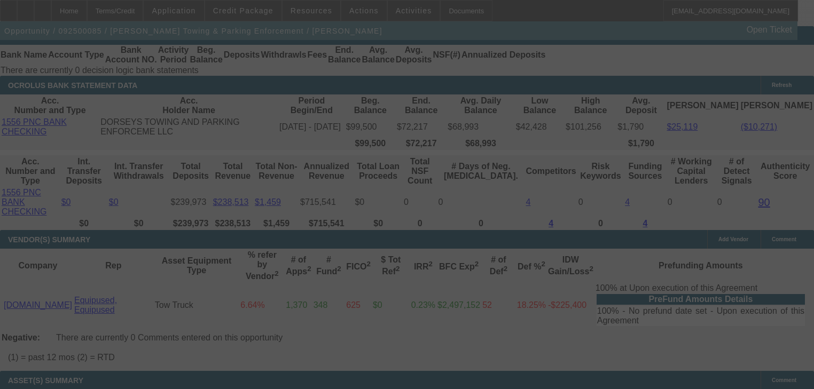
scroll to position [1982, 0]
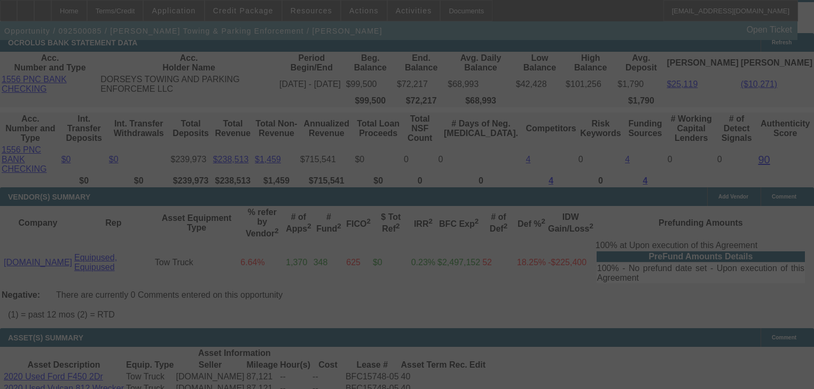
select select "0"
select select "6"
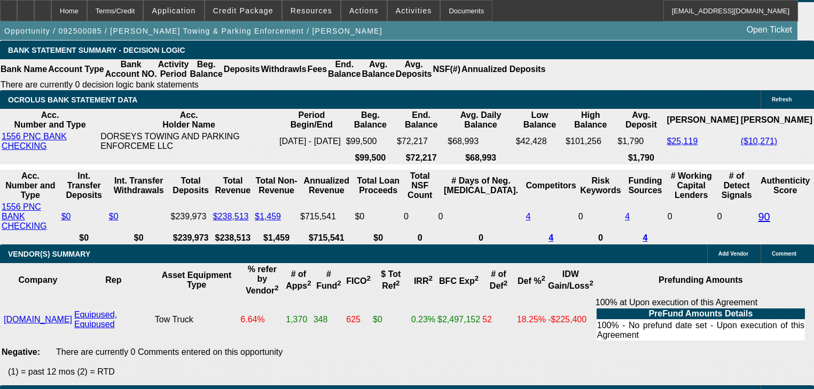
scroll to position [1939, 0]
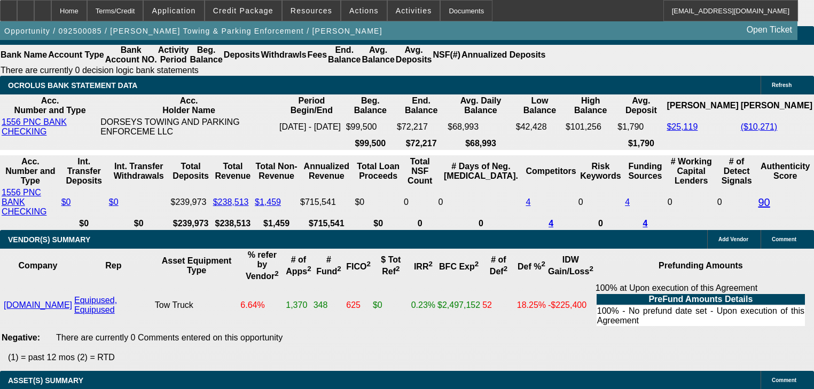
type input "177"
type input "UNKNOWN"
type input "$1,776.00"
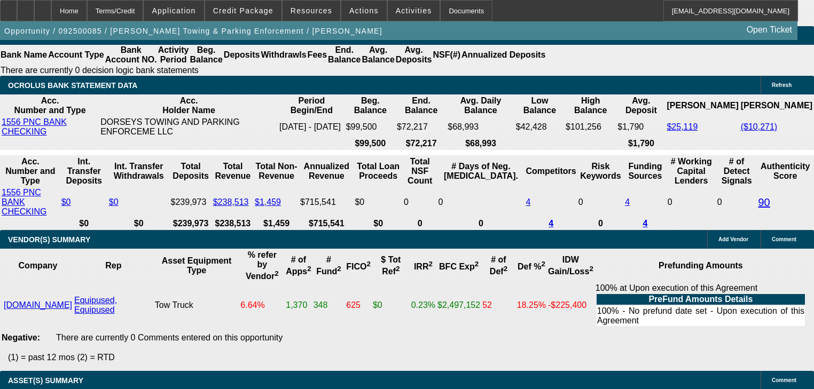
type input "18.4"
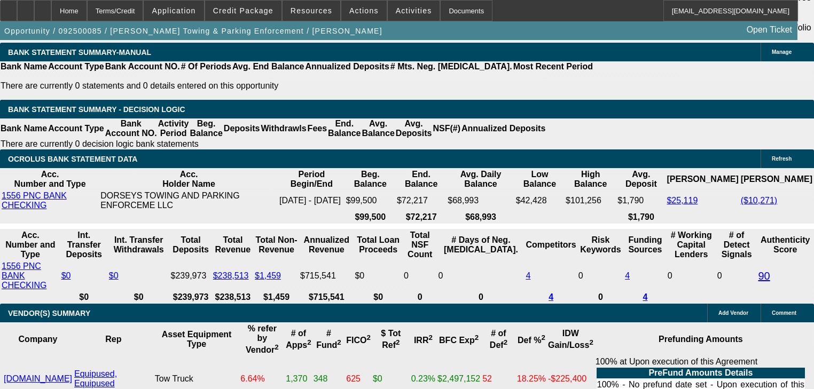
scroll to position [1853, 0]
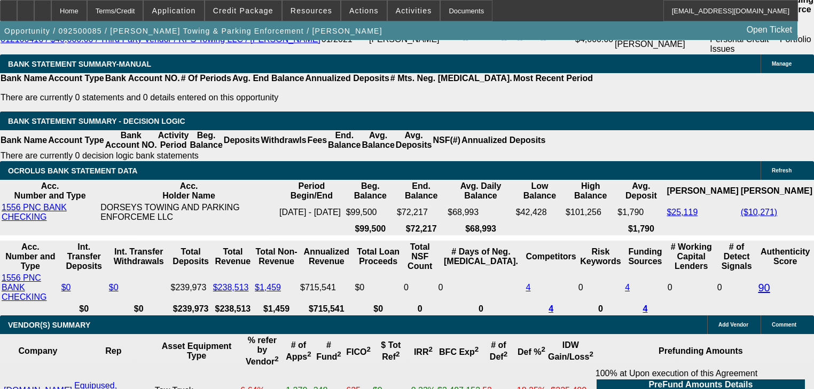
type input "$1,776.00"
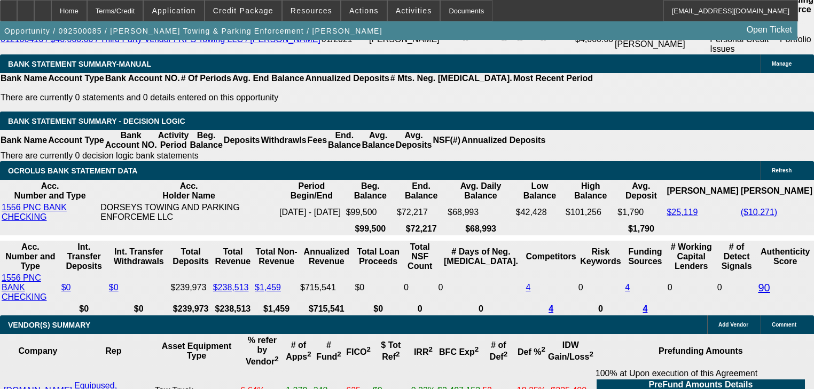
type input "18.4"
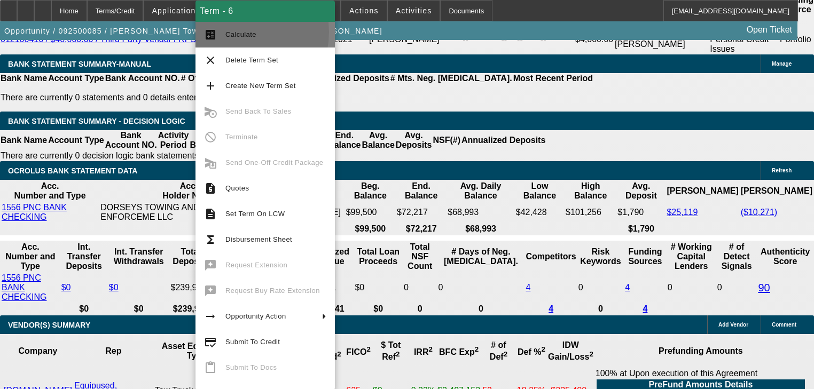
click at [236, 32] on span "Calculate" at bounding box center [240, 34] width 31 height 8
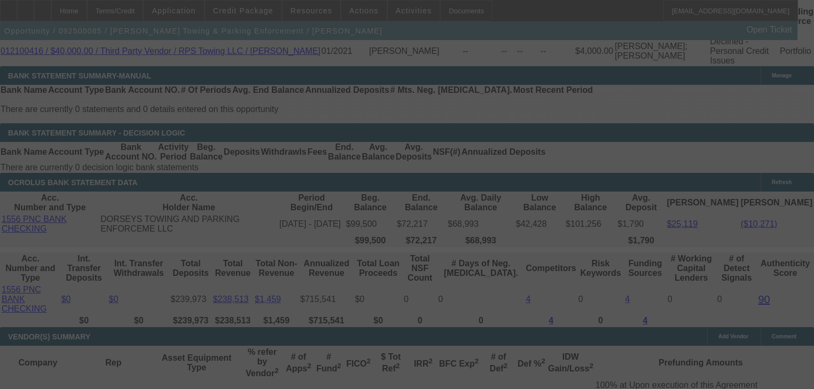
select select "0"
select select "6"
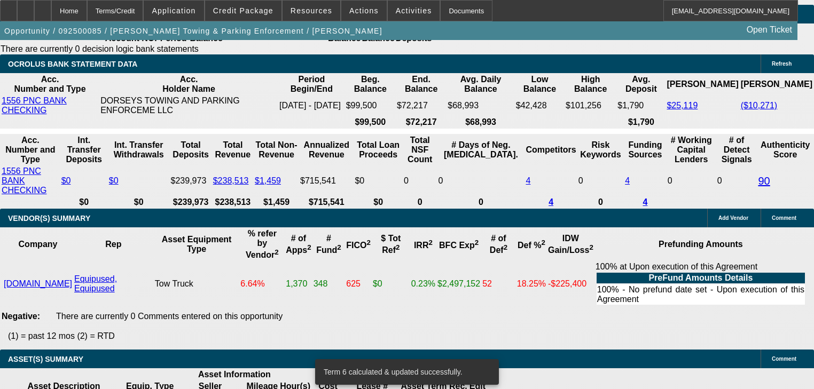
scroll to position [2012, 0]
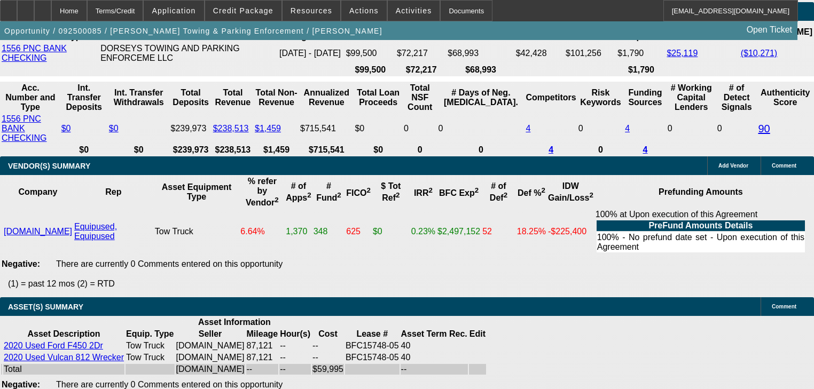
select select "2"
type input "UNKNOWN"
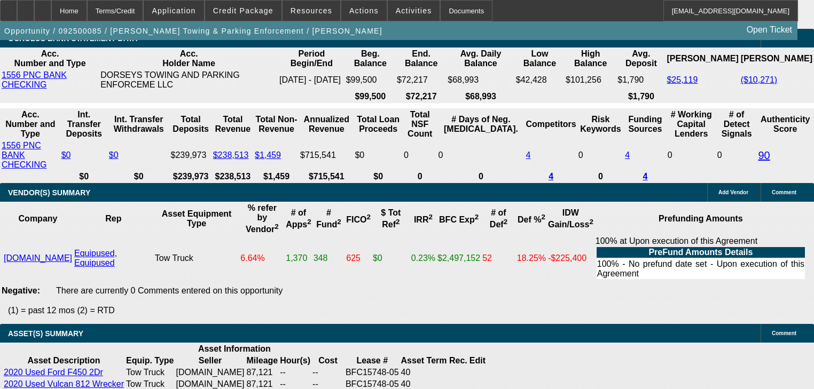
scroll to position [1927, 0]
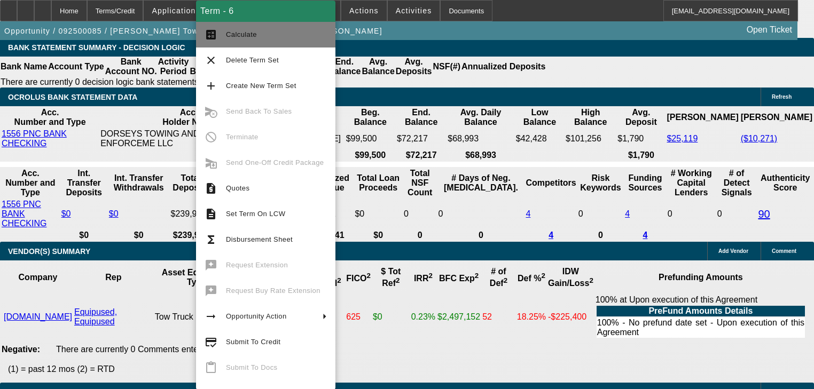
click at [213, 45] on button "calculate Calculate" at bounding box center [265, 35] width 139 height 26
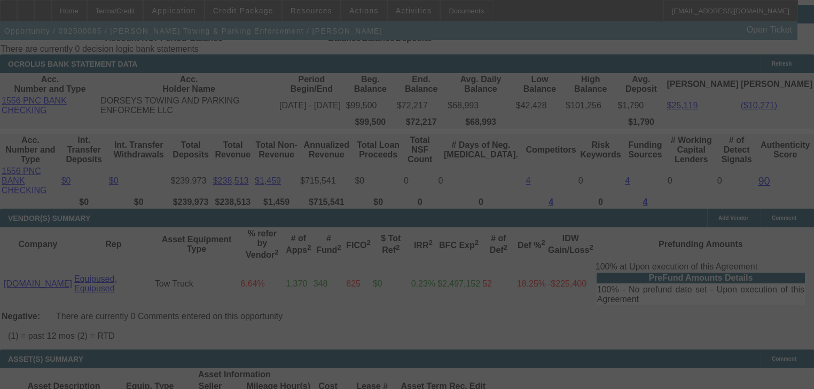
scroll to position [2012, 0]
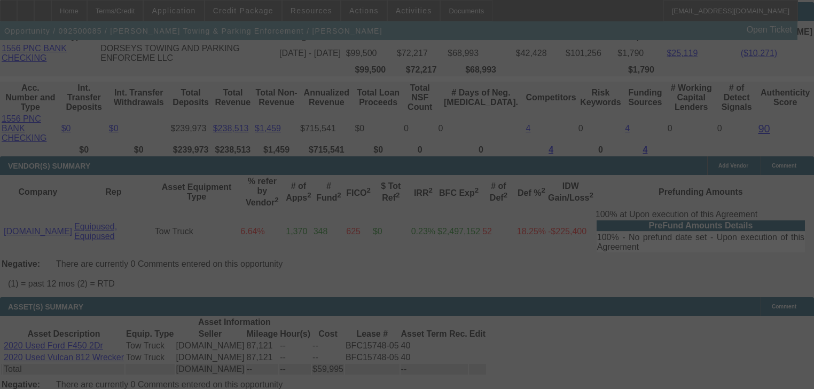
select select "0"
select select "2"
select select "0"
select select "6"
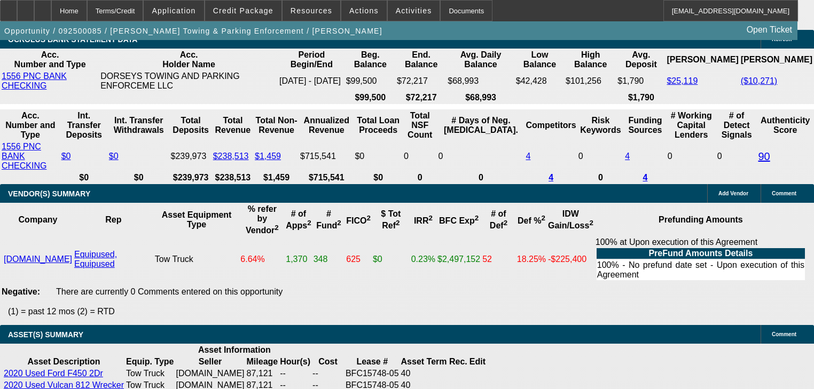
scroll to position [1970, 0]
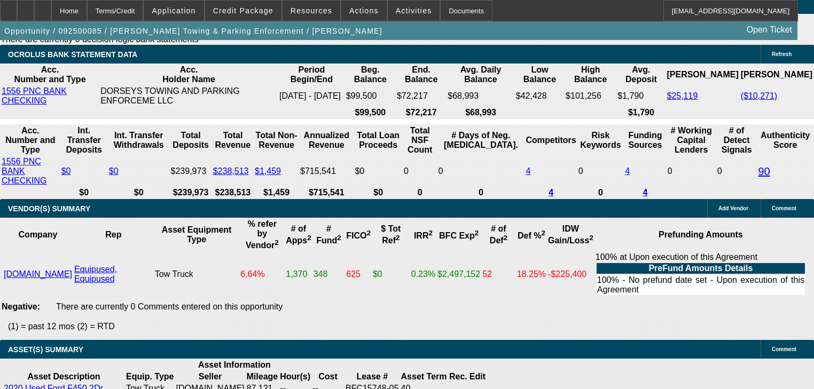
select select "3"
type input "UNKNOWN"
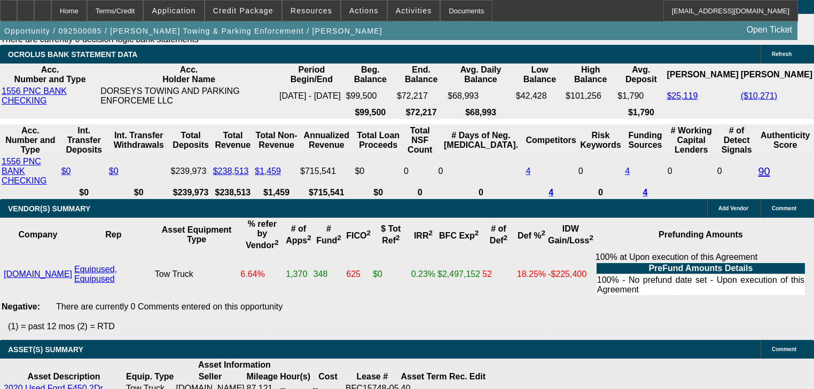
scroll to position [1842, 0]
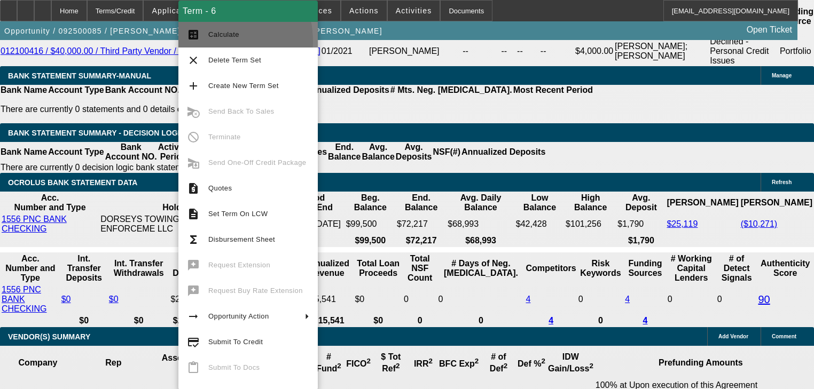
click at [208, 42] on button "calculate Calculate" at bounding box center [247, 35] width 139 height 26
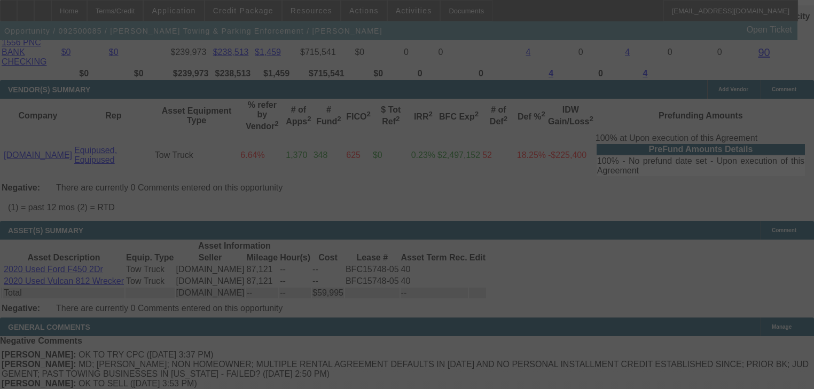
scroll to position [2141, 0]
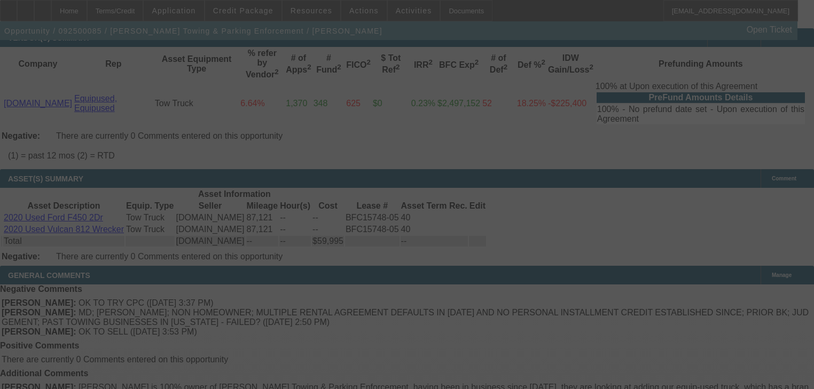
select select "0"
select select "3"
select select "0"
select select "6"
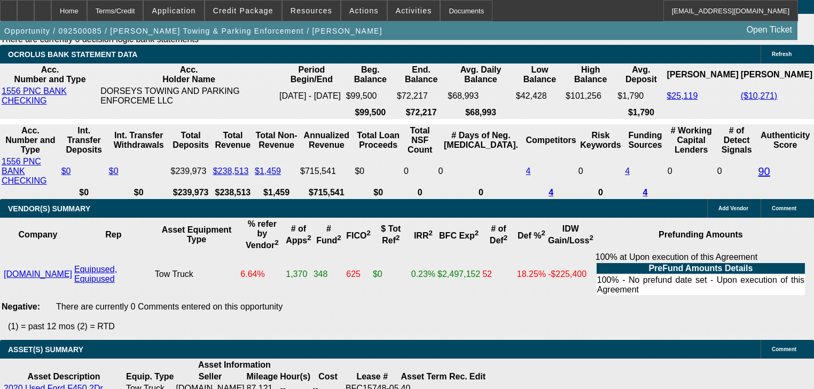
scroll to position [1970, 0]
select select "2"
type input "UNKNOWN"
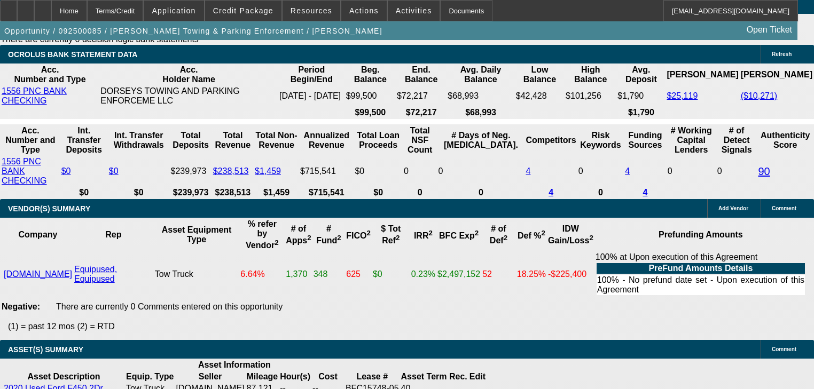
scroll to position [1927, 0]
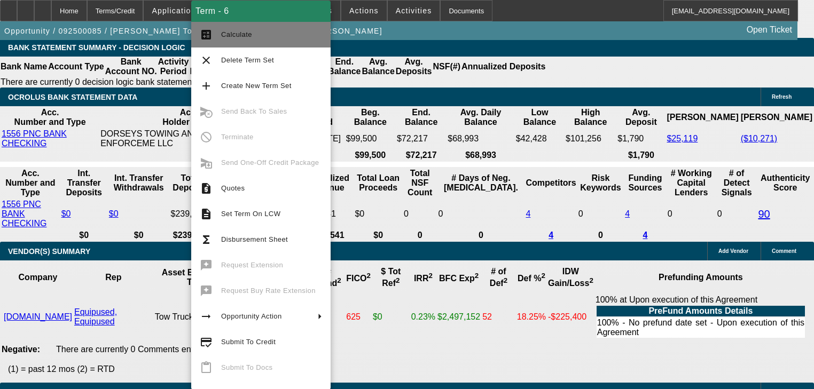
click at [213, 40] on button "calculate Calculate" at bounding box center [260, 35] width 139 height 26
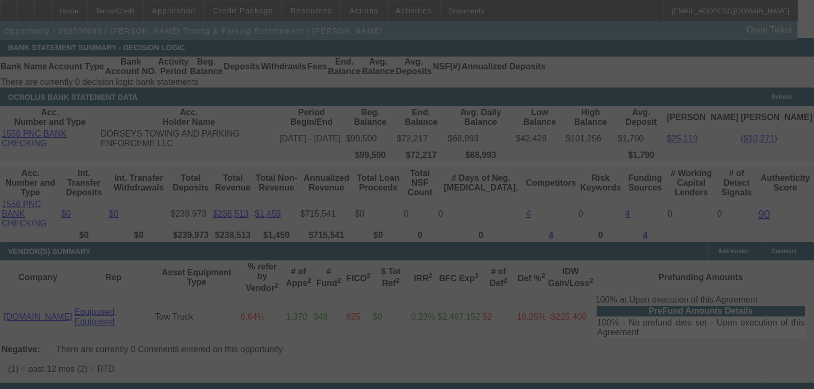
select select "0"
select select "2"
select select "0"
select select "6"
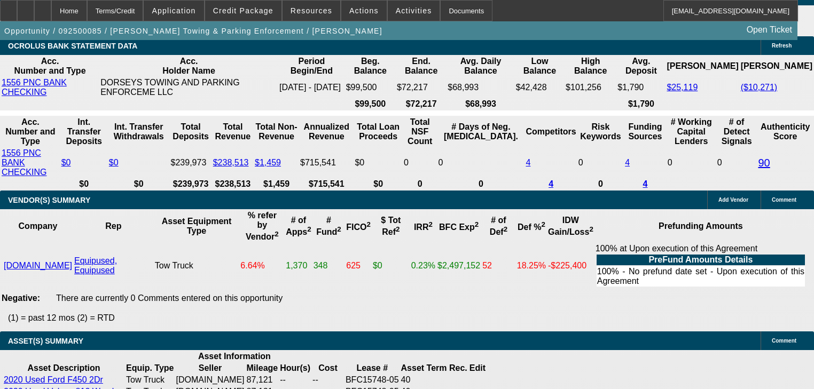
scroll to position [1884, 0]
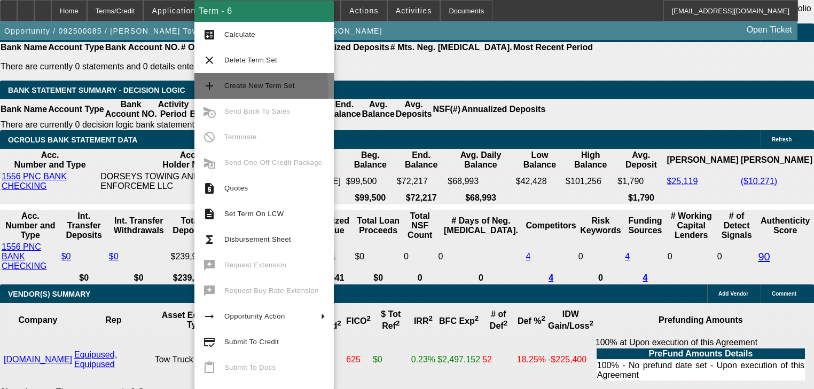
click at [194, 95] on button "add Create New Term Set" at bounding box center [263, 86] width 139 height 26
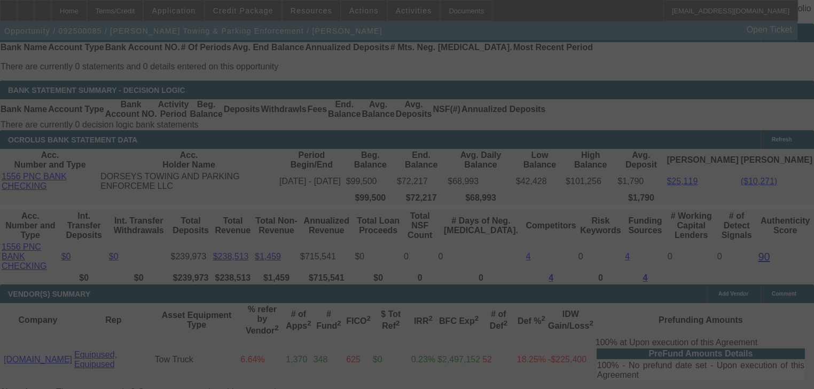
scroll to position [1970, 0]
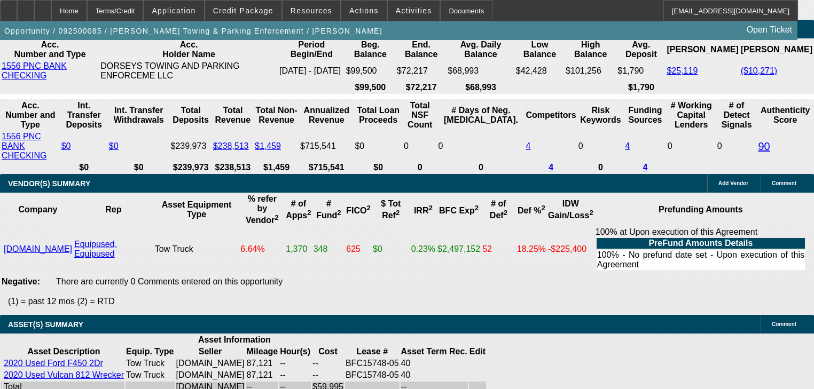
select select "0"
select select "2"
select select "0"
select select "6"
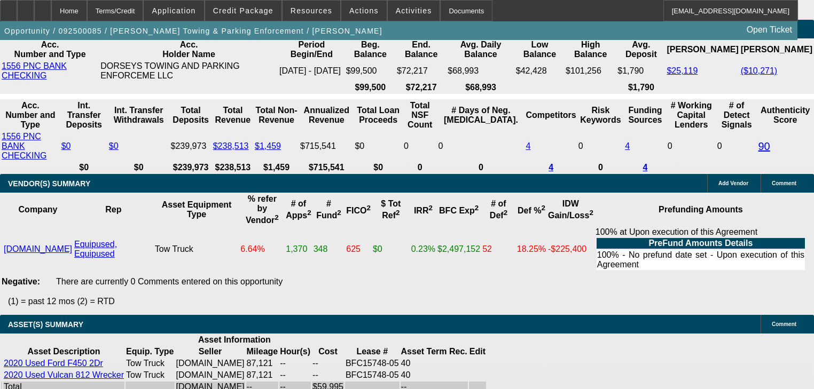
select select "0"
select select "2"
select select "0"
select select "6"
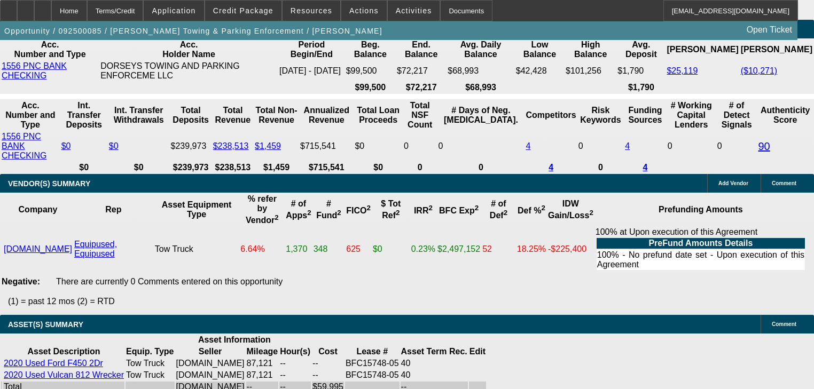
select select "0"
select select "2"
select select "0"
select select "6"
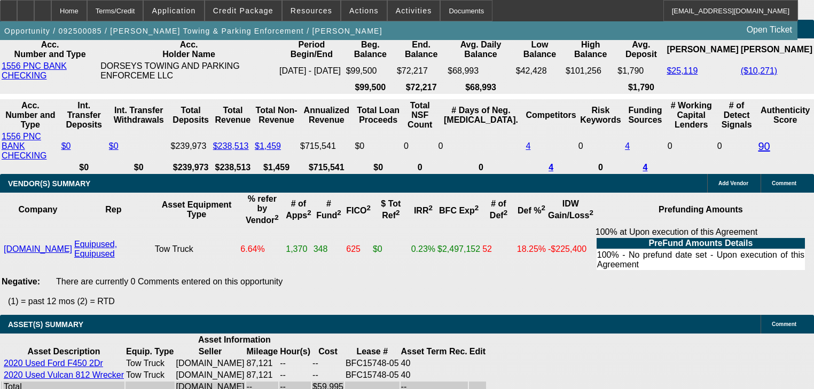
select select "0"
select select "6"
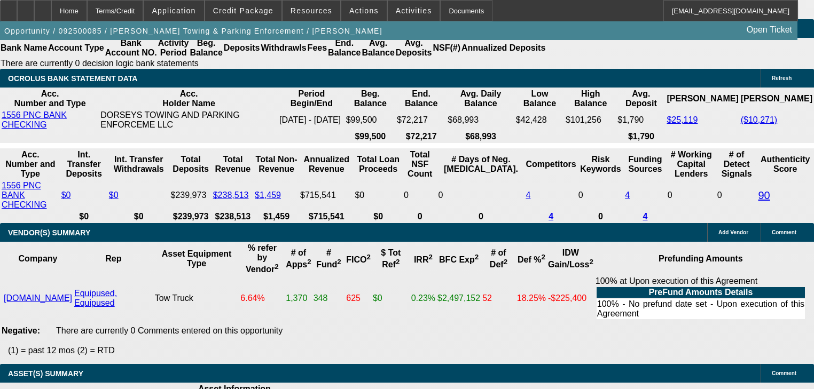
scroll to position [1927, 0]
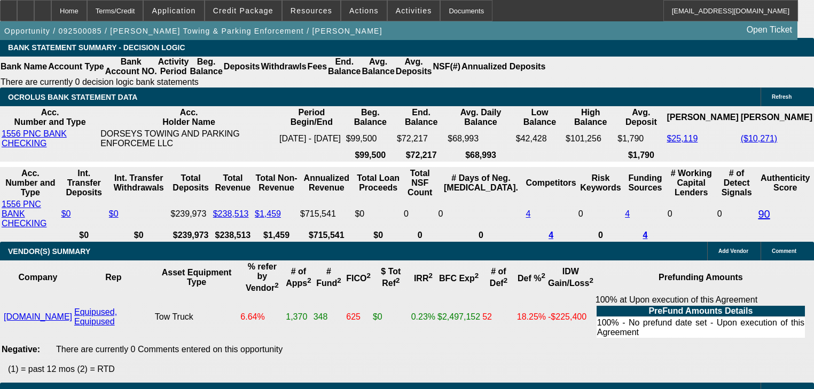
select select "1"
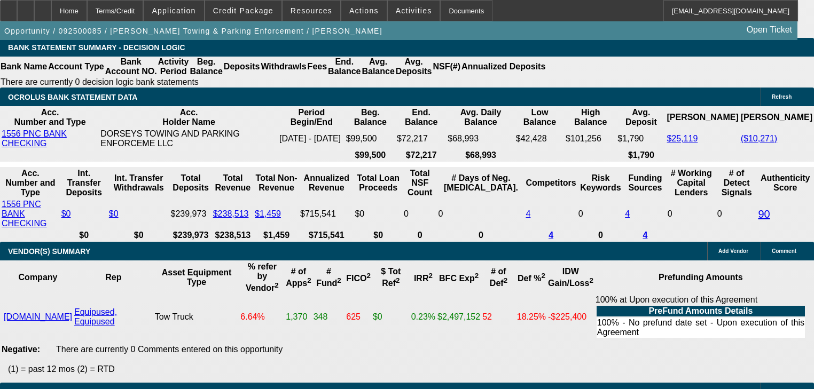
type input "UNKNOWN"
type input "15"
type input "$1,669.71"
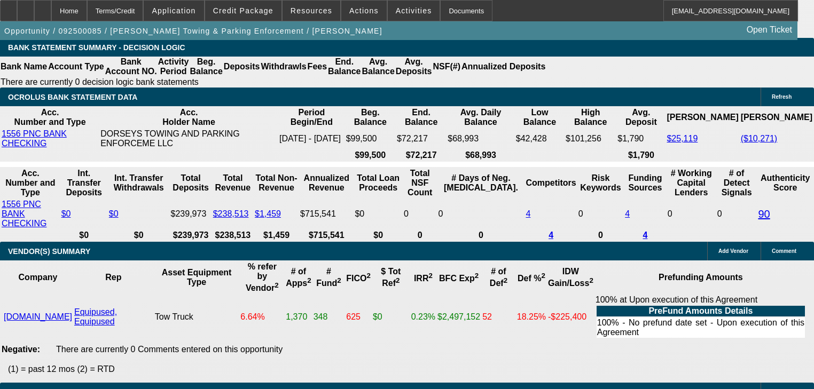
type input "15"
type input "1"
type input "$1,695.00"
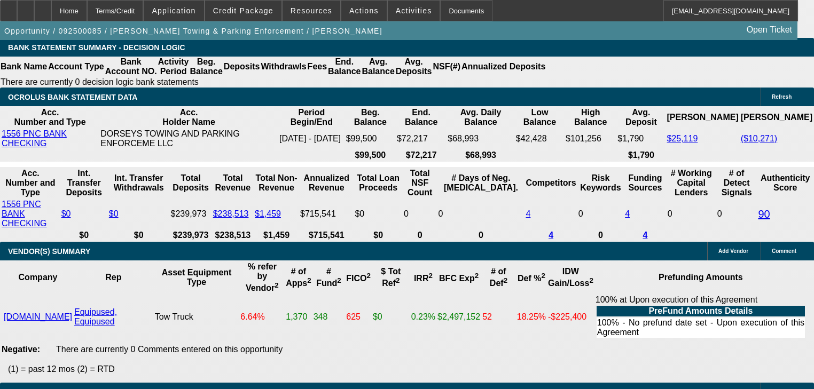
type input "15.8"
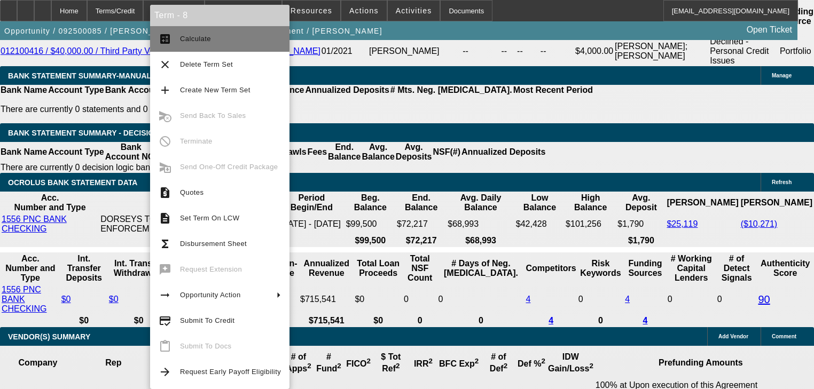
click at [202, 41] on span "Calculate" at bounding box center [195, 39] width 31 height 8
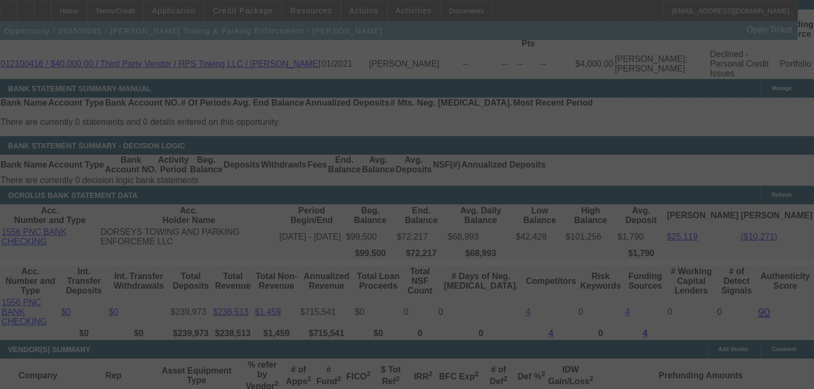
select select "0"
select select "6"
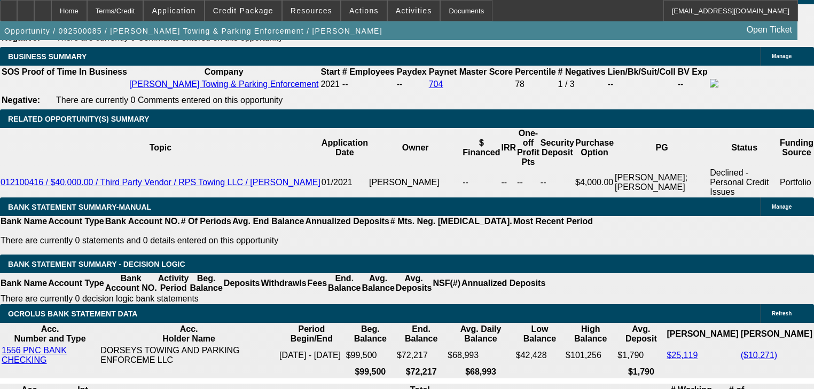
scroll to position [1688, 0]
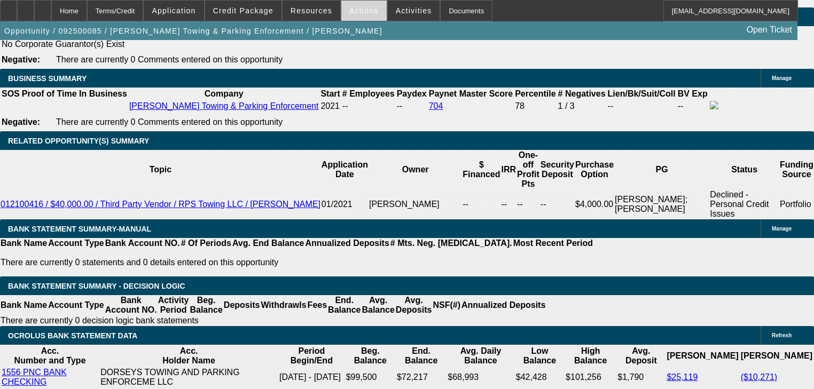
click at [341, 17] on span at bounding box center [363, 11] width 45 height 26
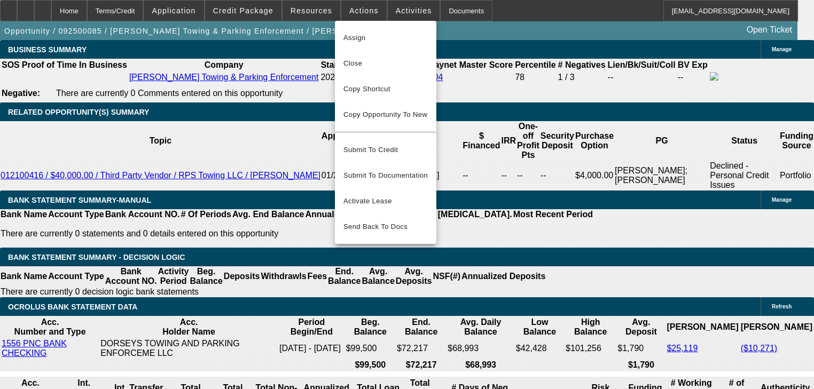
scroll to position [1774, 0]
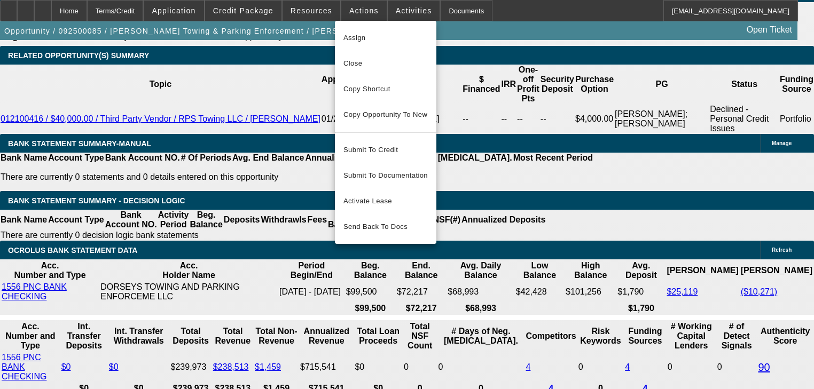
click at [304, 56] on div at bounding box center [407, 194] width 814 height 389
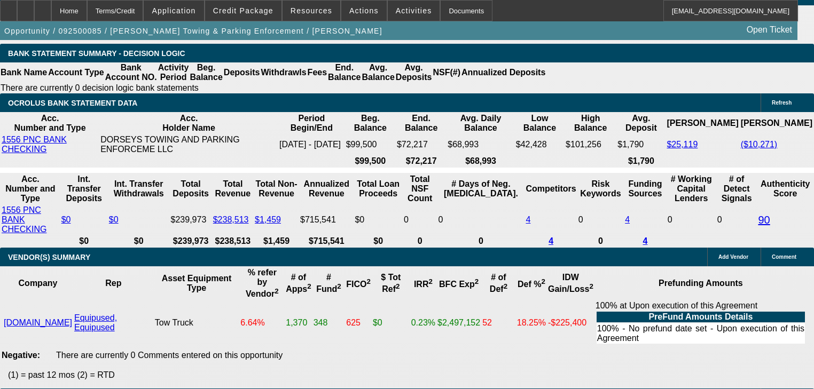
scroll to position [1902, 0]
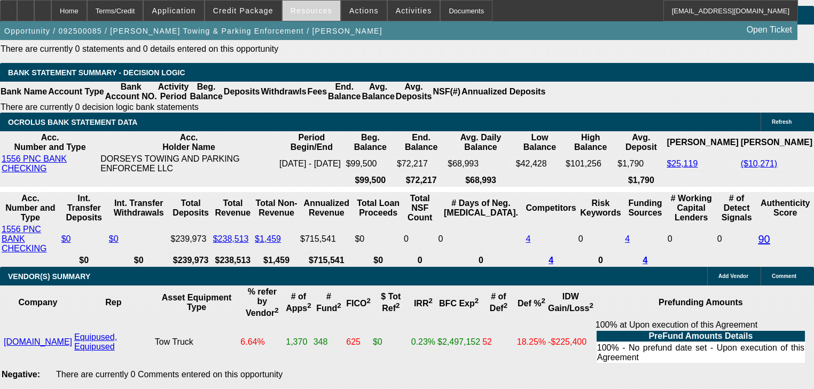
click at [294, 11] on span "Resources" at bounding box center [312, 10] width 42 height 9
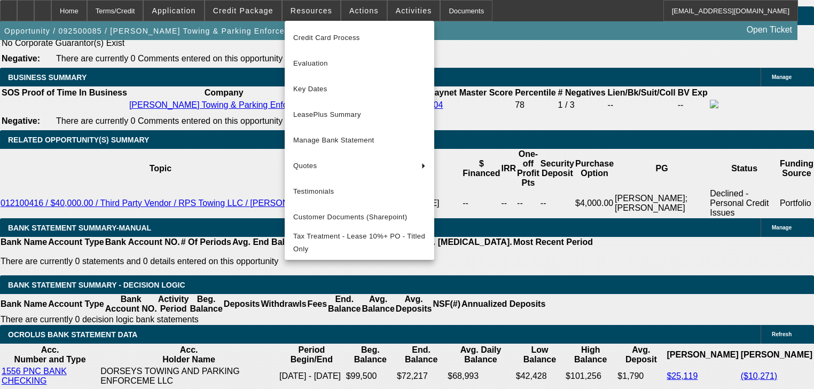
scroll to position [1688, 0]
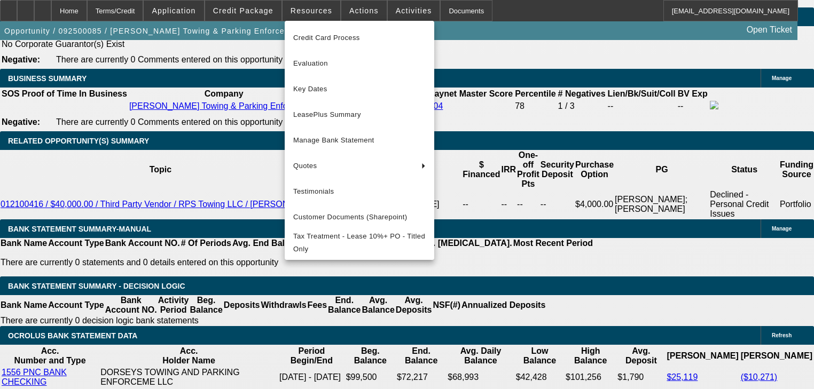
click at [491, 154] on div at bounding box center [407, 194] width 814 height 389
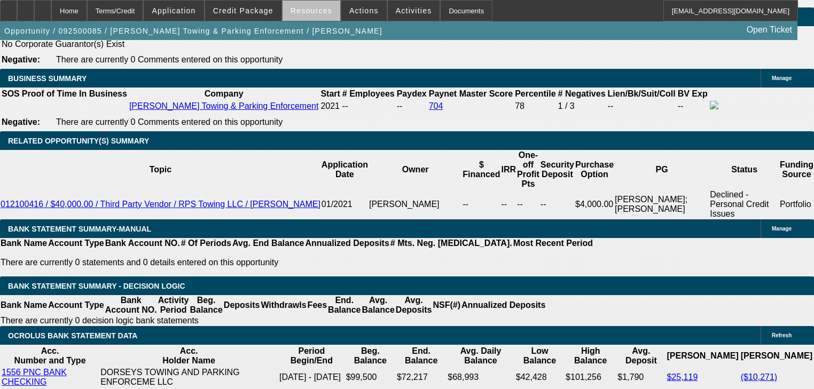
click at [319, 16] on span at bounding box center [312, 11] width 58 height 26
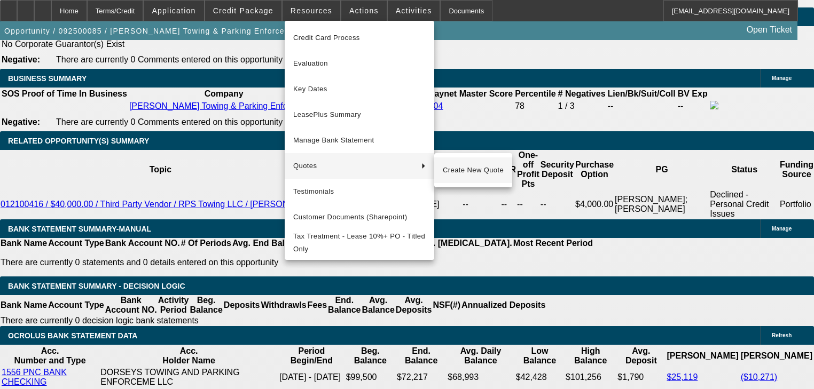
click at [473, 171] on span "Create New Quote" at bounding box center [473, 170] width 61 height 13
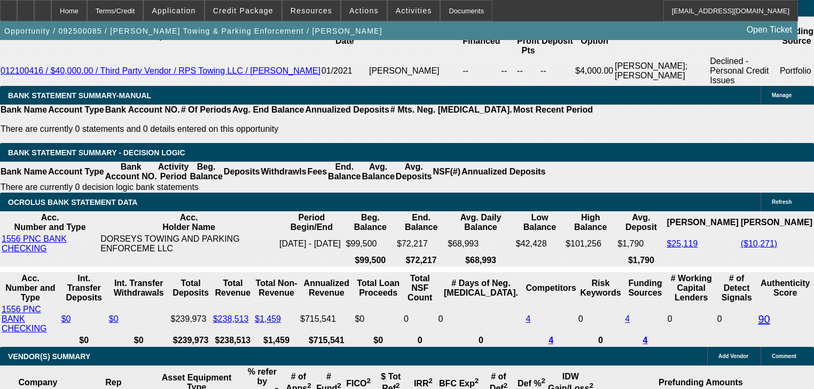
scroll to position [1816, 0]
